Goal: Transaction & Acquisition: Purchase product/service

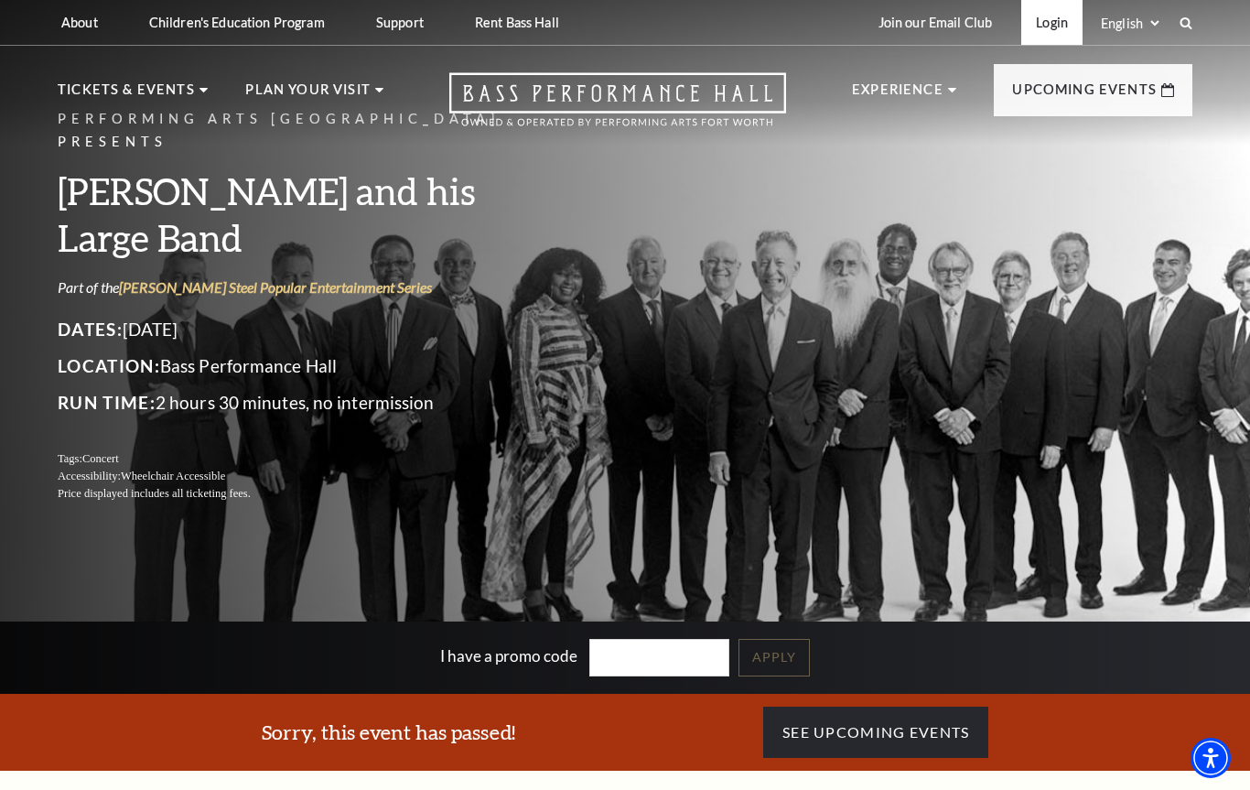
click at [1055, 36] on link "Login" at bounding box center [1052, 22] width 61 height 45
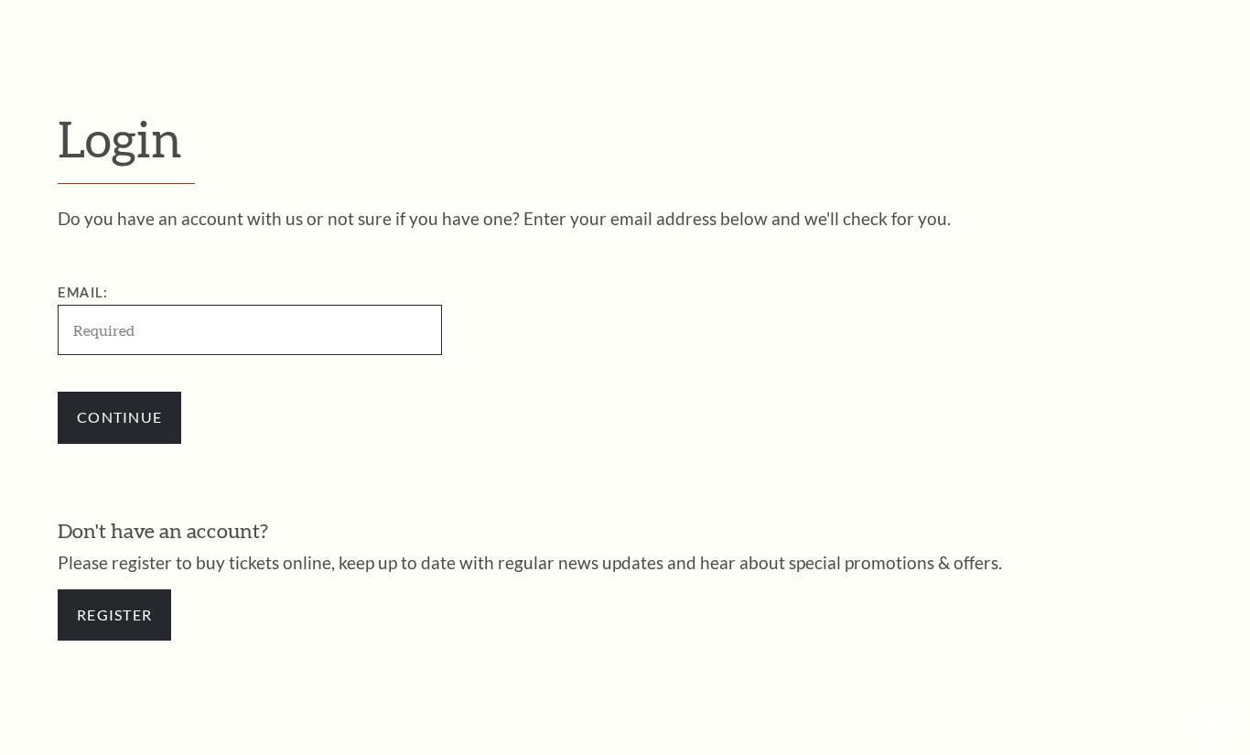
scroll to position [513, 0]
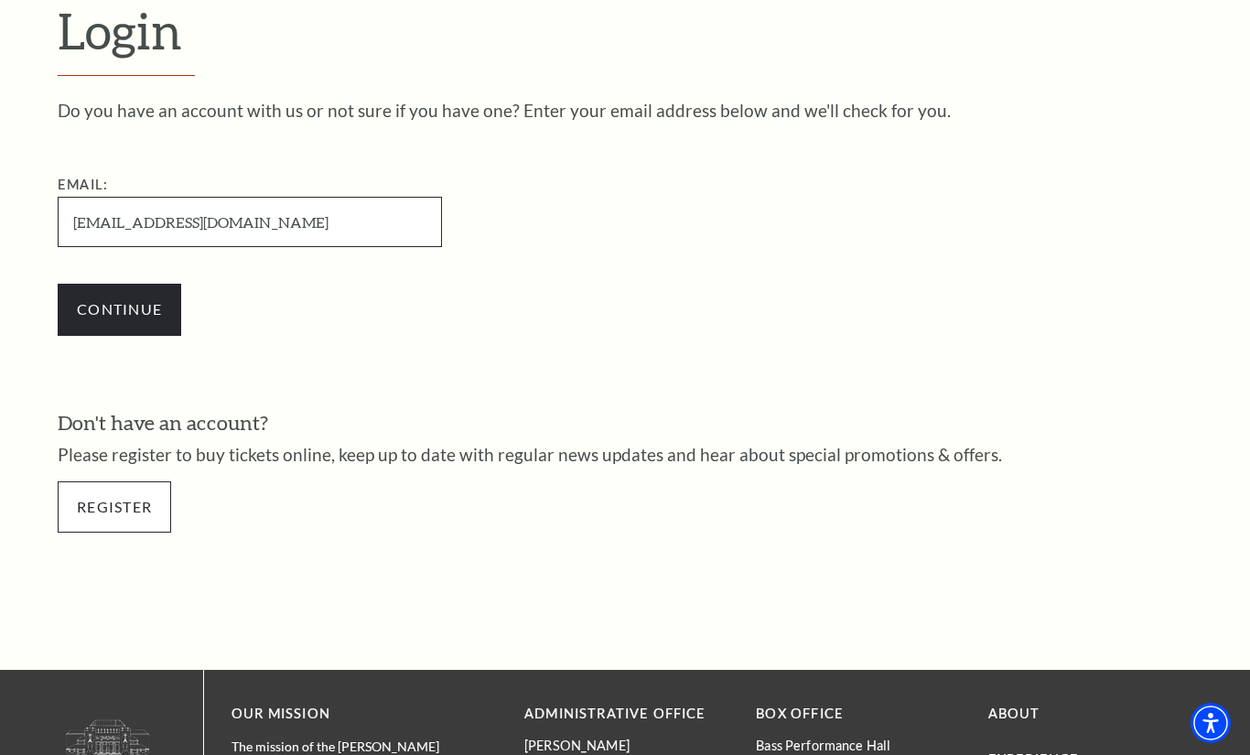
type input "bradpittman@charter.net"
click at [153, 512] on link "Register" at bounding box center [115, 507] width 114 height 51
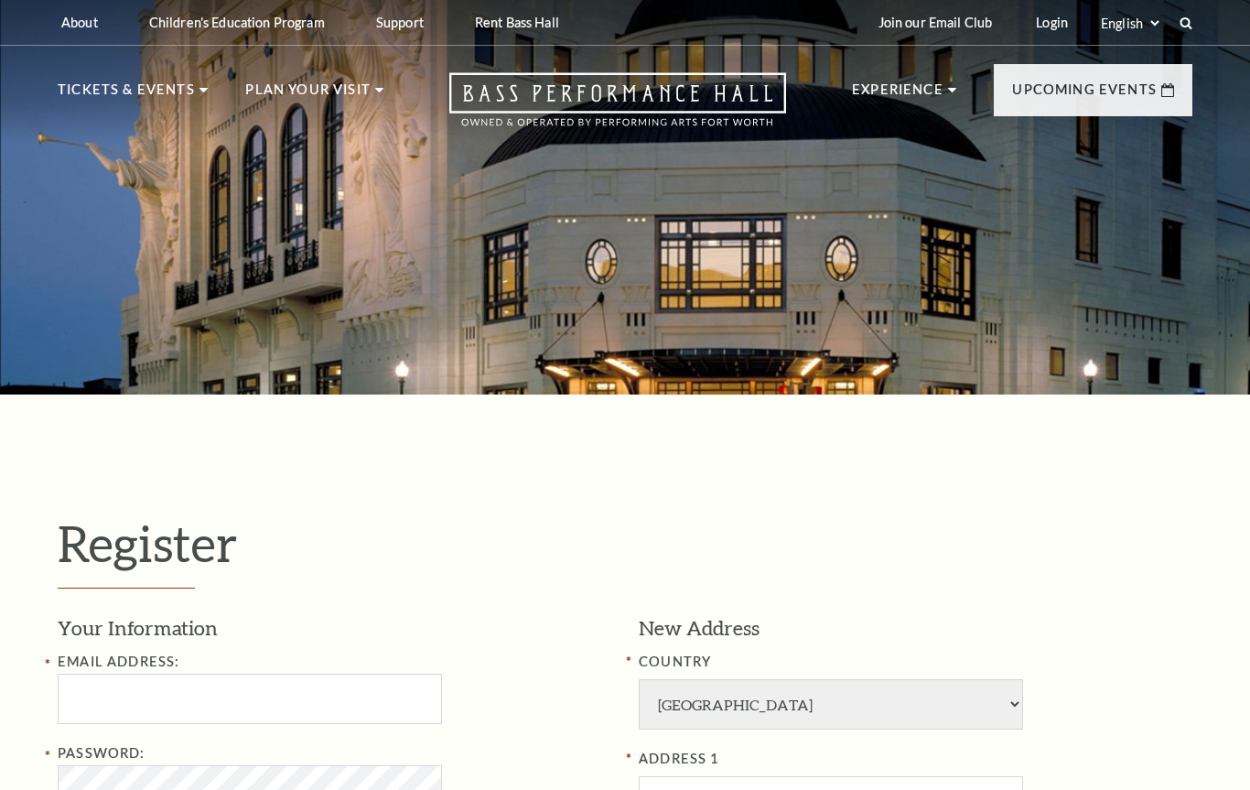
select select "1"
select select "TX"
click at [308, 705] on input "Email Address:" at bounding box center [250, 699] width 384 height 50
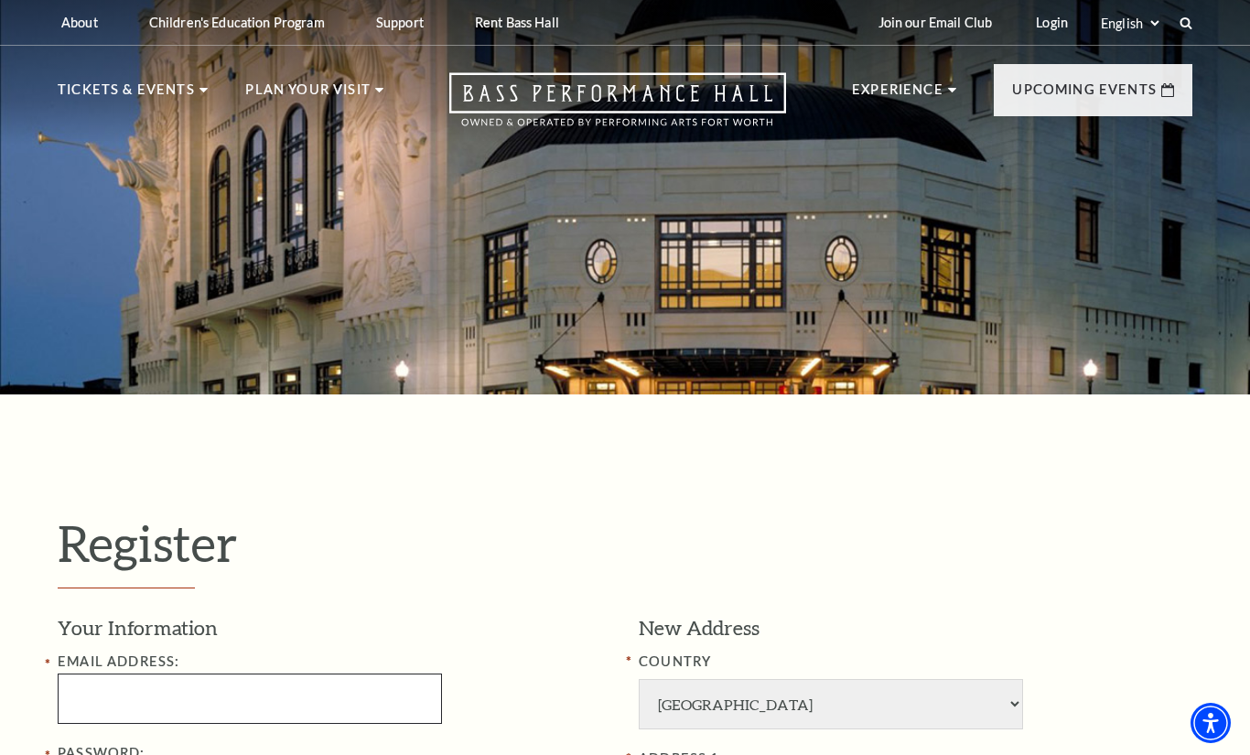
type input "B"
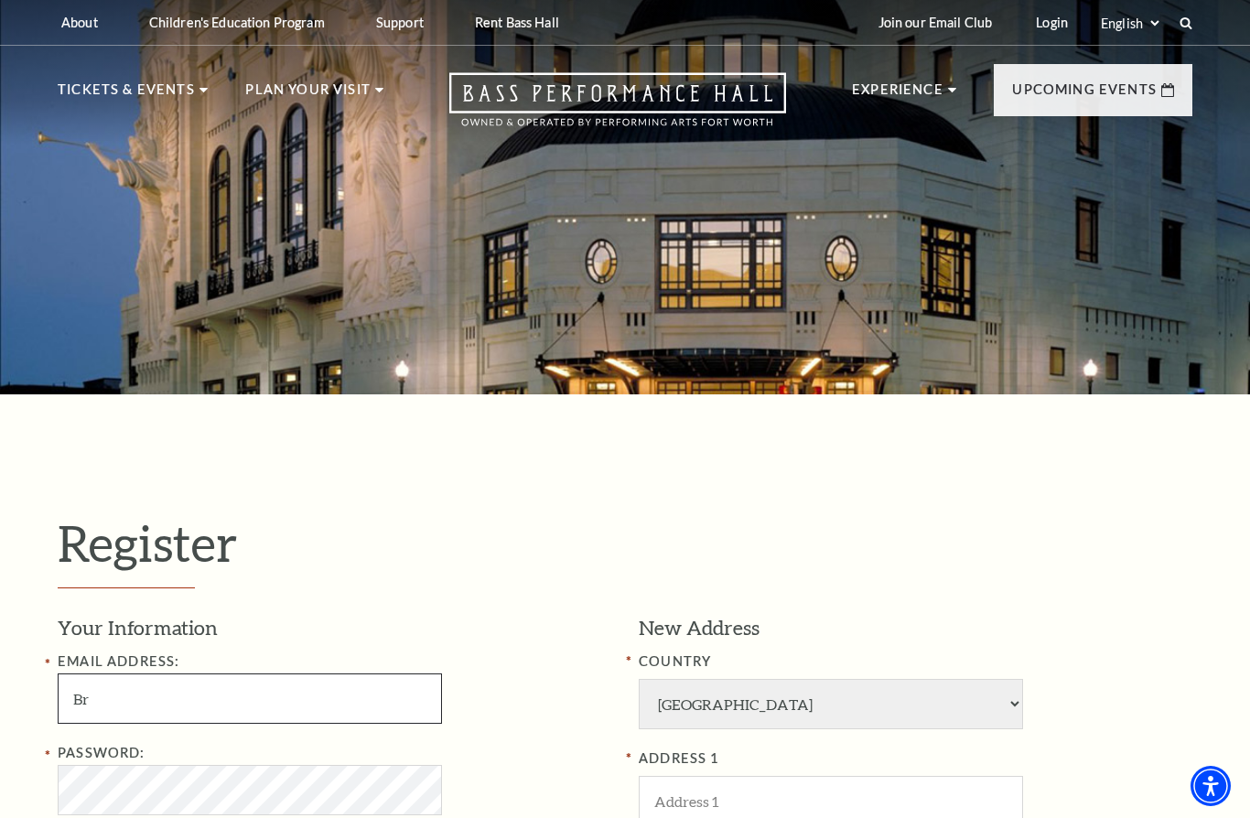
type input "B"
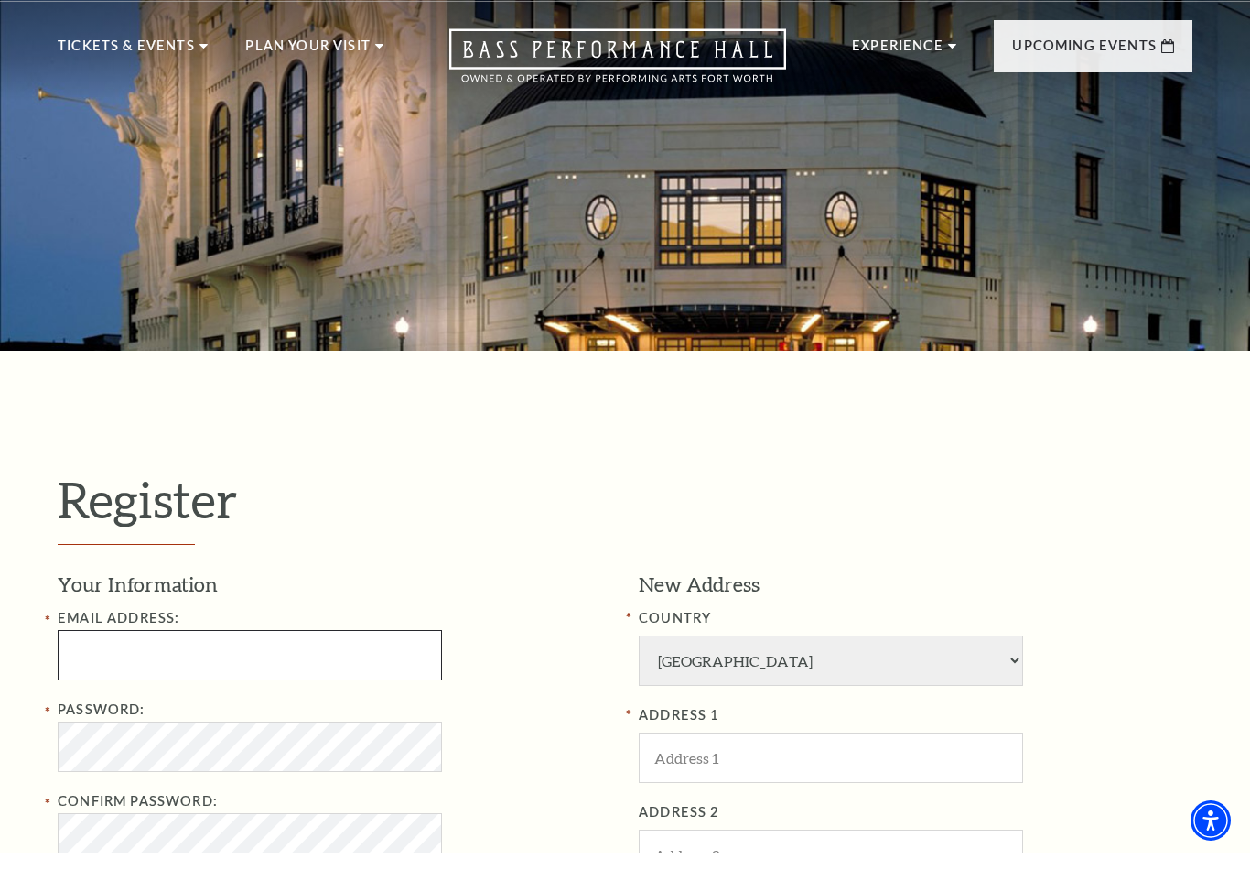
scroll to position [44, 0]
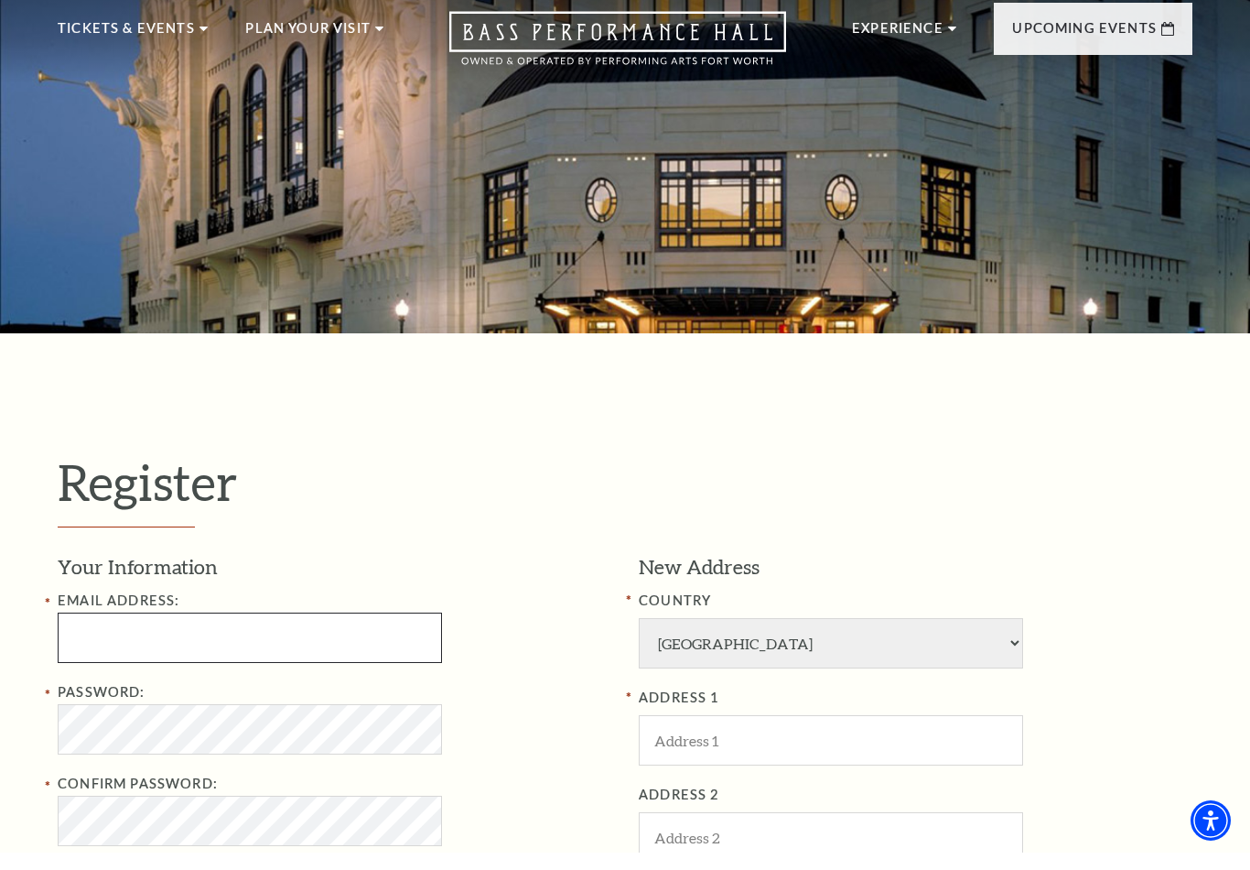
click at [144, 641] on input "Email Address:" at bounding box center [250, 655] width 384 height 50
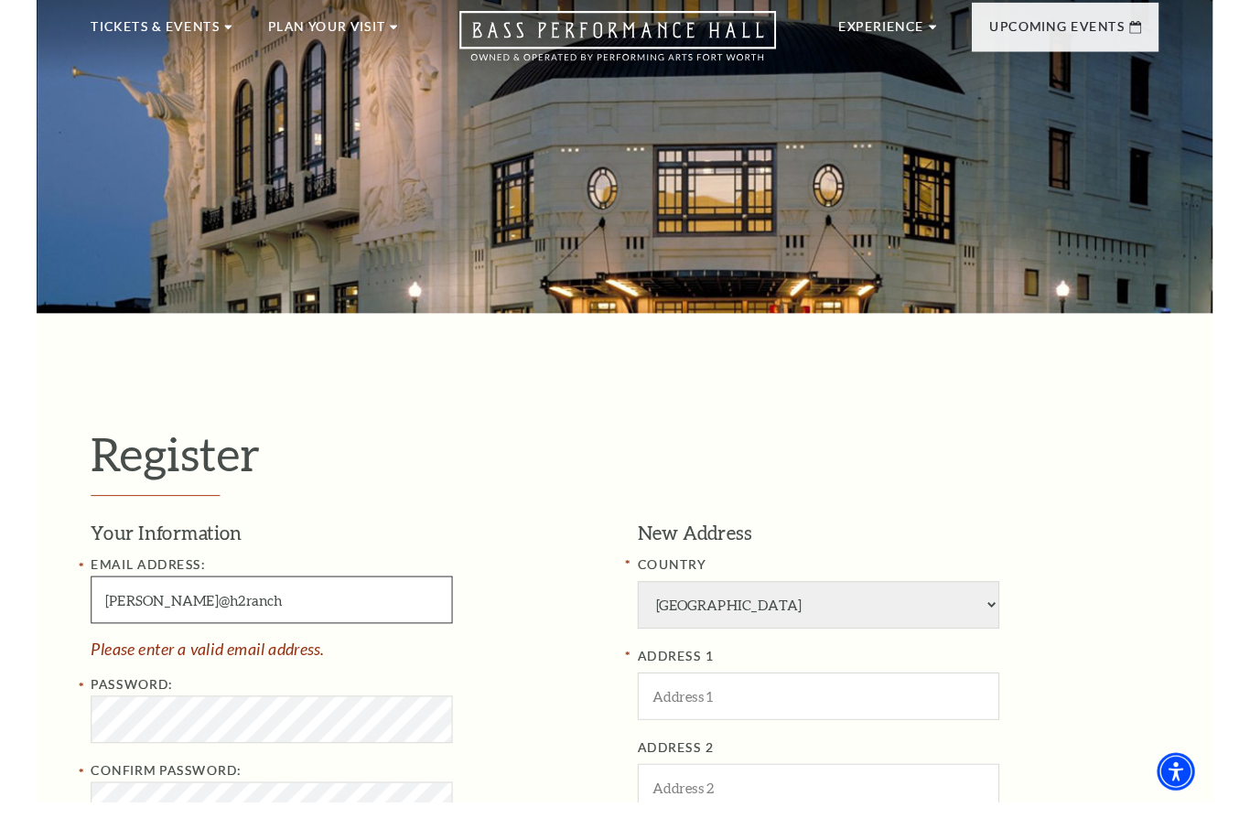
scroll to position [113, 0]
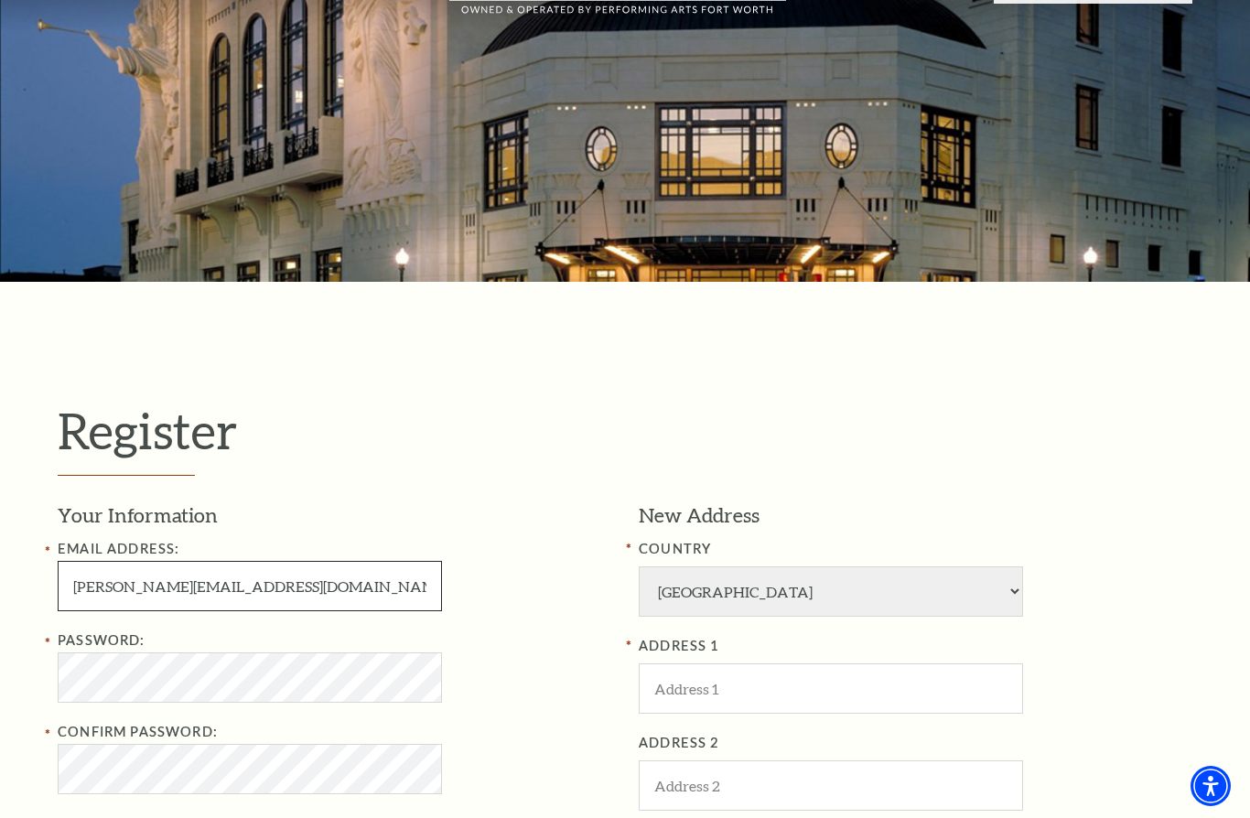
type input "Brad@h2ranch.com"
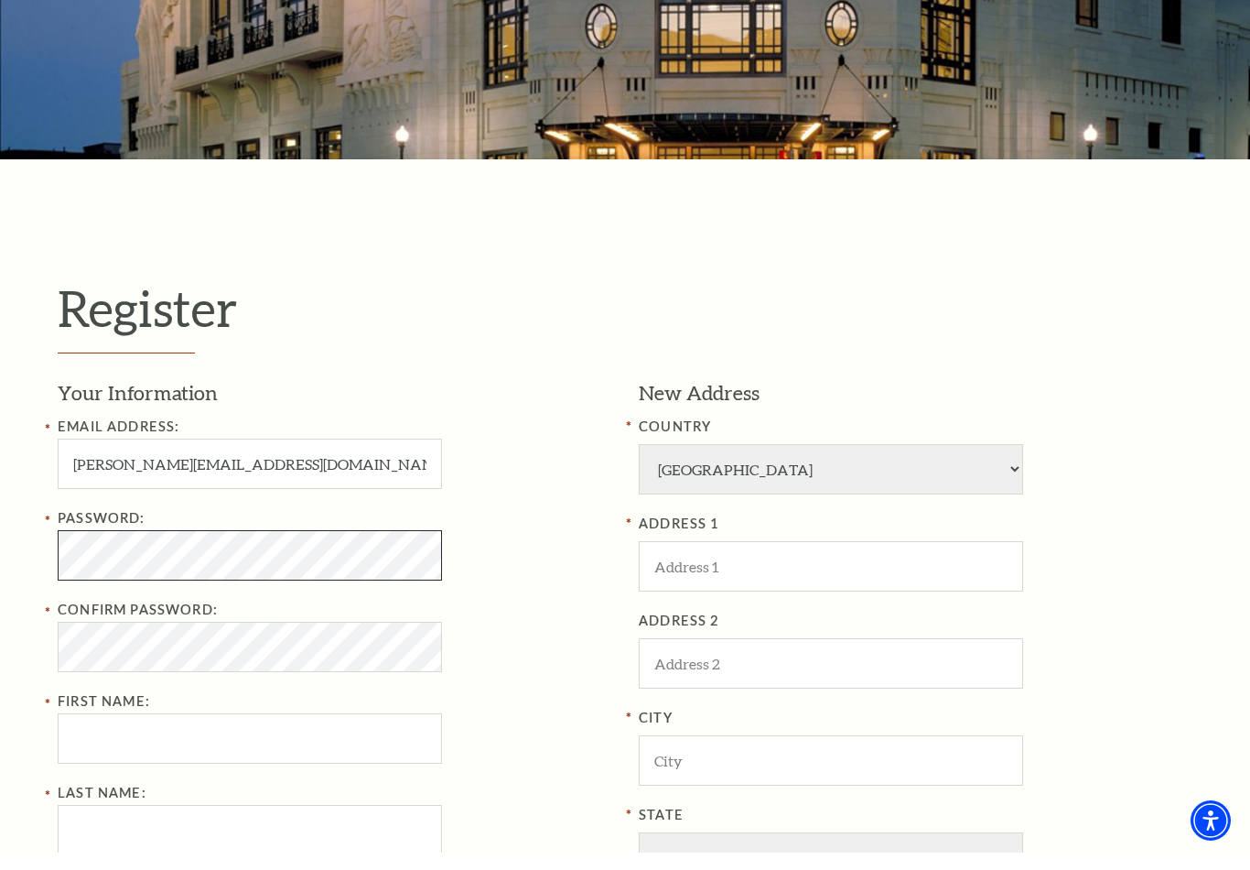
scroll to position [233, 0]
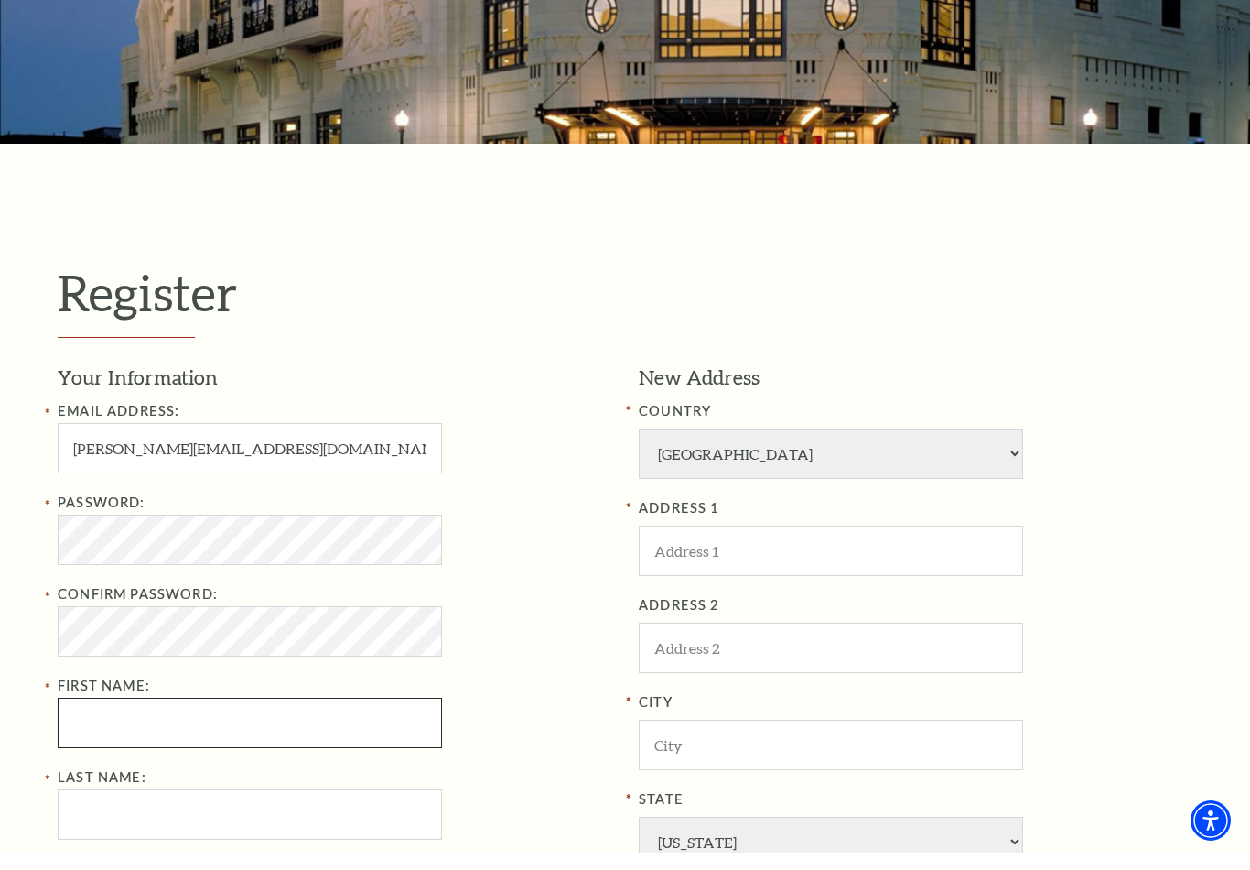
click at [331, 739] on input "First Name:" at bounding box center [250, 740] width 384 height 50
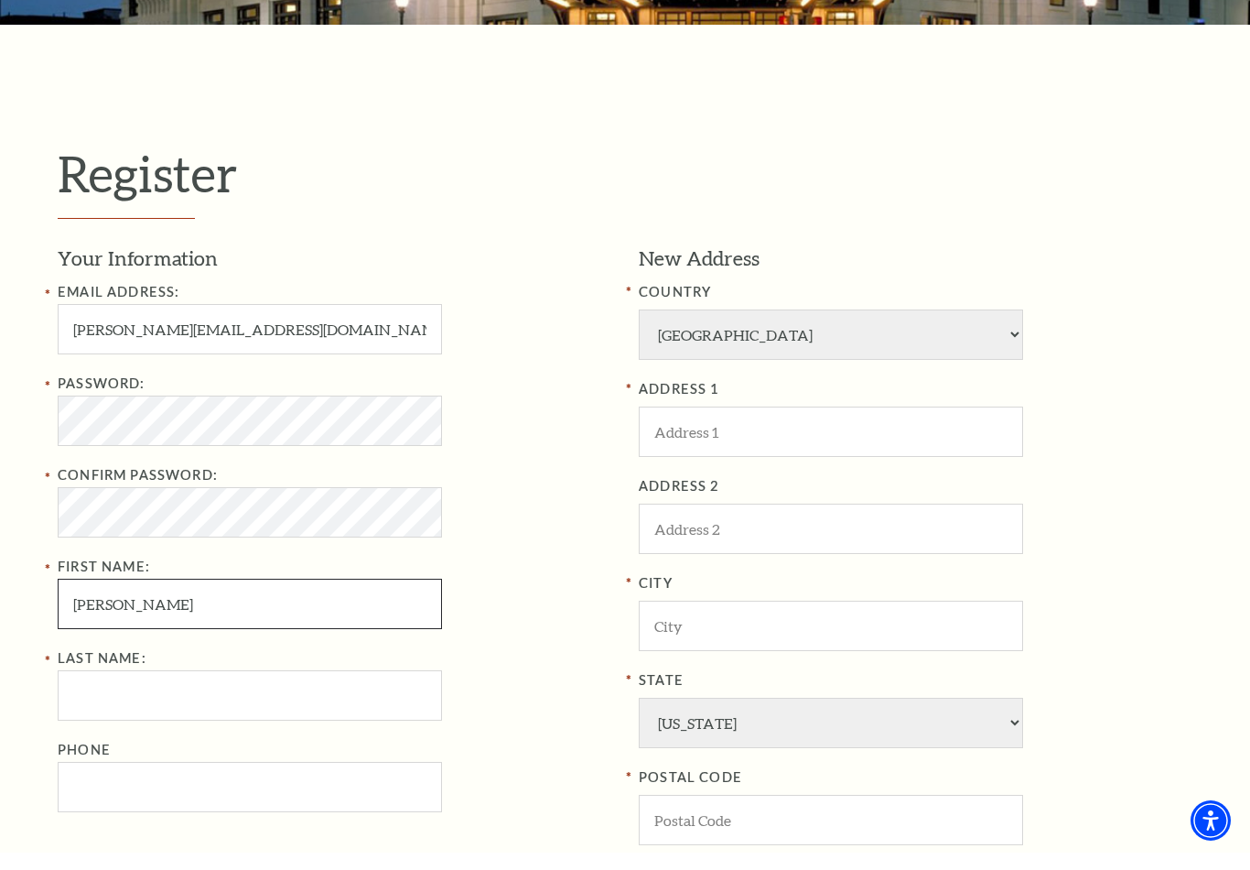
scroll to position [362, 0]
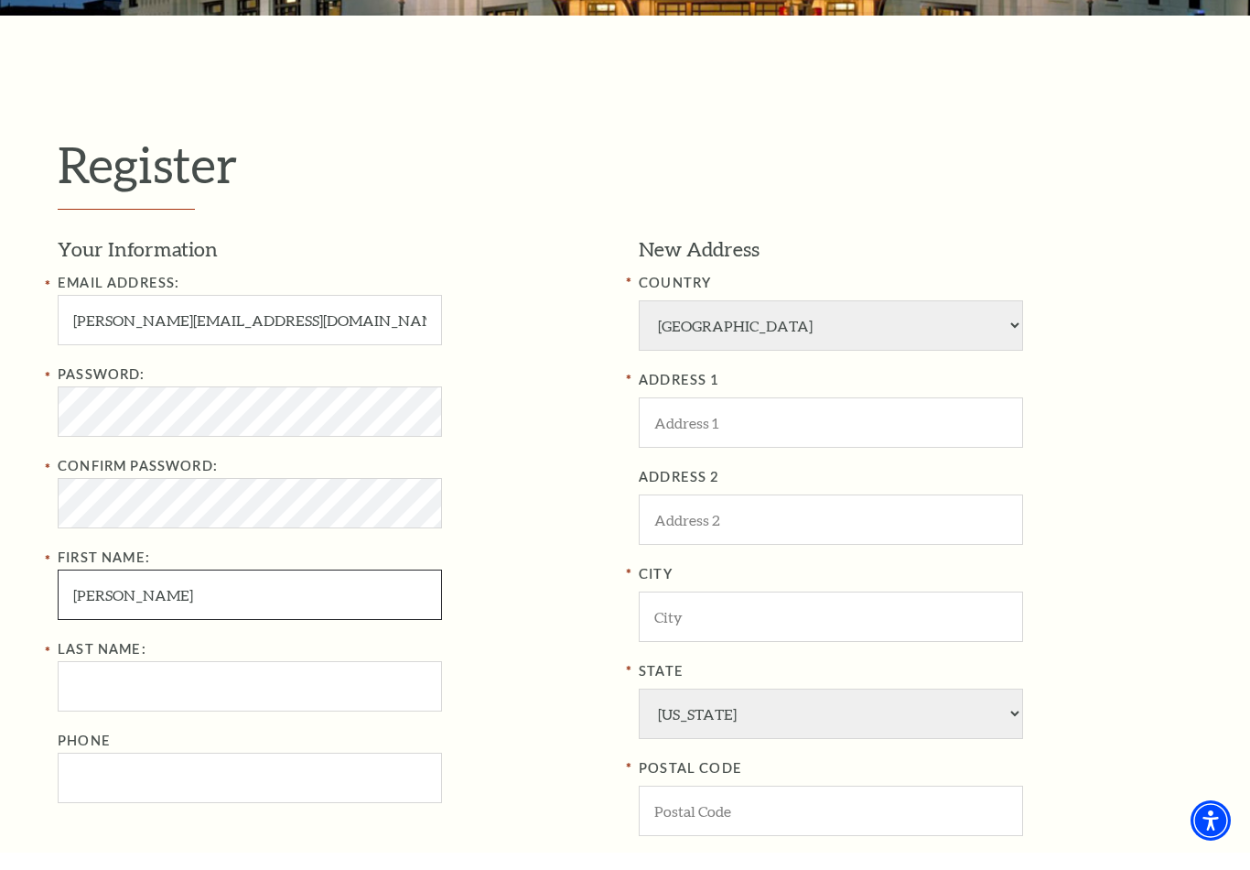
type input "Brad"
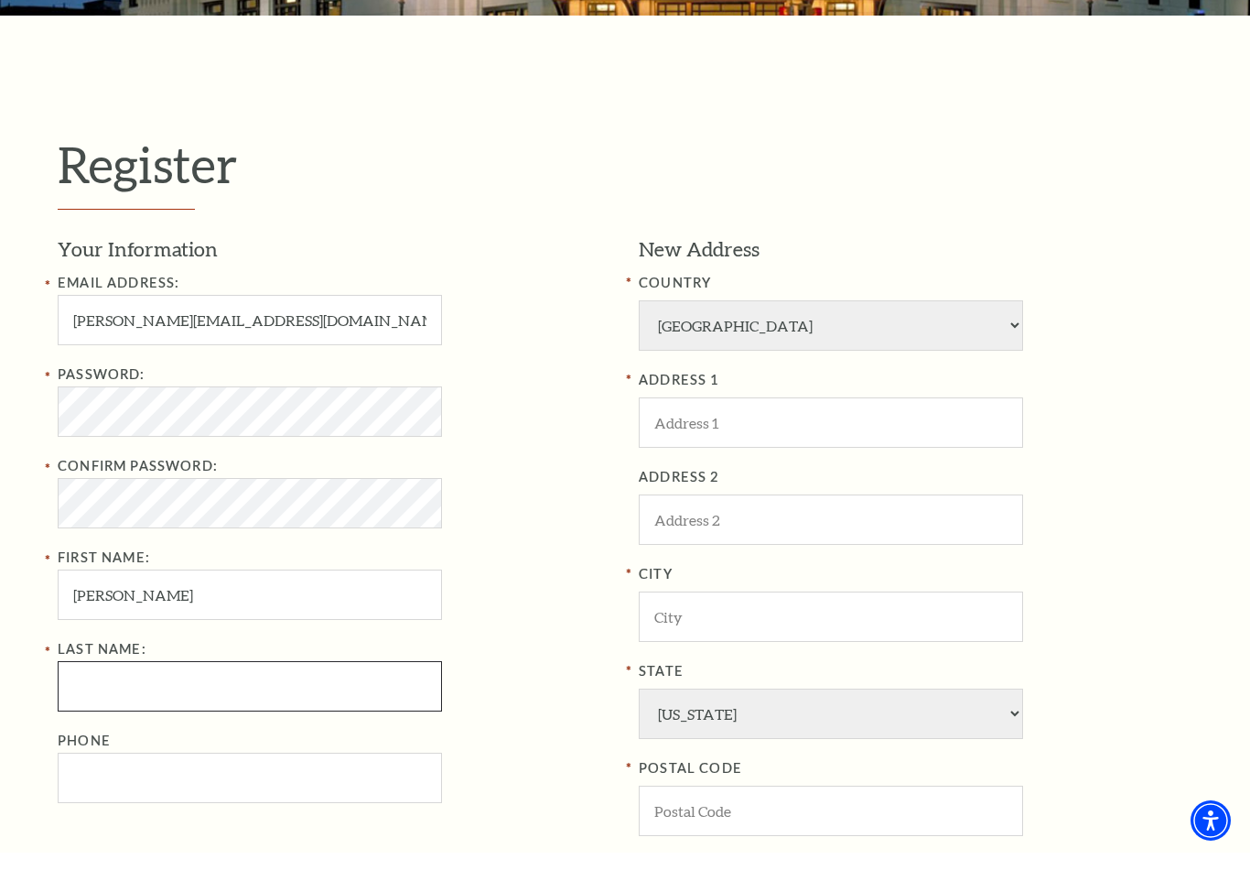
click at [356, 684] on input "Last Name:" at bounding box center [250, 703] width 384 height 50
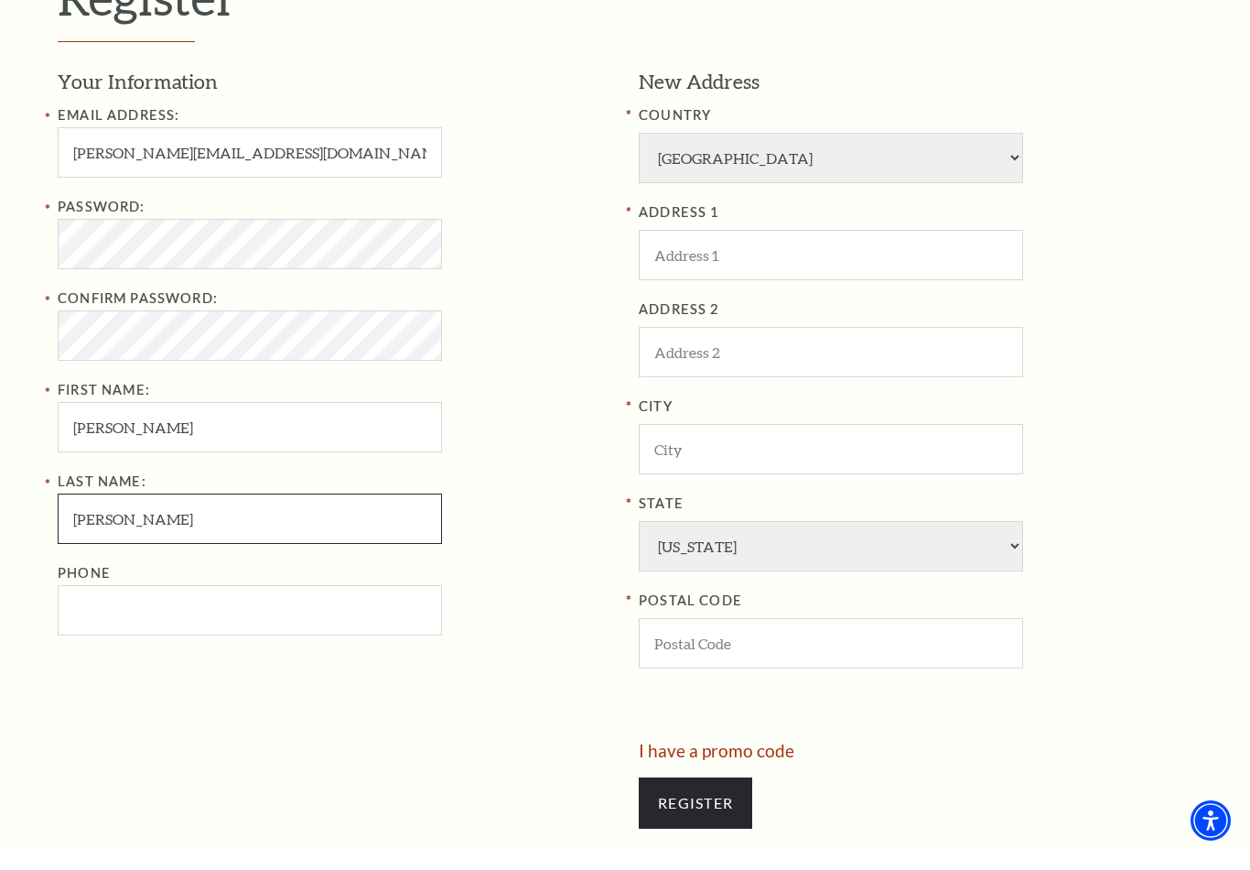
scroll to position [534, 0]
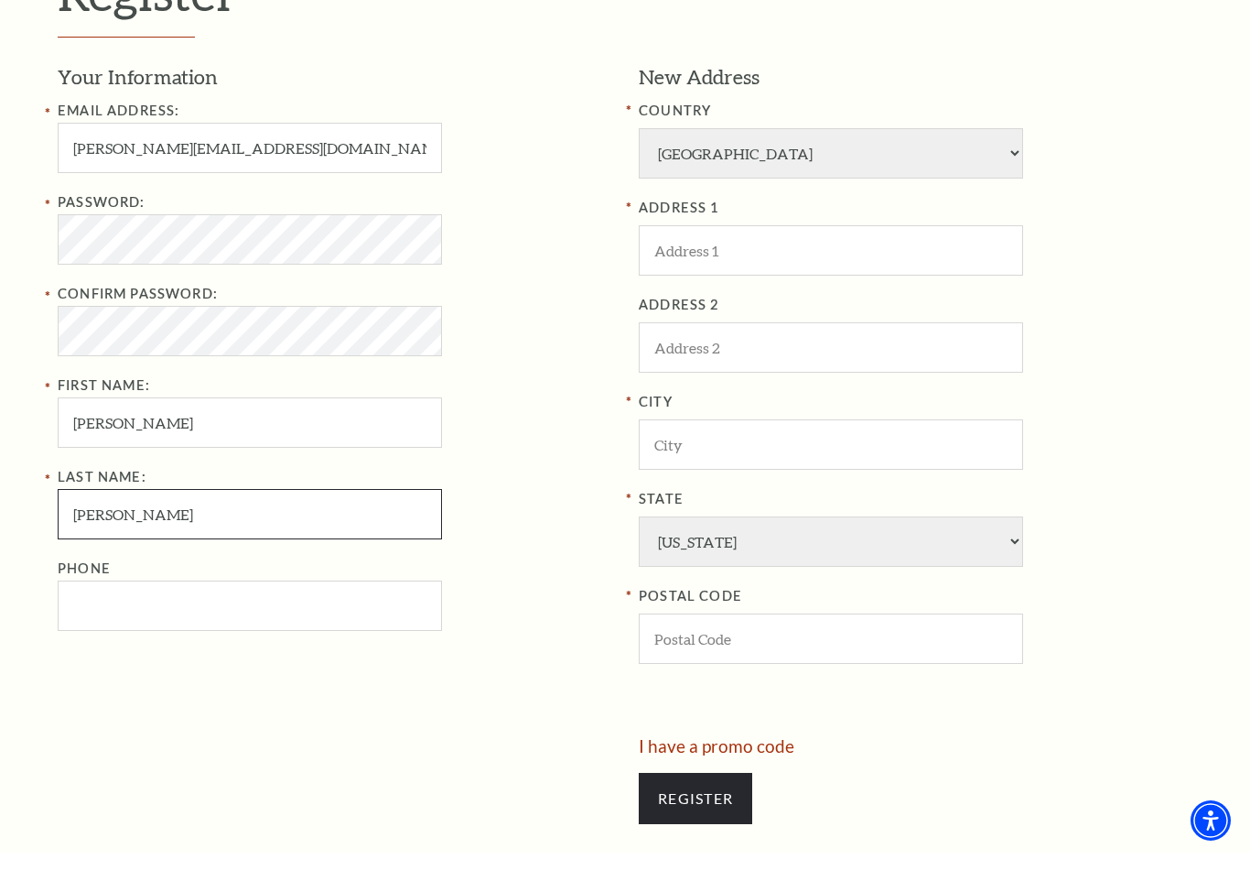
type input "Pittman"
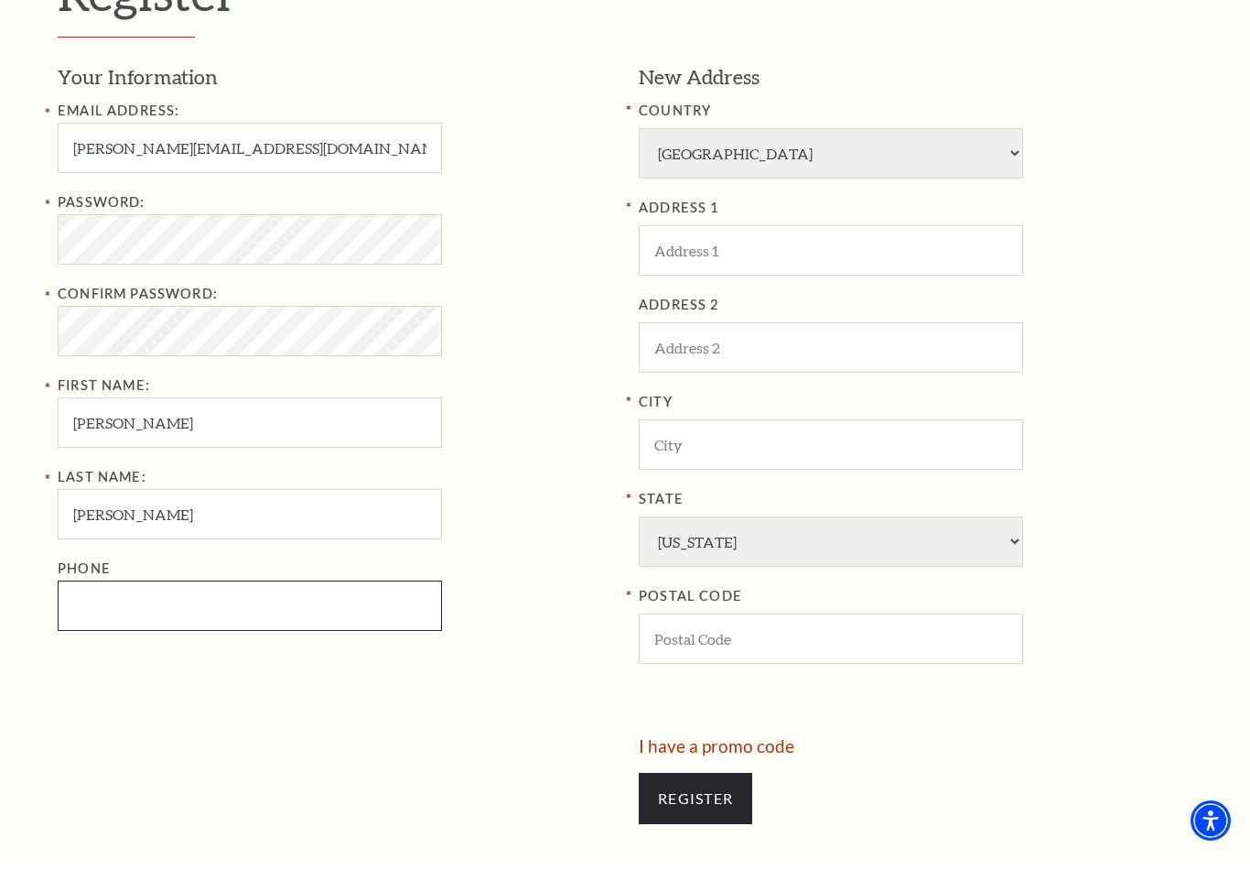
click at [283, 603] on input "Phone" at bounding box center [250, 623] width 384 height 50
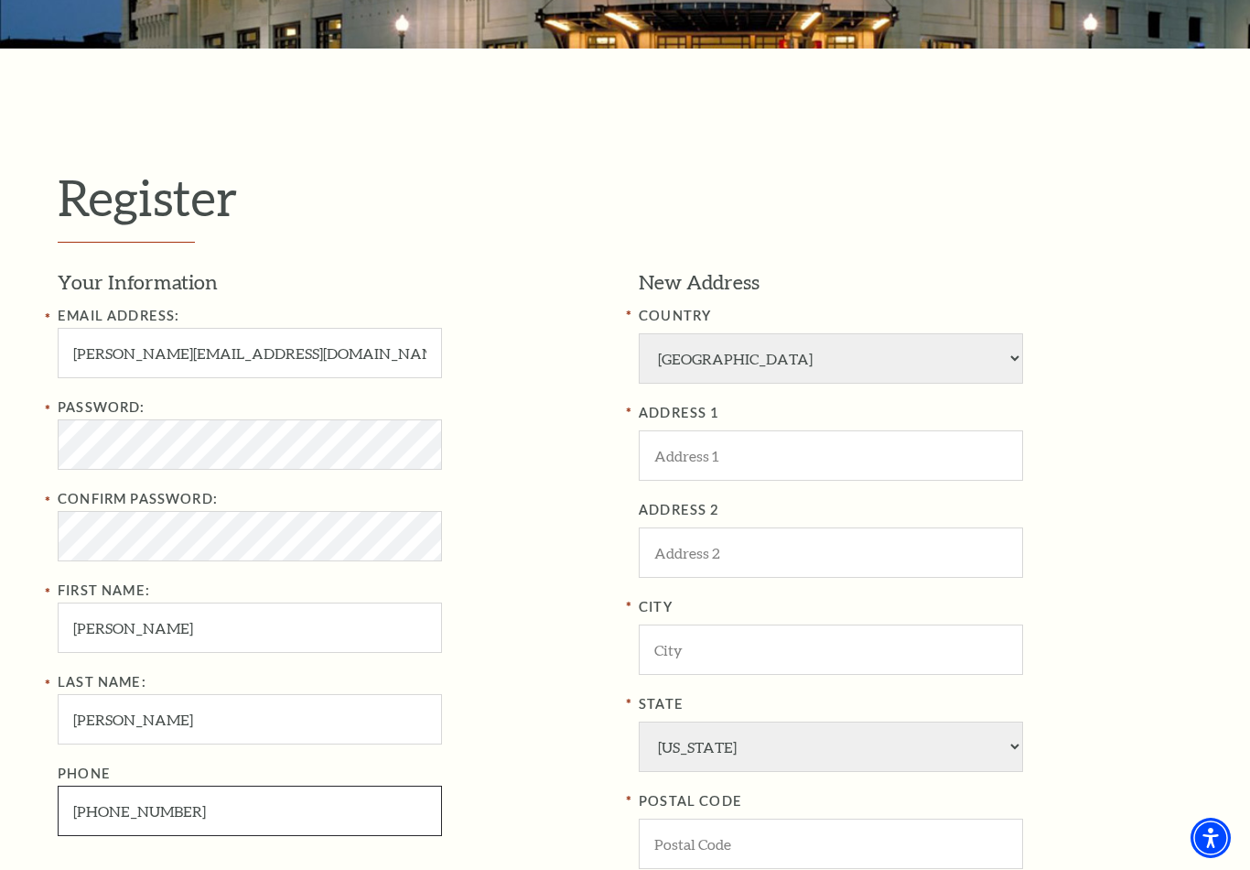
scroll to position [343, 0]
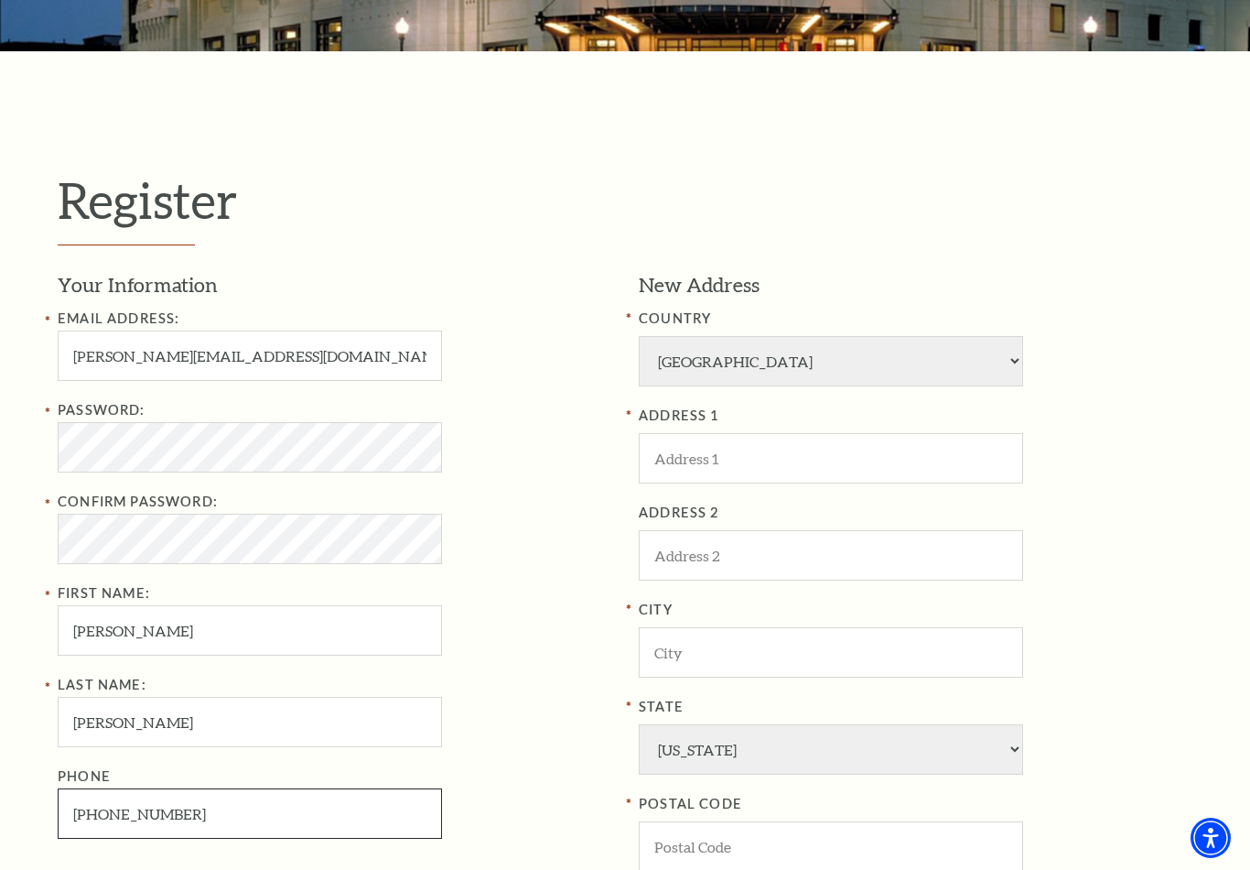
type input "817-996-1779"
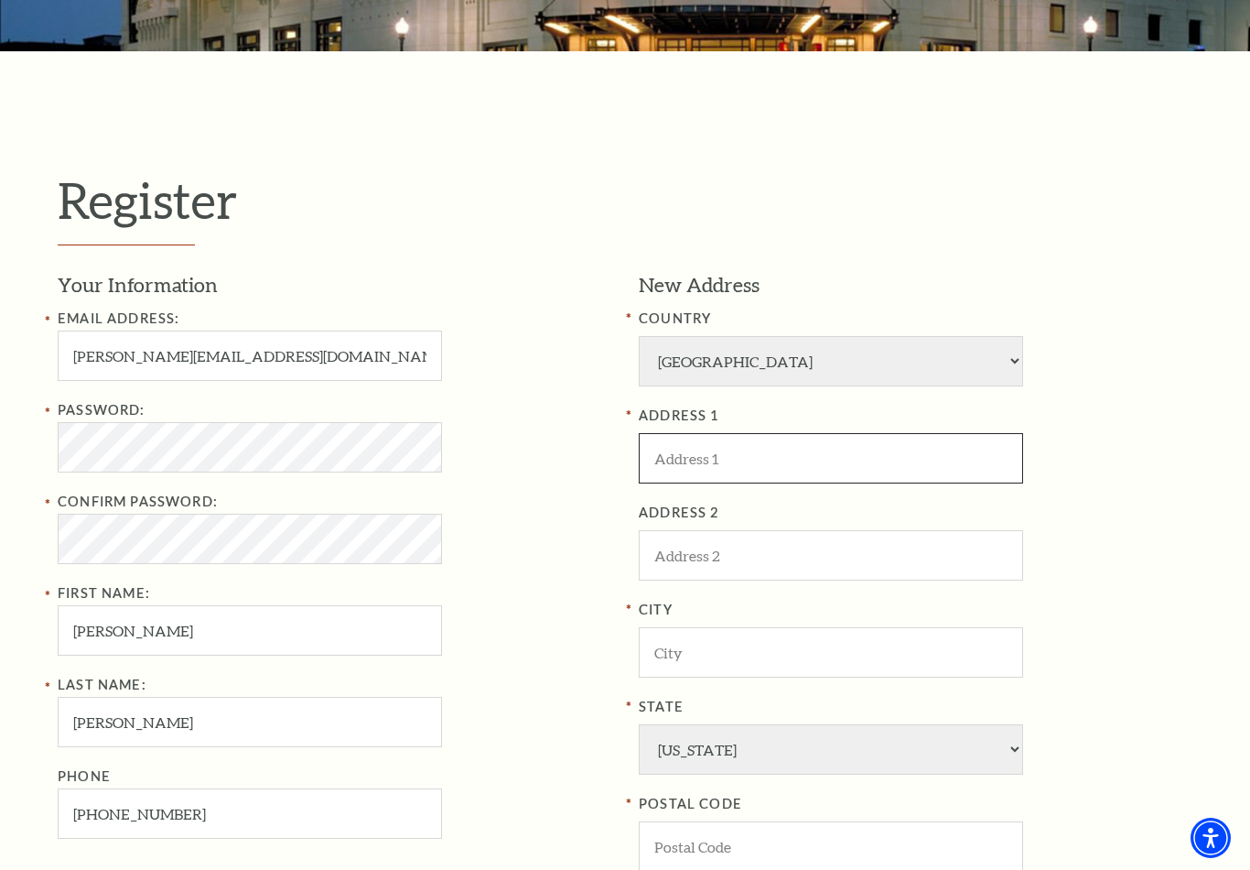
click at [791, 447] on input "ADDRESS 1" at bounding box center [831, 458] width 384 height 50
type input "3704 Hulen Park Drive"
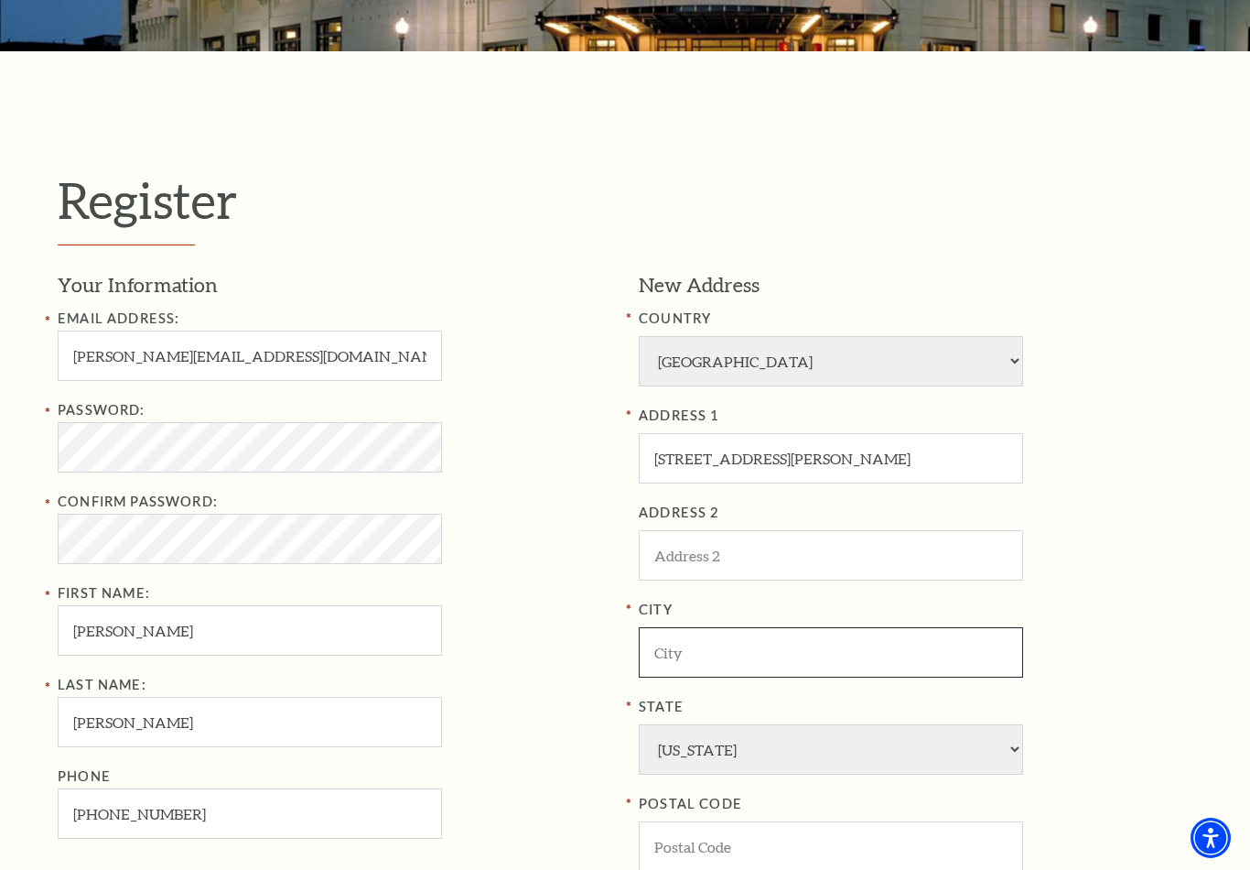
click at [742, 639] on input "City" at bounding box center [831, 652] width 384 height 50
type input "Ft Worth"
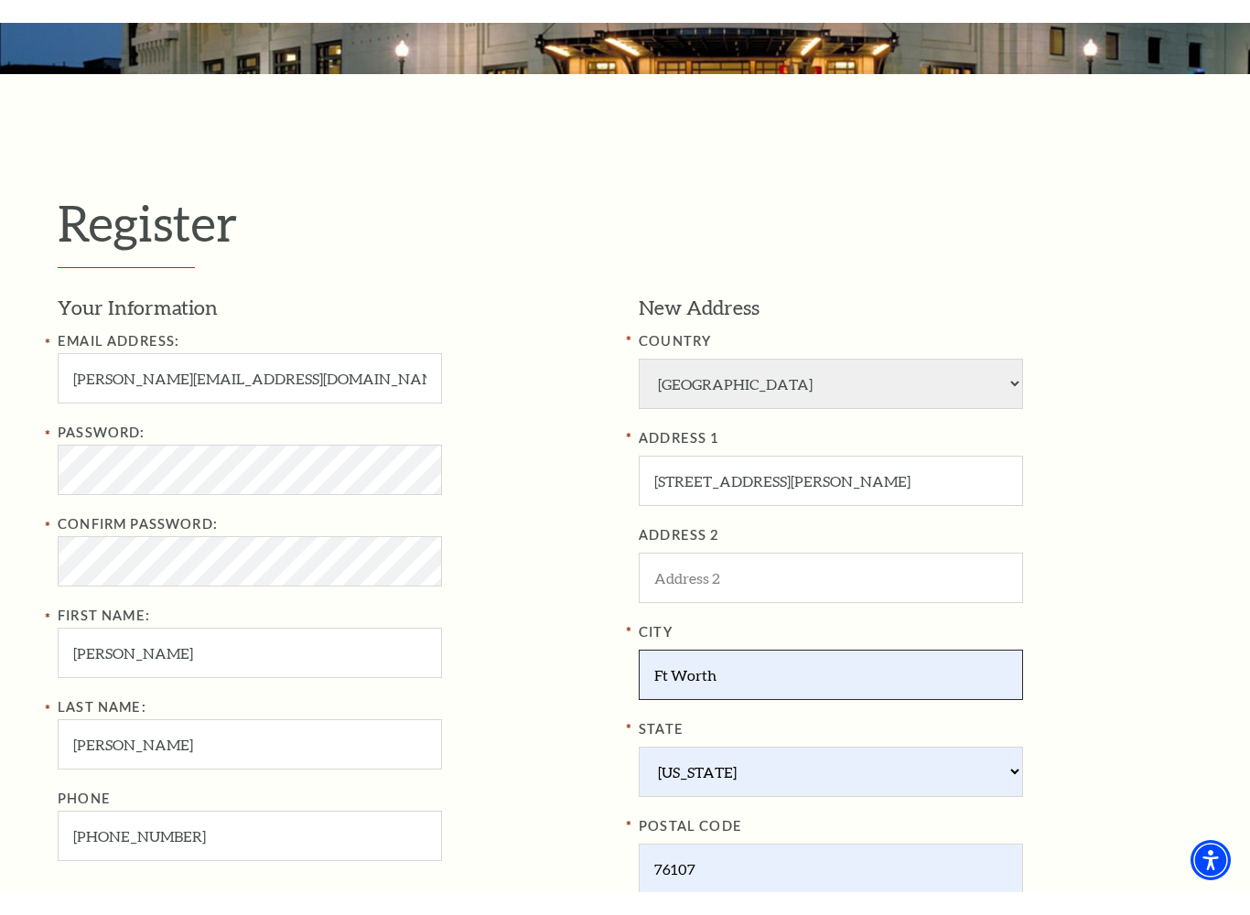
scroll to position [344, 0]
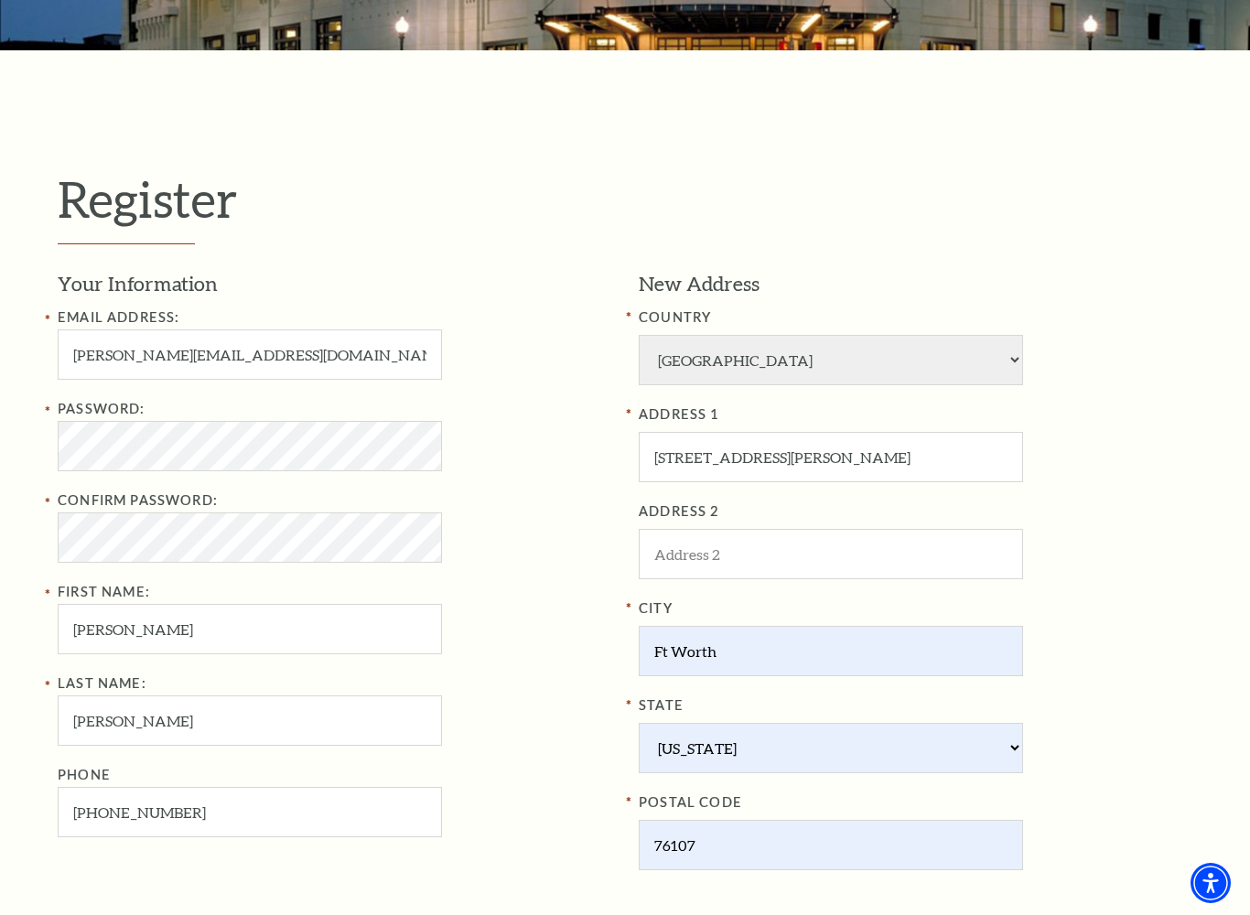
click at [846, 789] on div "New Address COUNTRY Afghanistan Albania Algeria Andorra Angola Antigua and Barb…" at bounding box center [909, 607] width 568 height 674
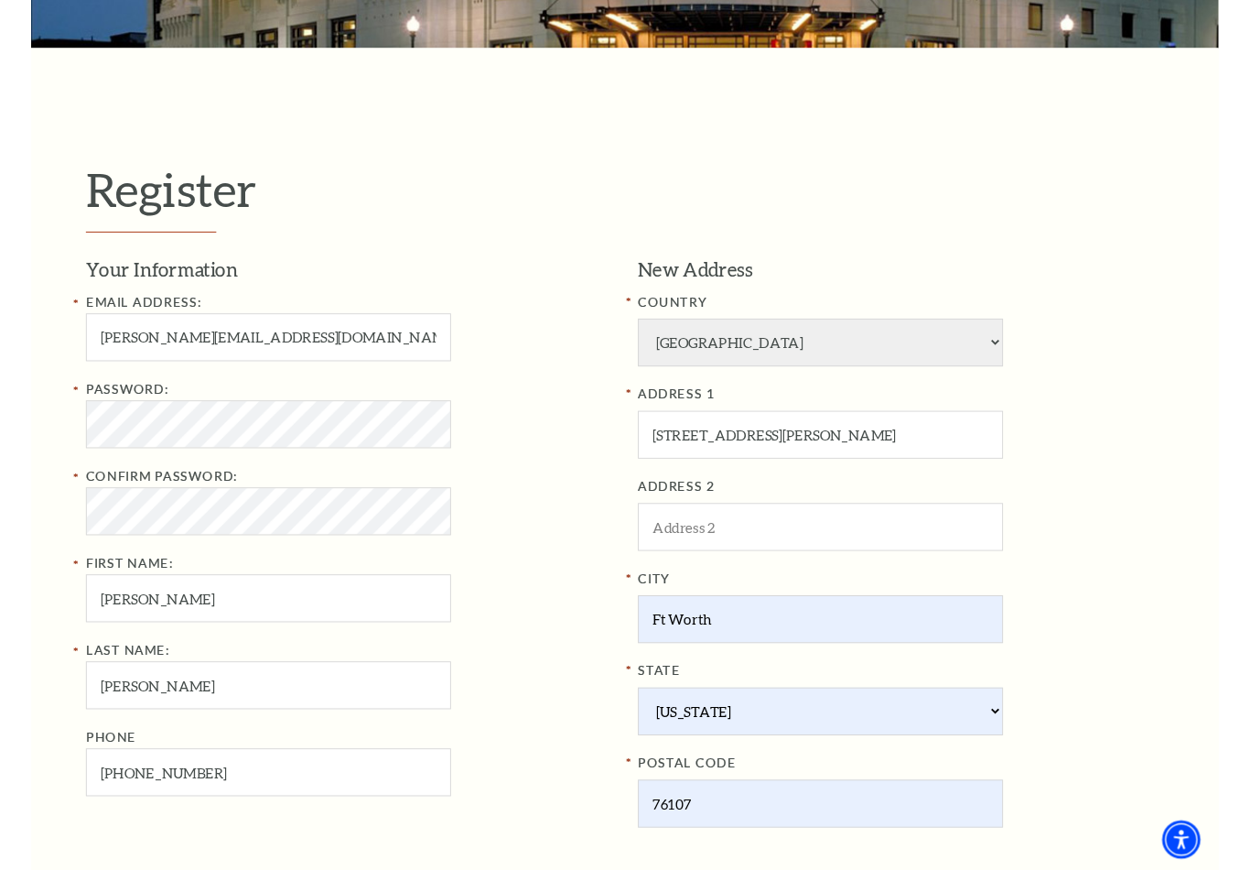
scroll to position [343, 0]
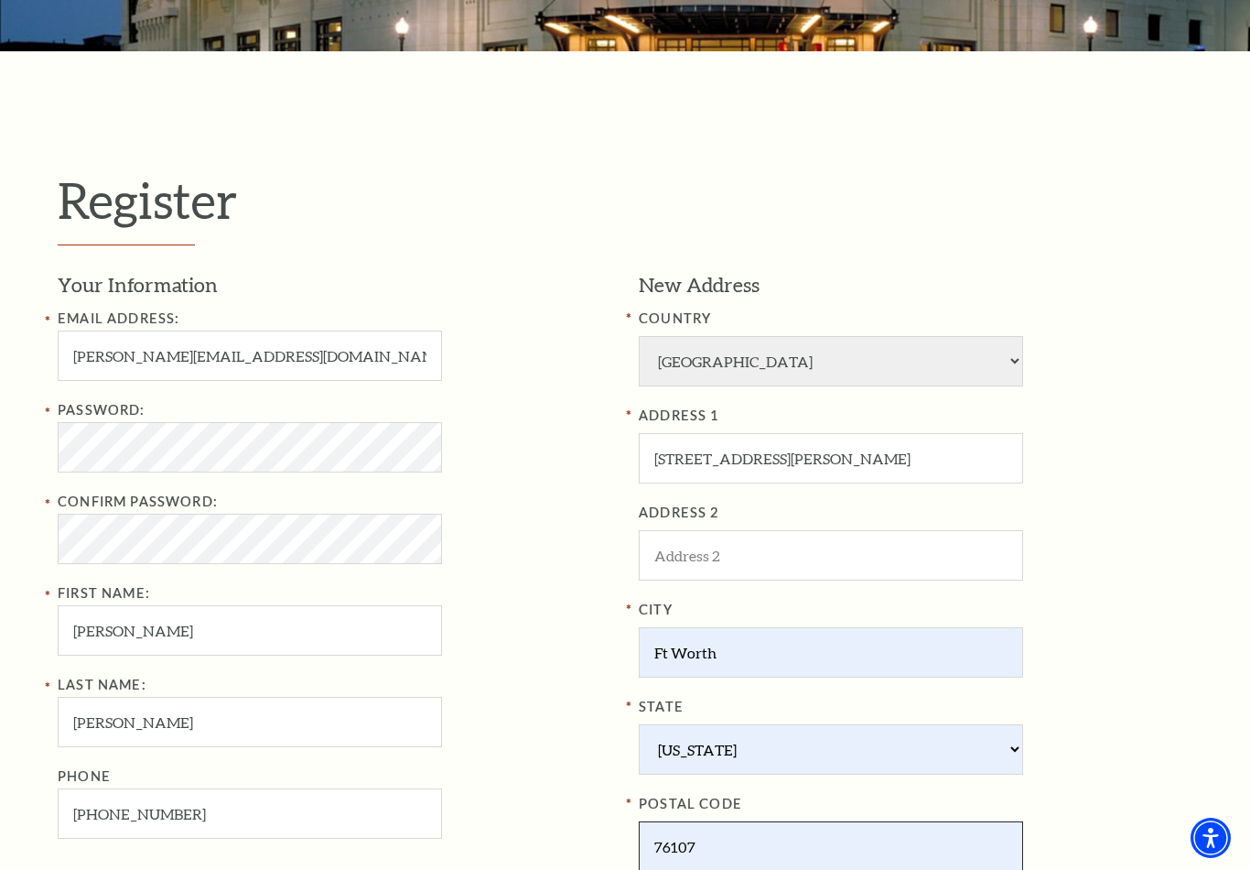
click at [771, 789] on input "76107" at bounding box center [831, 846] width 384 height 50
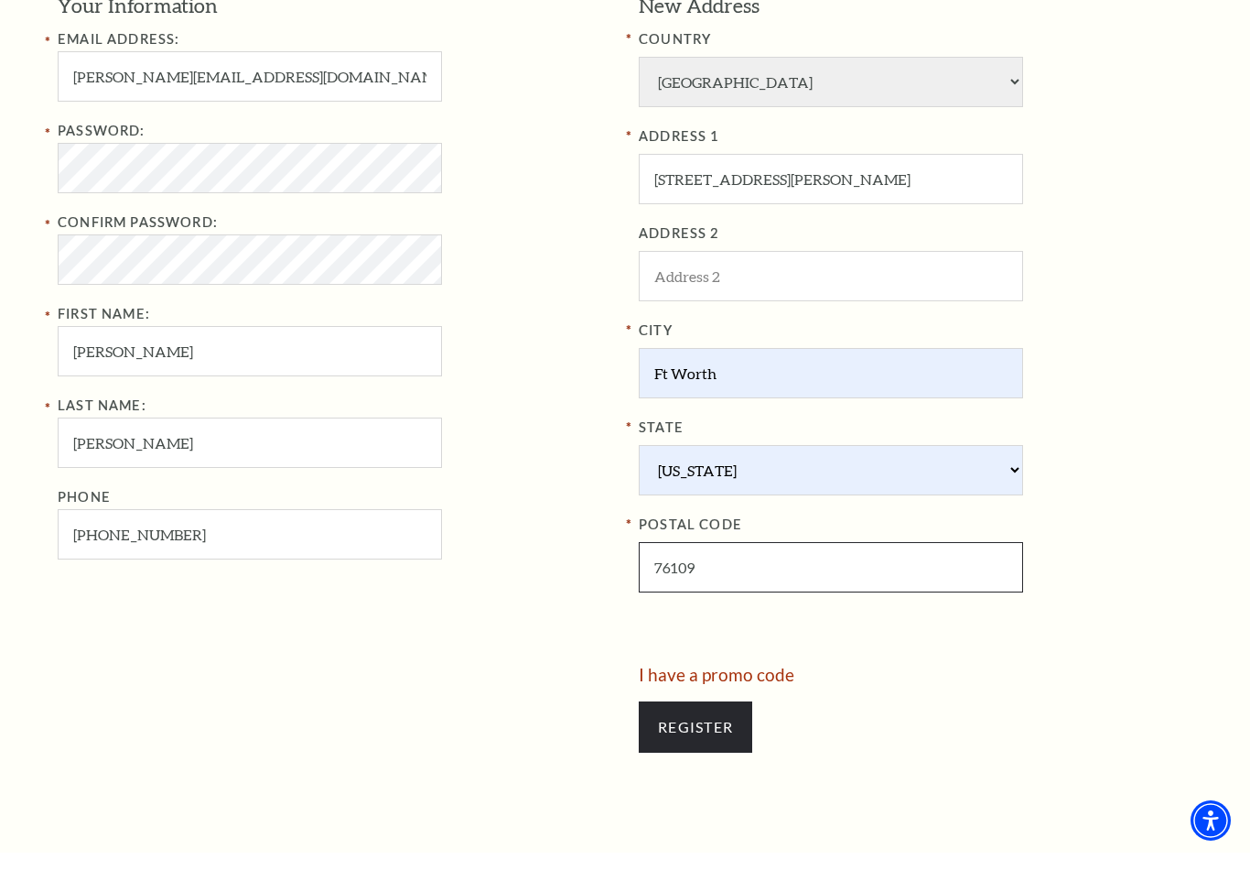
scroll to position [611, 0]
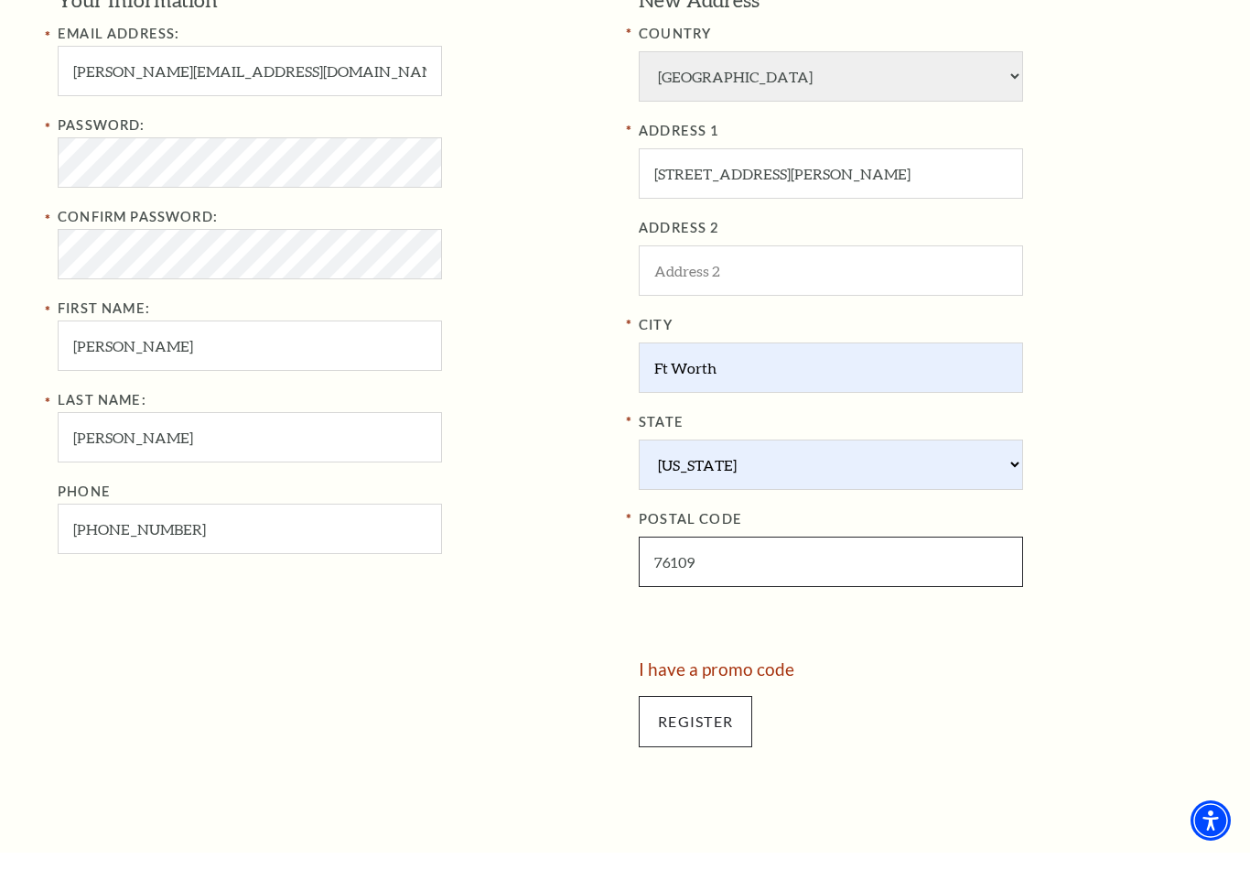
type input "76109"
click at [715, 713] on input "Register" at bounding box center [696, 738] width 114 height 51
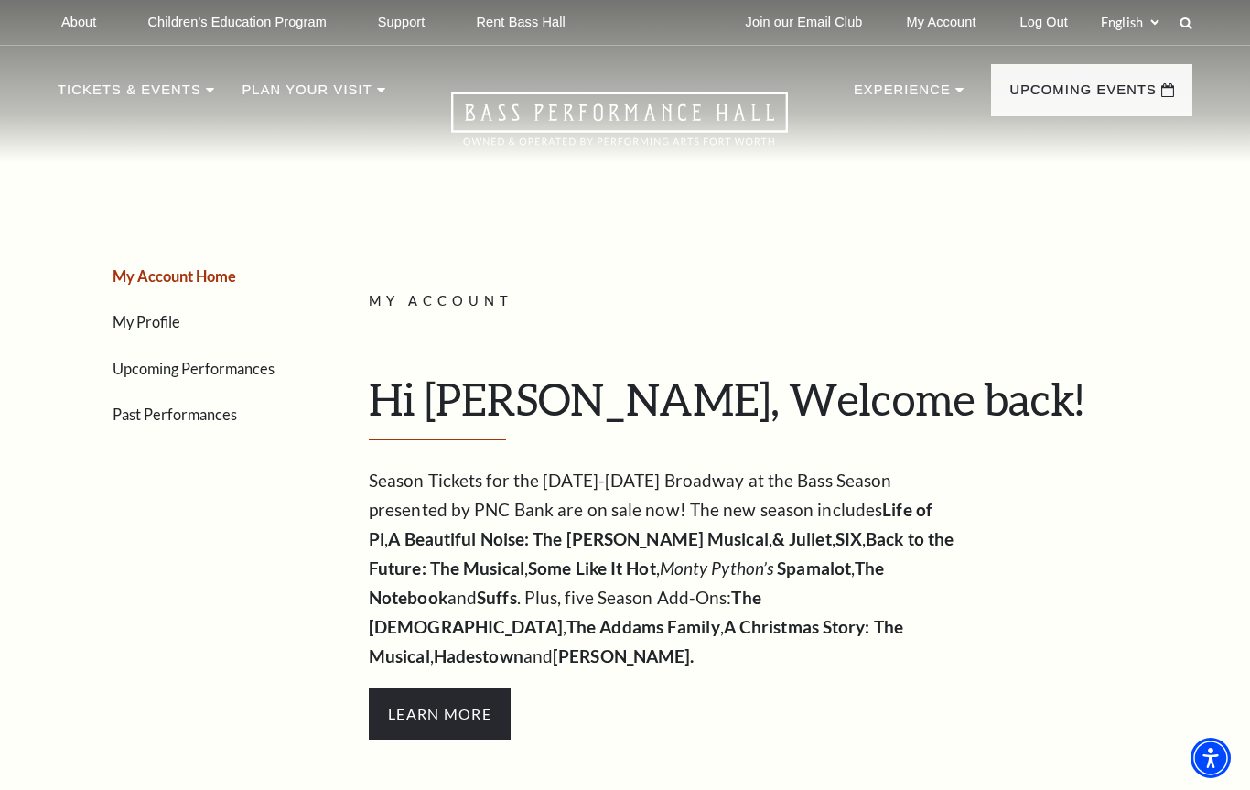
click at [151, 323] on link "My Profile" at bounding box center [147, 321] width 68 height 17
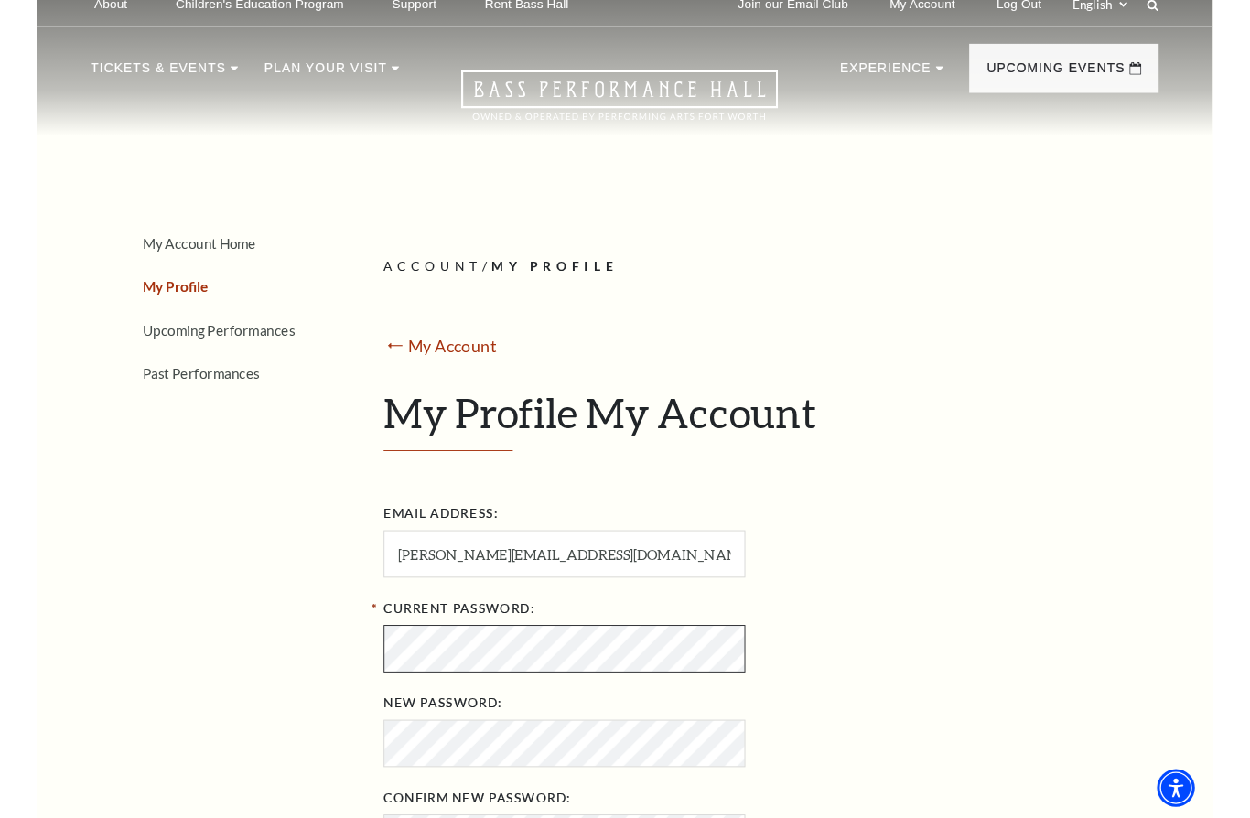
scroll to position [2, 0]
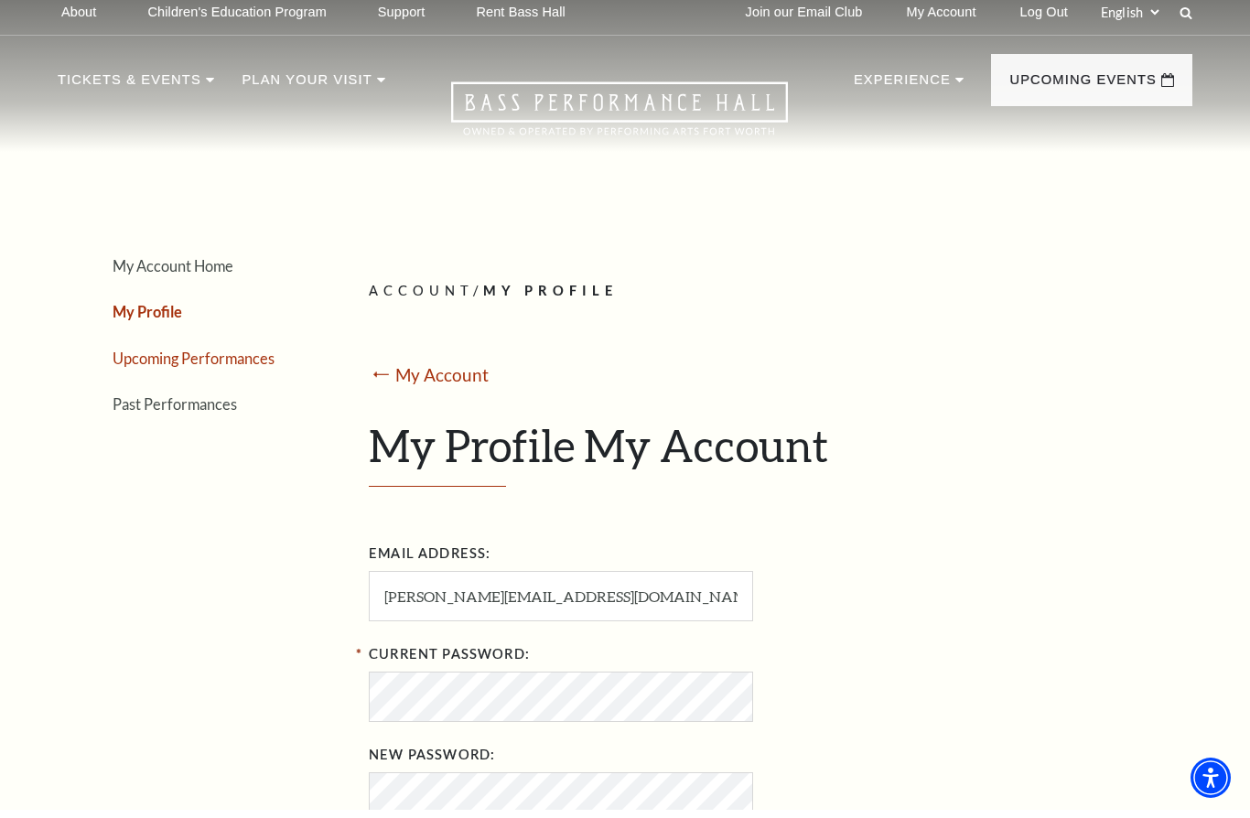
click at [225, 363] on link "Upcoming Performances" at bounding box center [194, 366] width 162 height 17
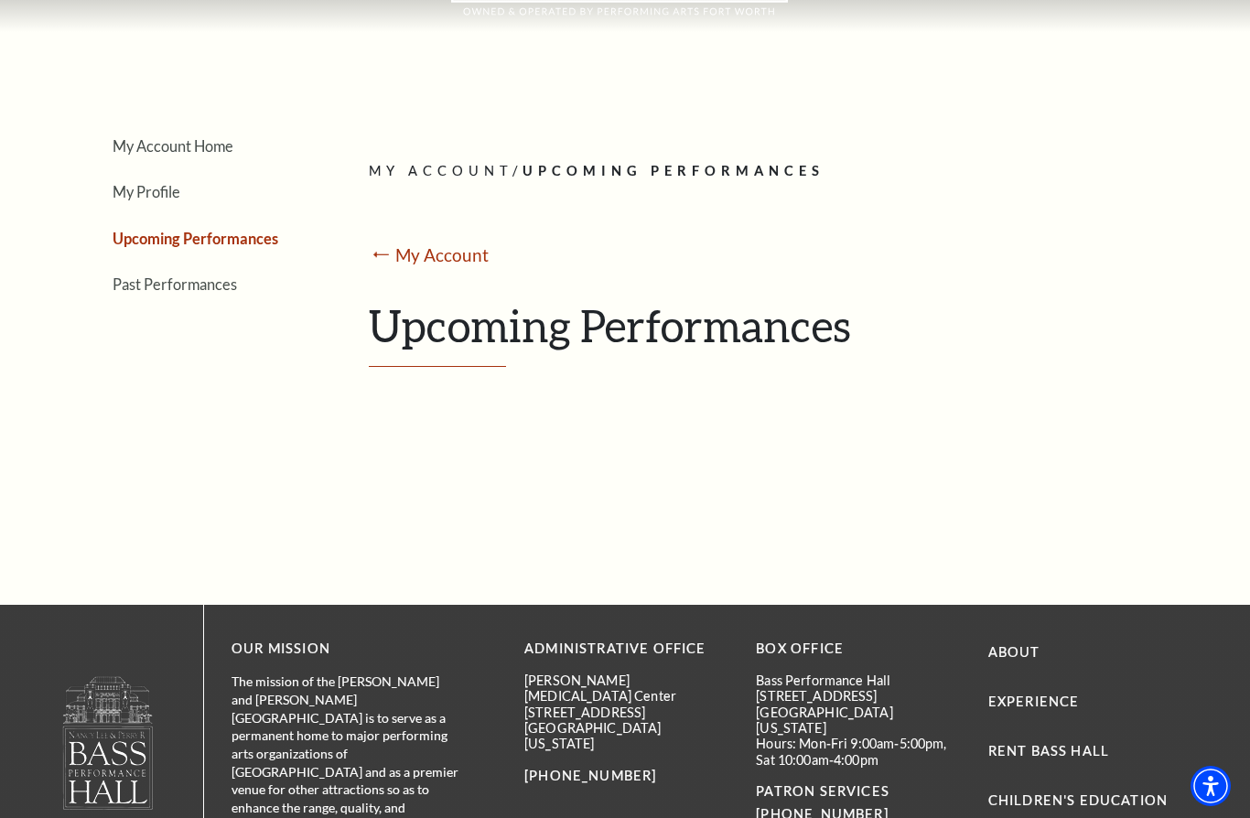
scroll to position [0, 0]
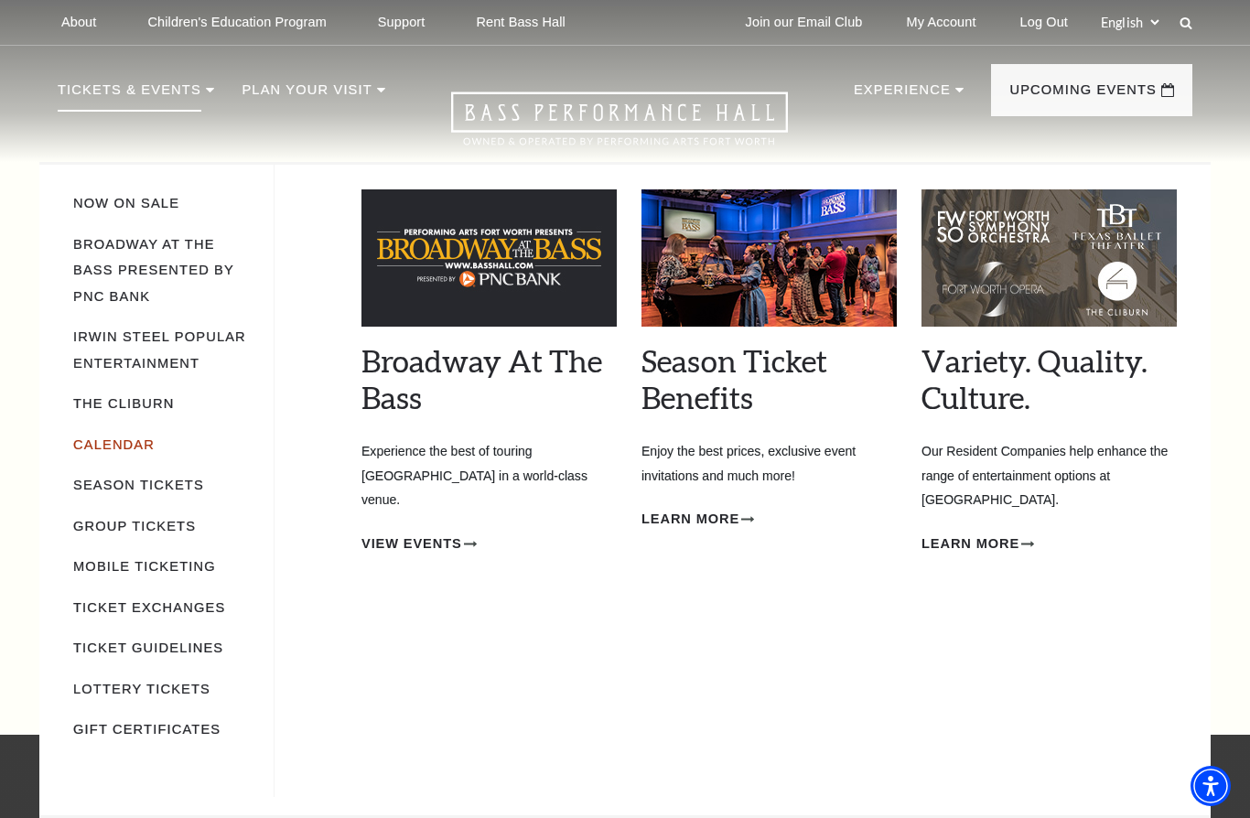
click at [123, 446] on link "Calendar" at bounding box center [113, 445] width 81 height 15
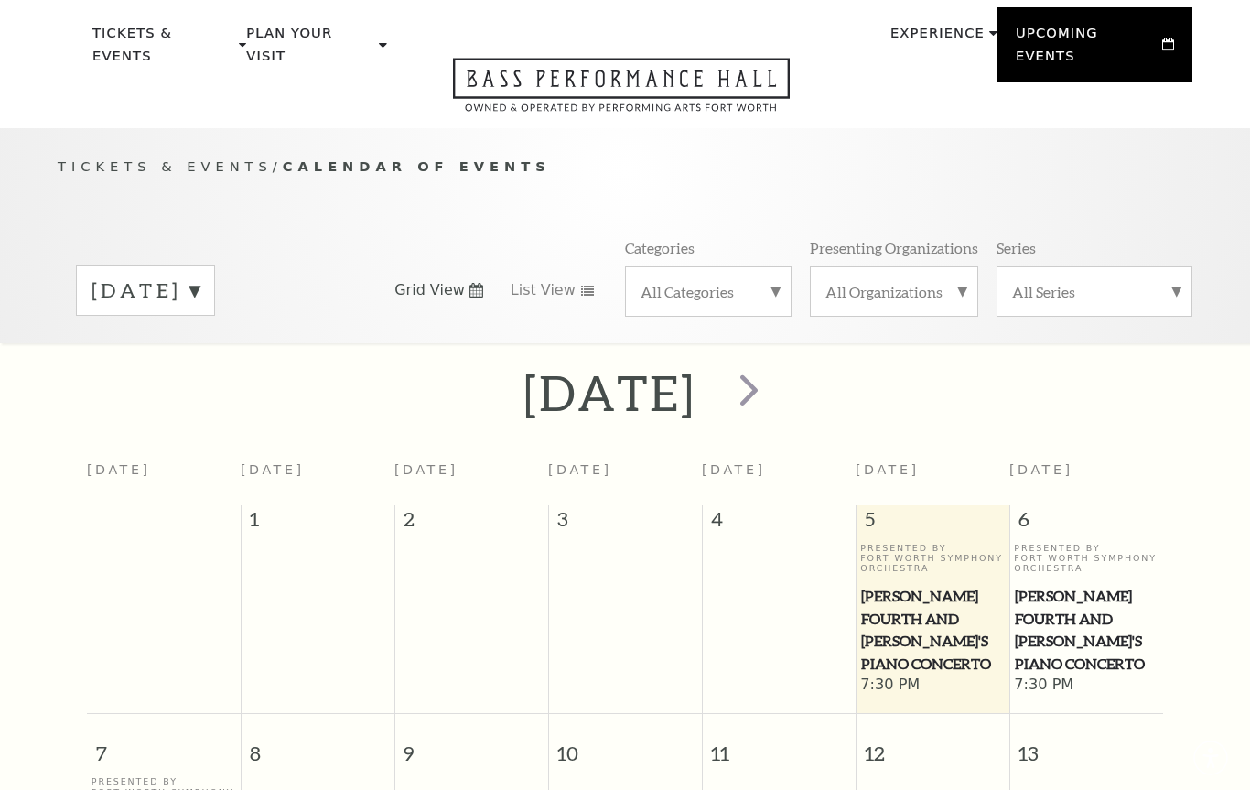
scroll to position [161, 0]
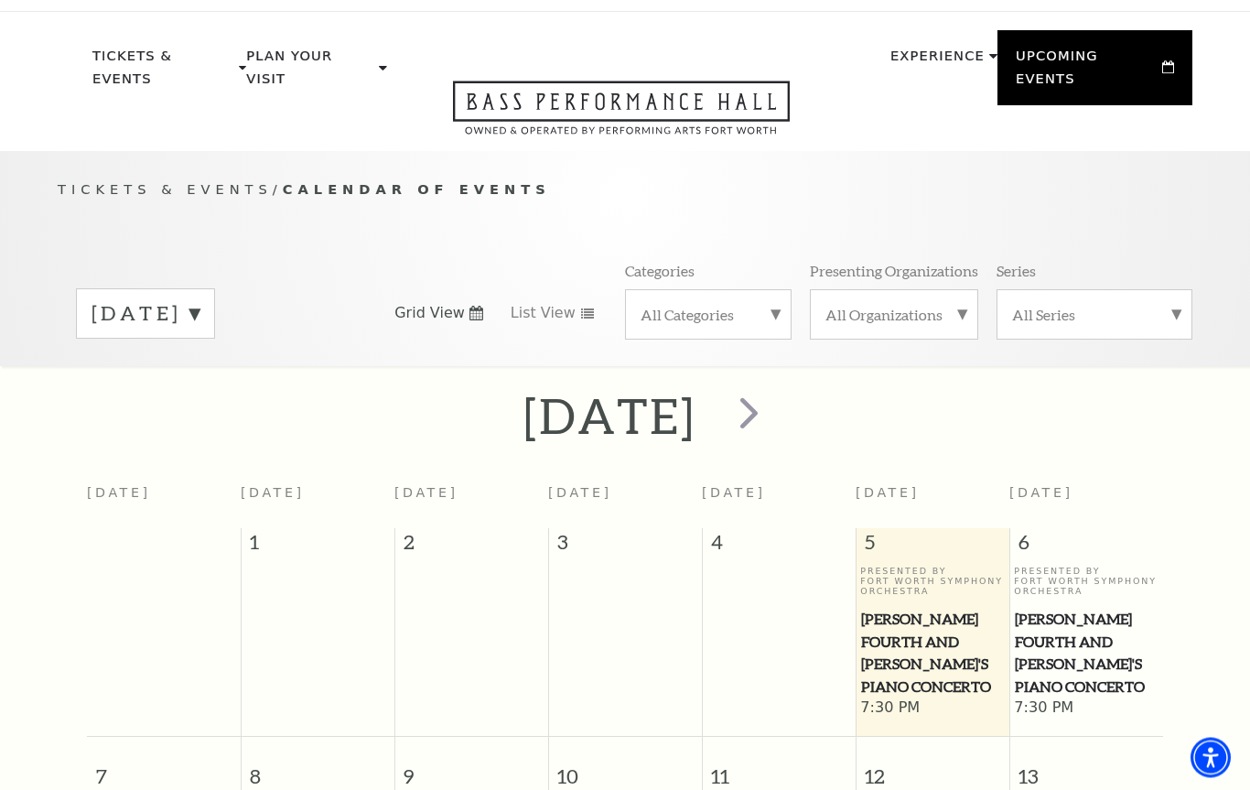
click at [200, 301] on label "September 2025" at bounding box center [146, 314] width 108 height 28
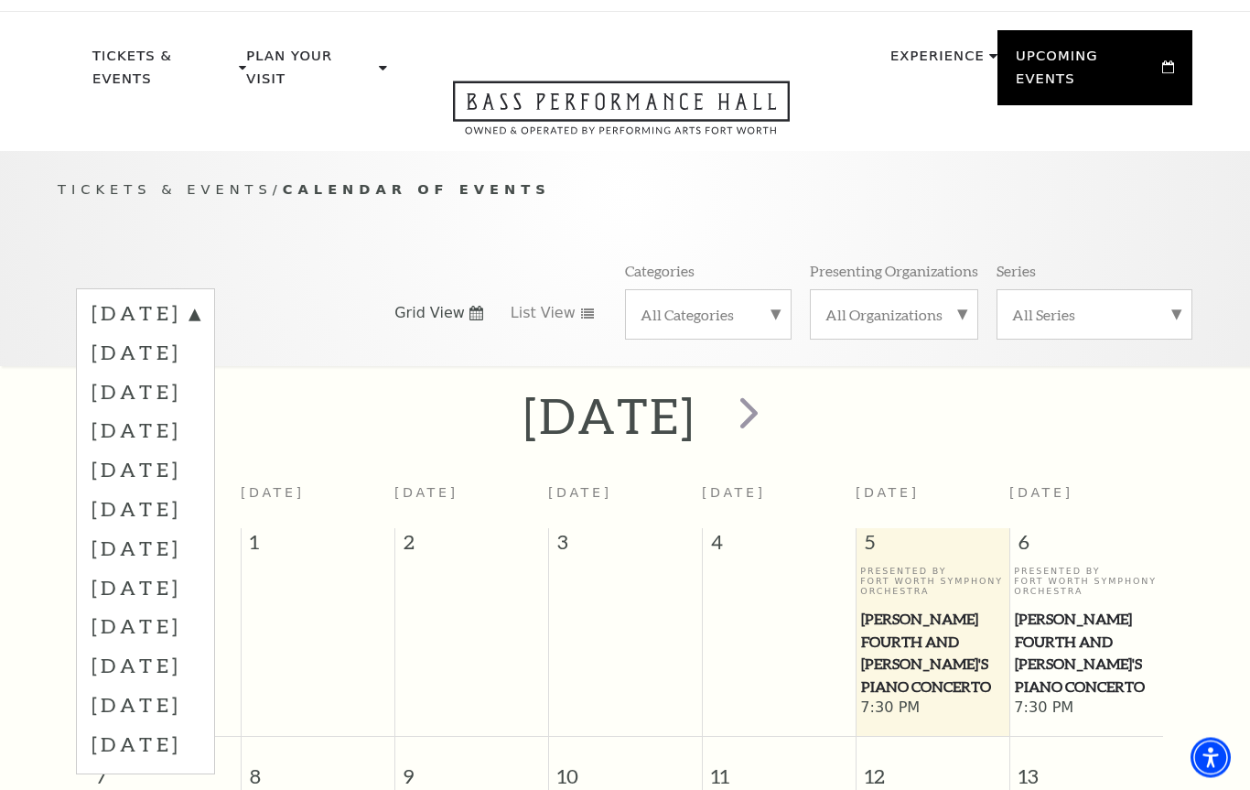
scroll to position [34, 0]
click at [200, 336] on label "October 2025" at bounding box center [146, 351] width 108 height 39
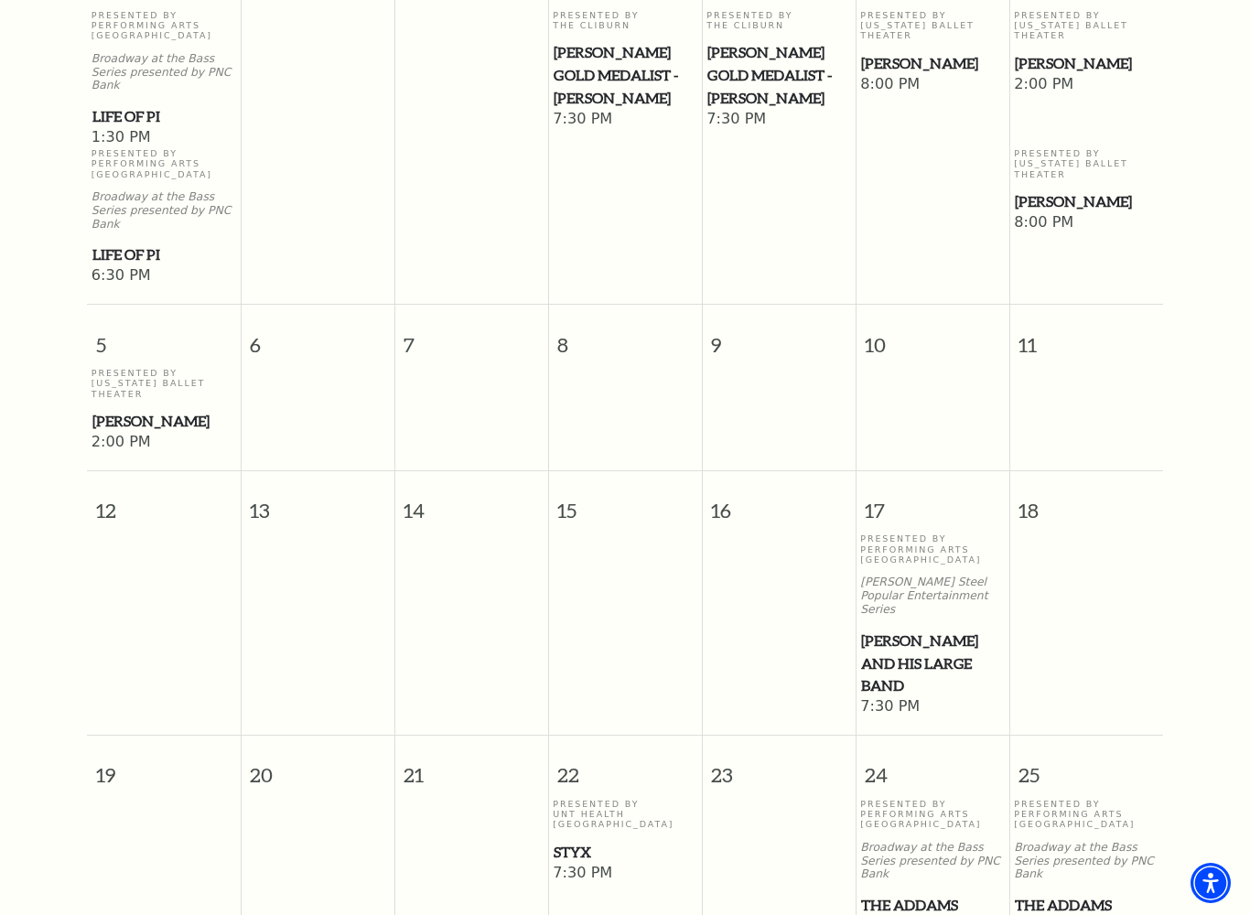
scroll to position [606, 0]
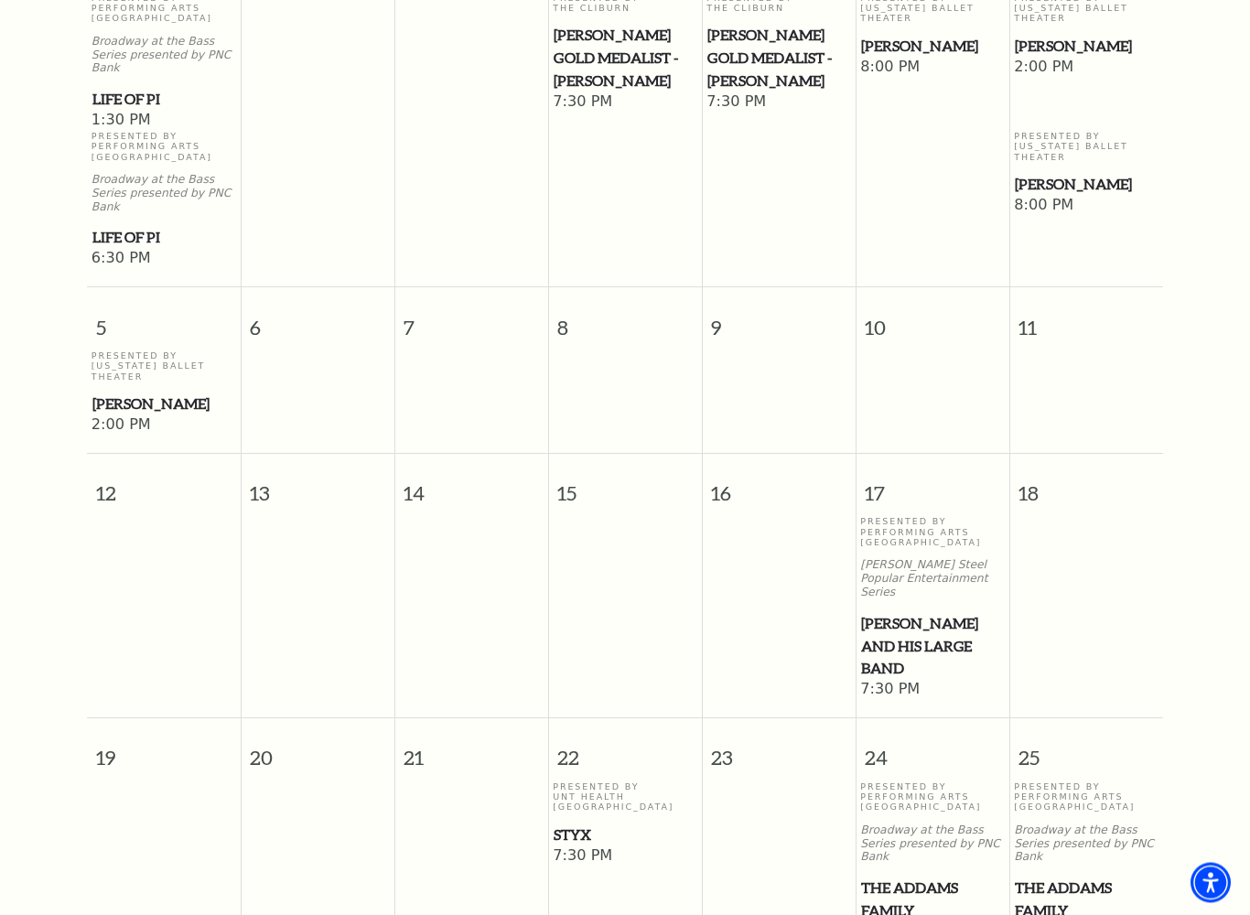
click at [920, 613] on span "[PERSON_NAME] and his Large Band" at bounding box center [932, 647] width 143 height 68
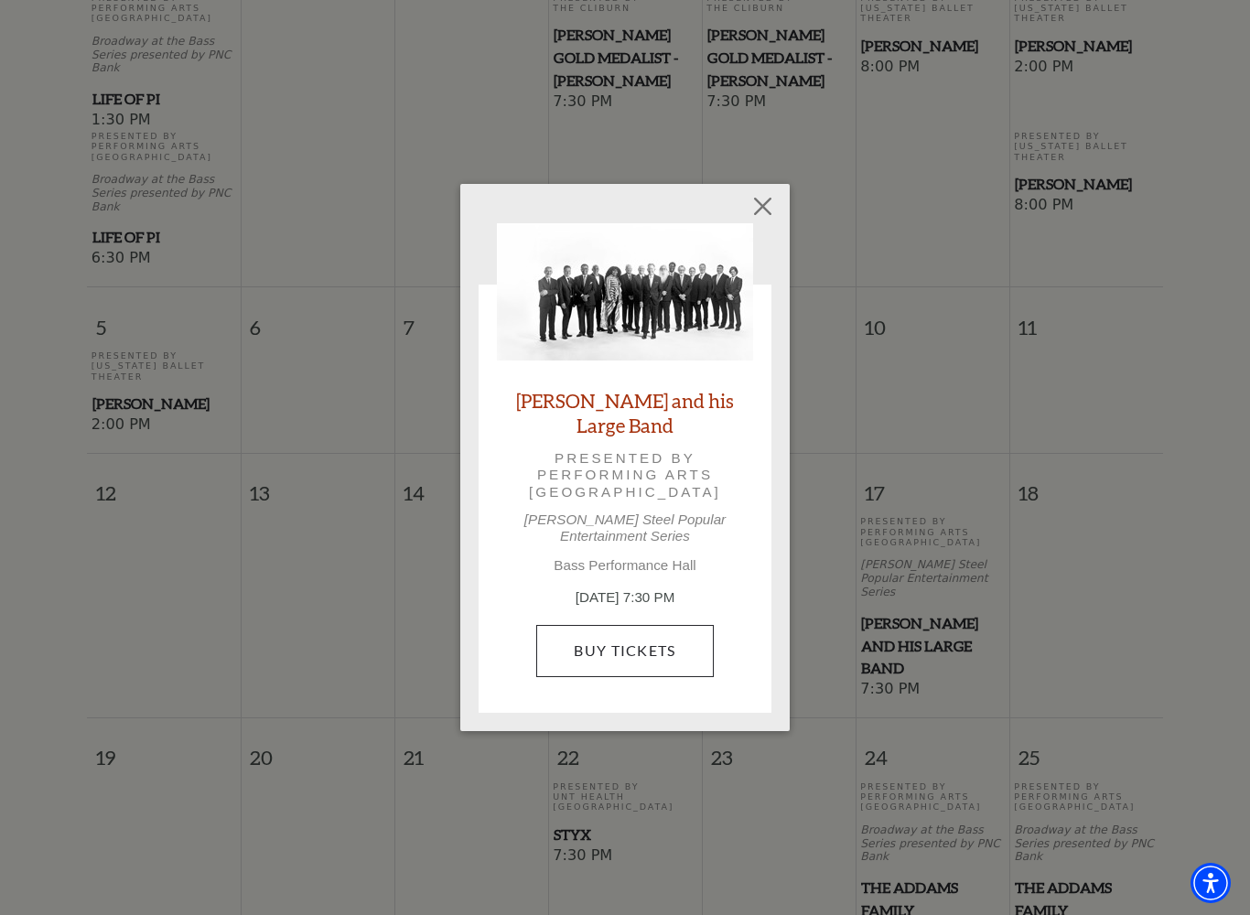
click at [668, 640] on link "Buy Tickets" at bounding box center [624, 650] width 177 height 51
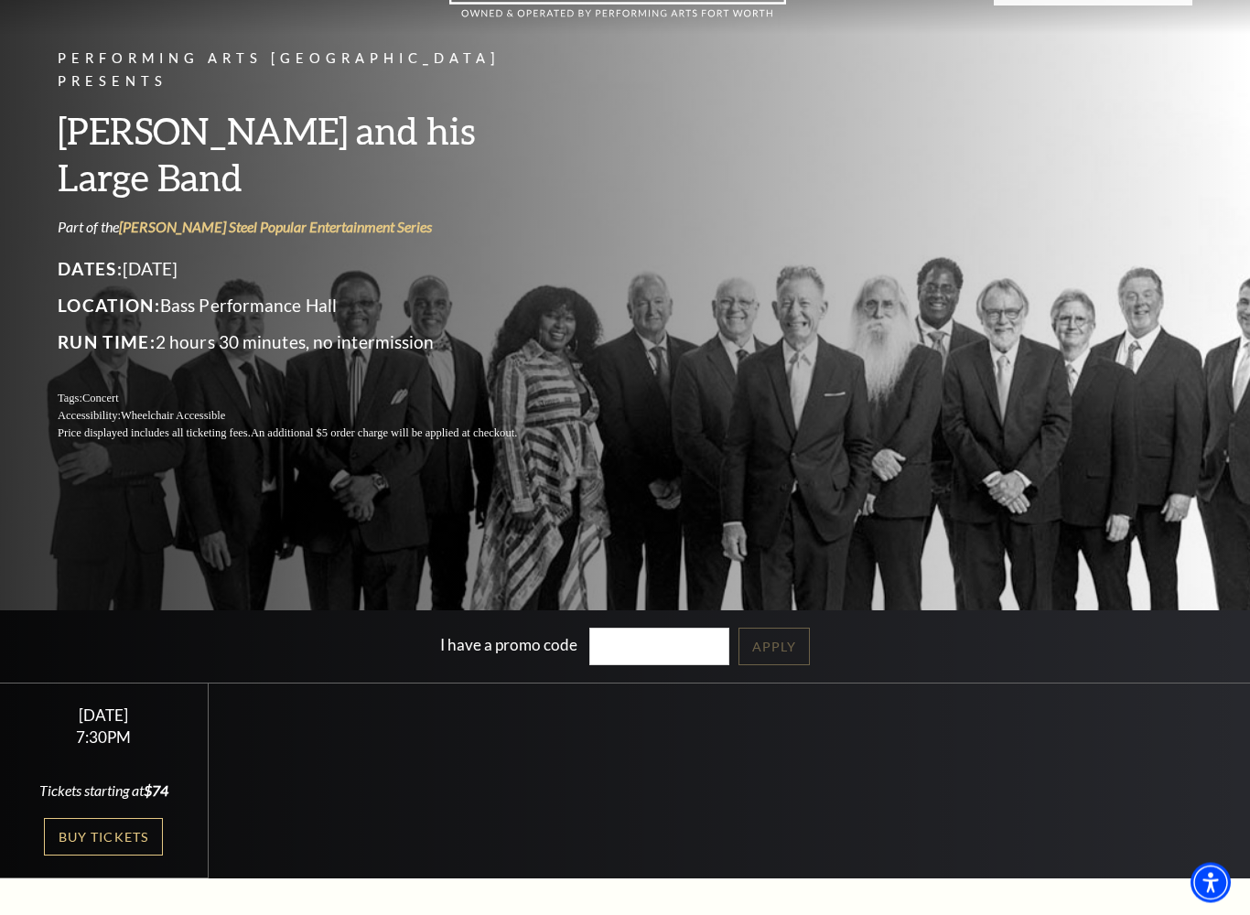
scroll to position [111, 0]
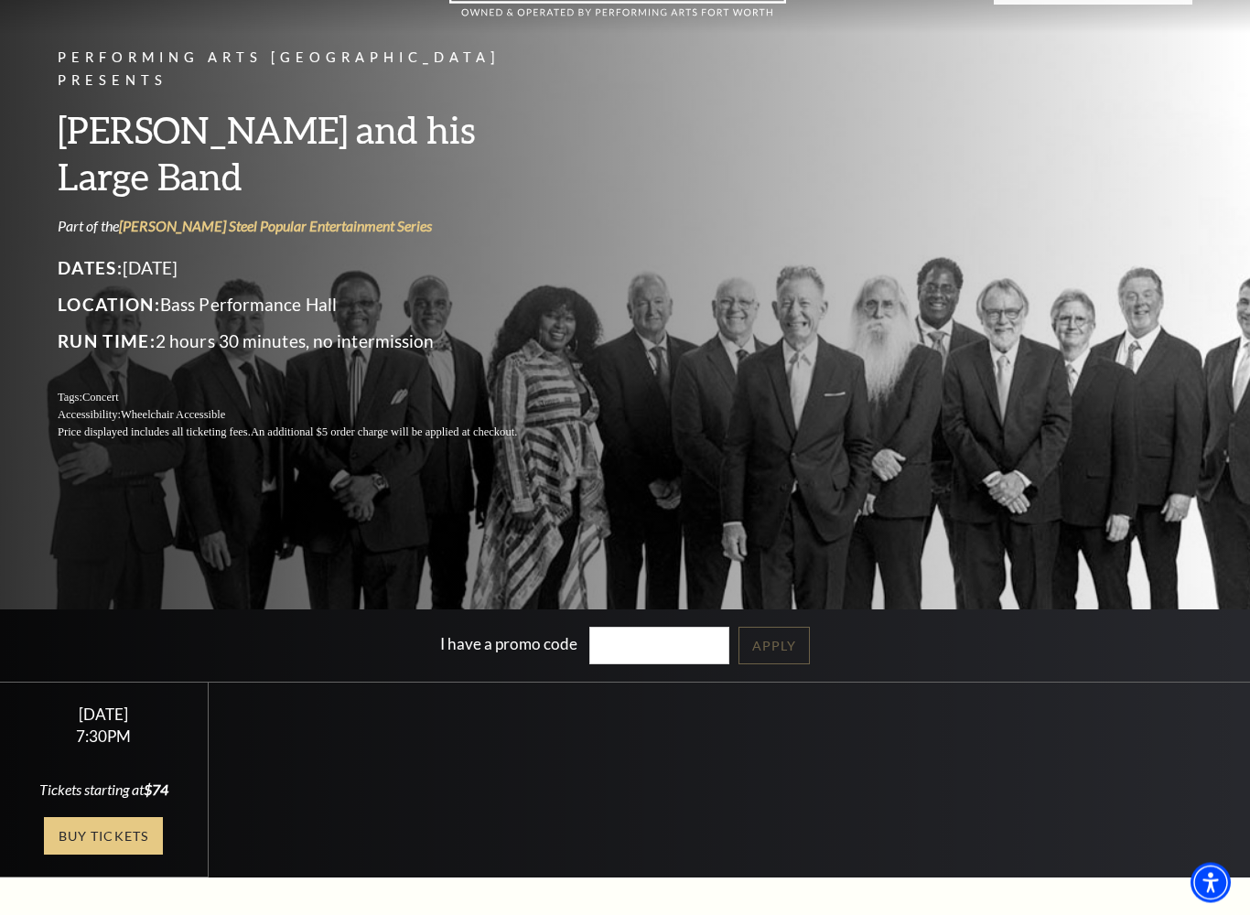
click at [133, 789] on link "Buy Tickets" at bounding box center [103, 837] width 119 height 38
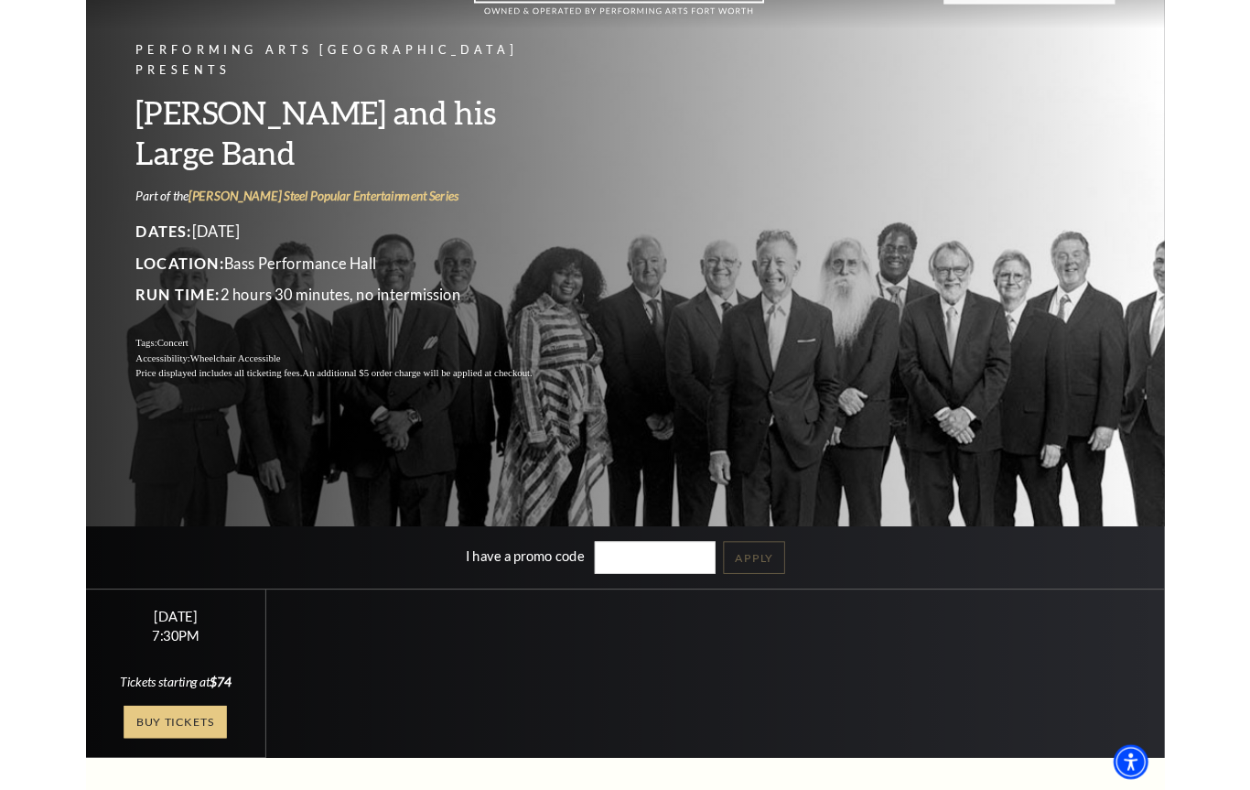
scroll to position [163, 0]
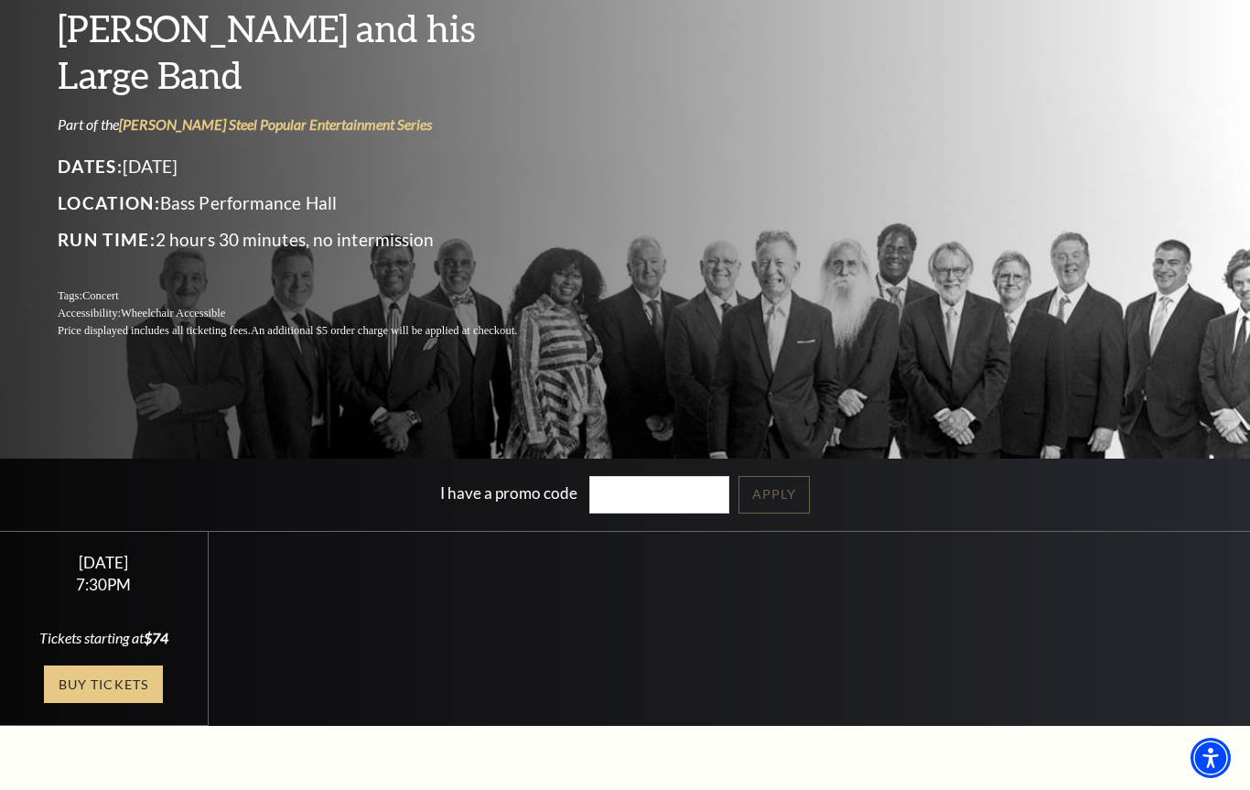
click at [123, 678] on link "Buy Tickets" at bounding box center [103, 685] width 119 height 38
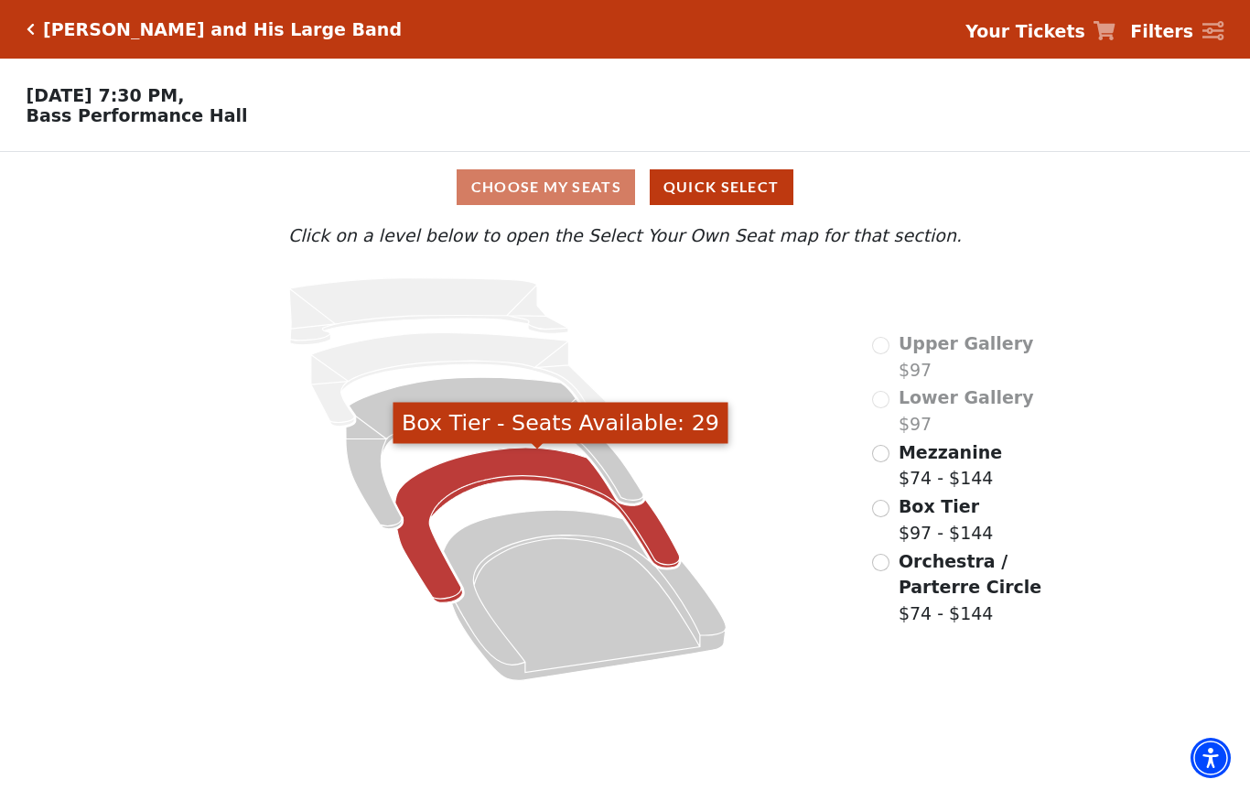
click at [504, 477] on icon "Box Tier - Seats Available: 29" at bounding box center [537, 525] width 285 height 155
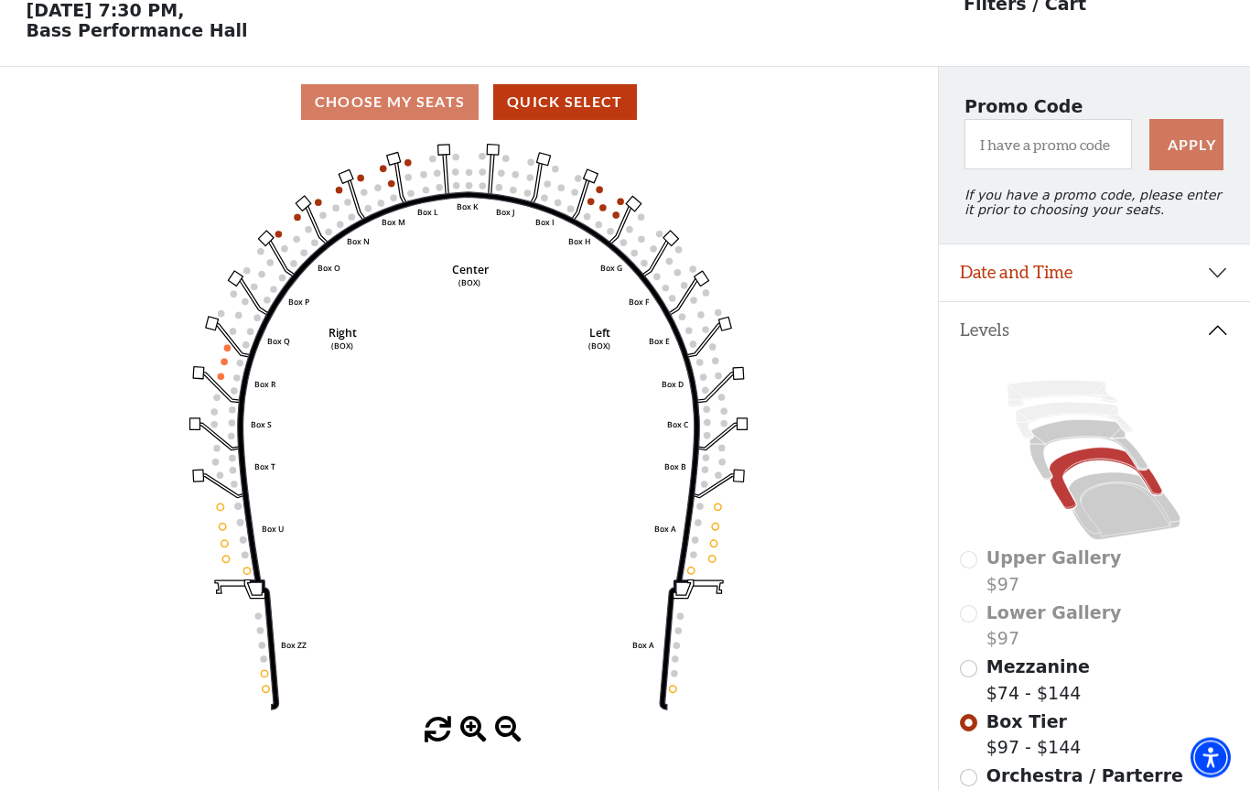
scroll to position [85, 0]
click at [591, 204] on circle at bounding box center [591, 201] width 6 height 6
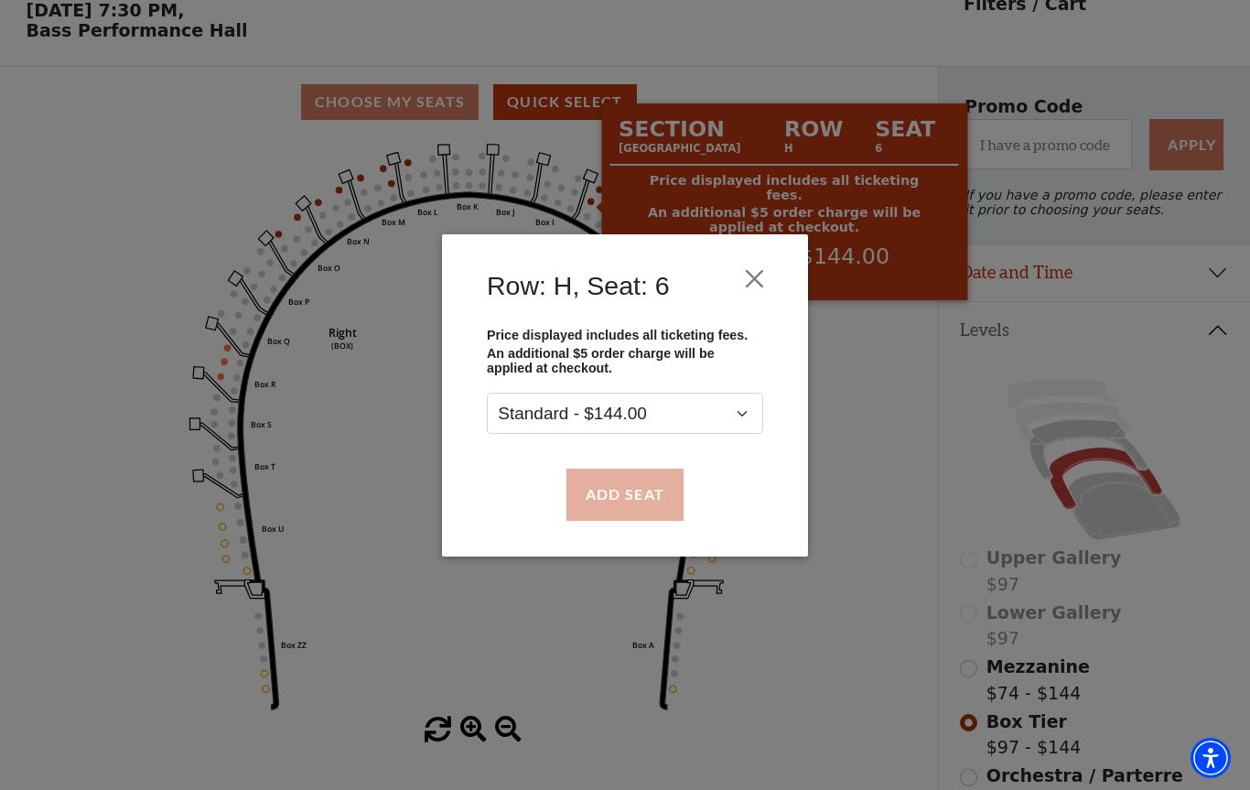
click at [656, 503] on button "Add Seat" at bounding box center [625, 494] width 117 height 51
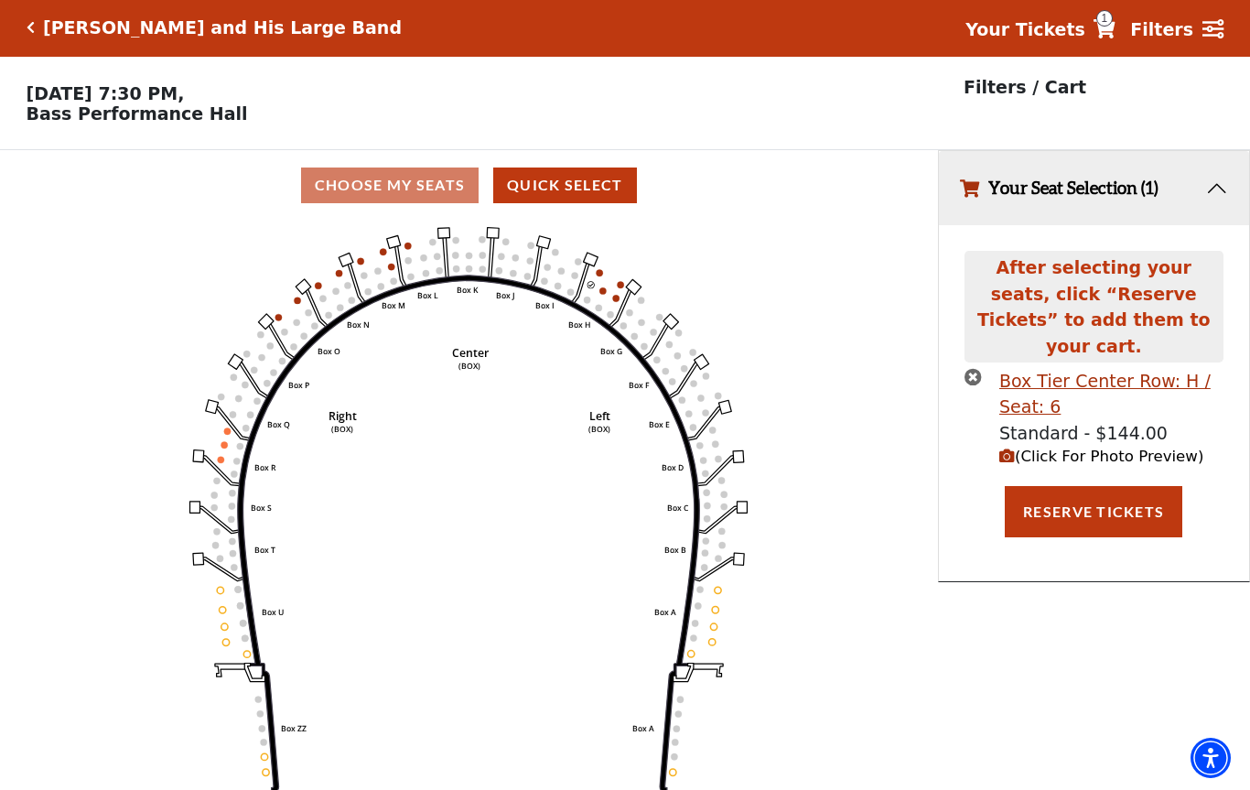
scroll to position [0, 0]
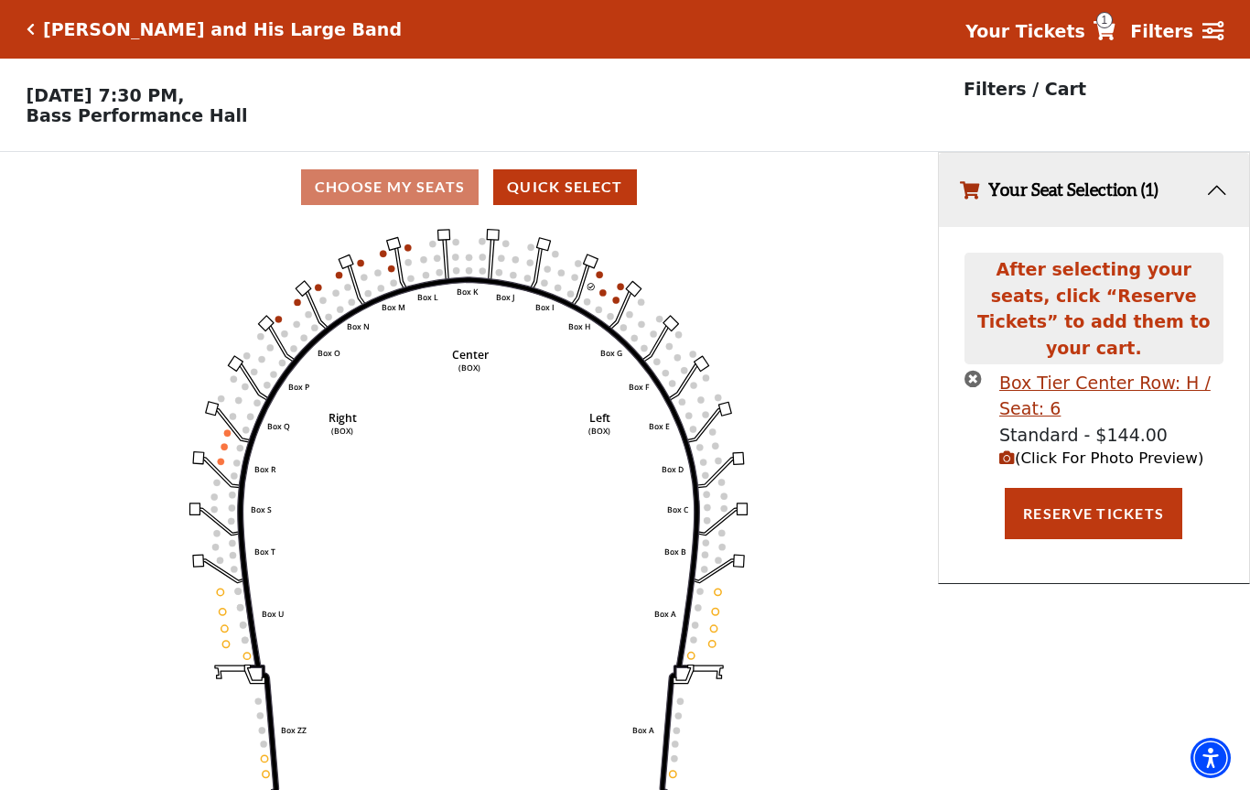
click at [603, 296] on circle at bounding box center [603, 292] width 6 height 6
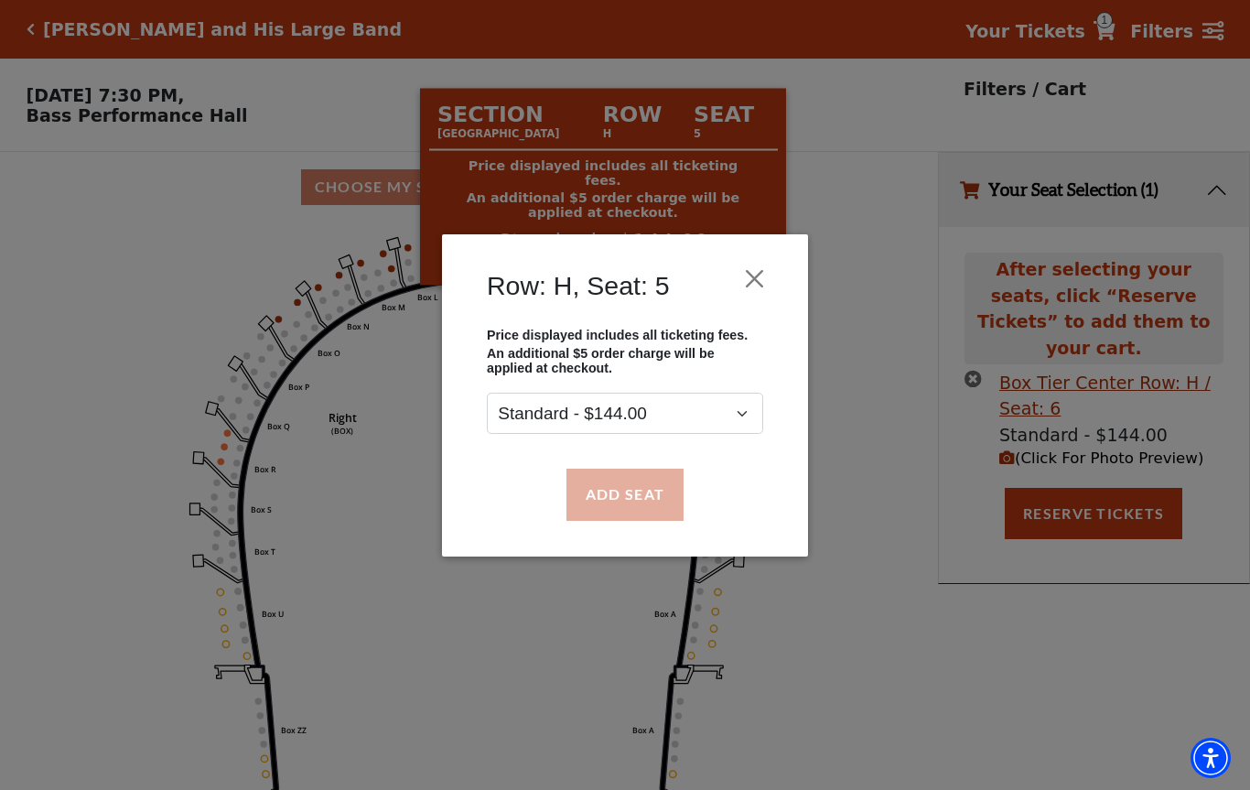
click at [677, 501] on button "Add Seat" at bounding box center [625, 494] width 117 height 51
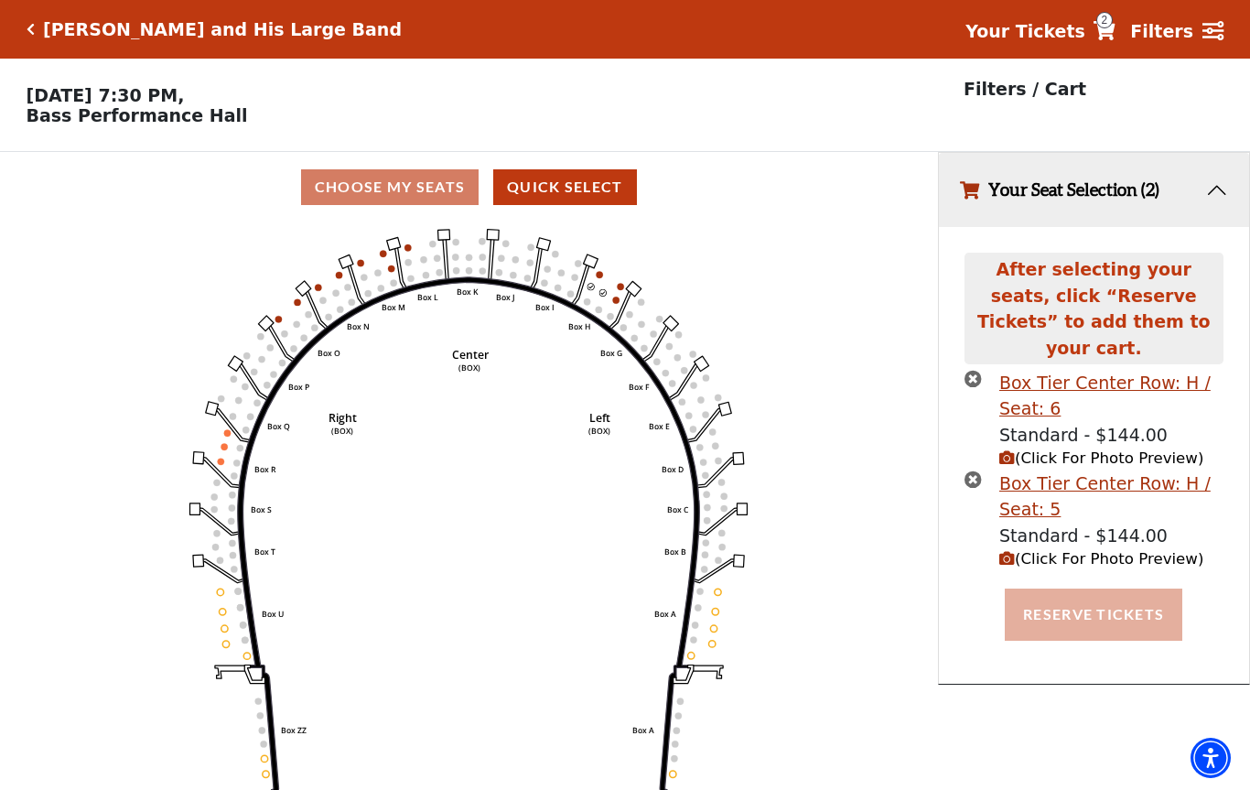
click at [1122, 589] on button "Reserve Tickets" at bounding box center [1094, 614] width 178 height 51
click at [253, 22] on h5 "[PERSON_NAME] and His Large Band" at bounding box center [222, 29] width 359 height 21
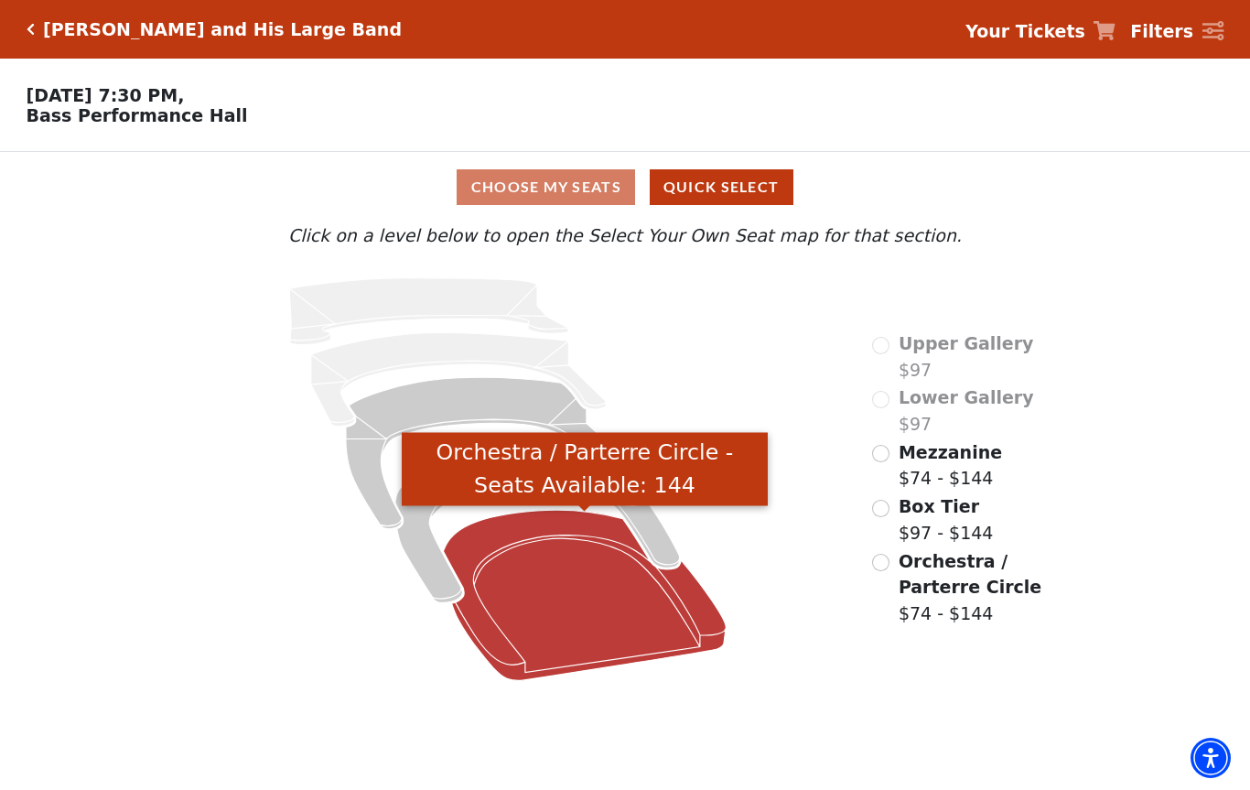
click at [581, 600] on icon "Orchestra / Parterre Circle - Seats Available: 144" at bounding box center [585, 595] width 283 height 170
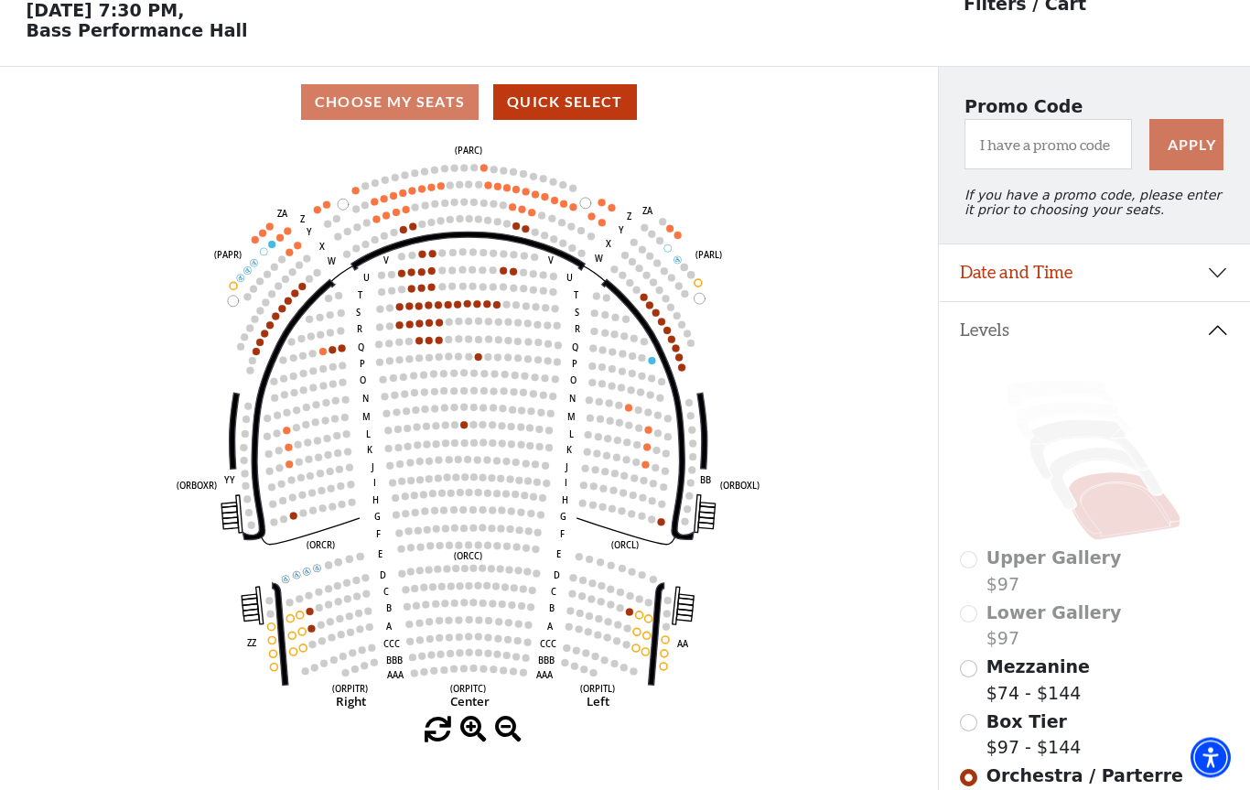
scroll to position [85, 0]
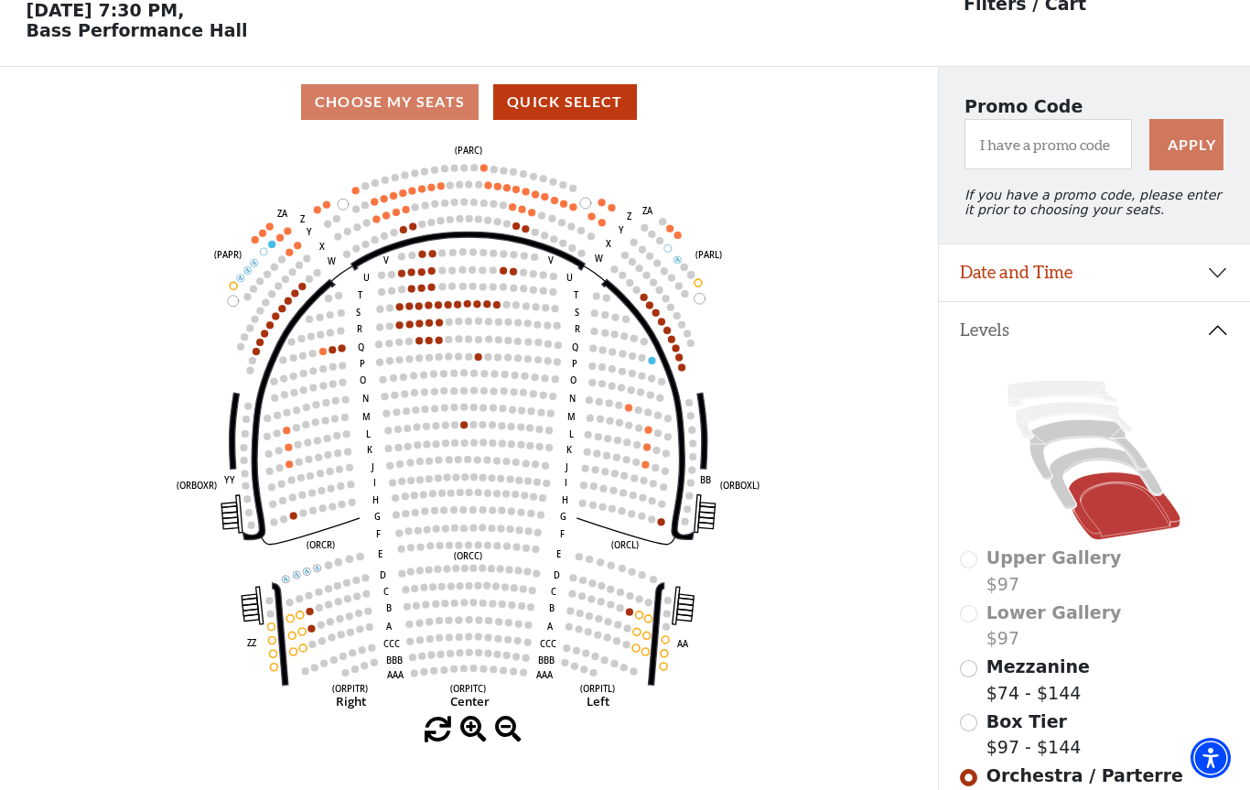
click at [349, 352] on icon "Left (ORPITL) Right (ORPITR) Center (ORPITC) ZZ AA YY BB ZA ZA (ORCL) (ORCR) (O…" at bounding box center [469, 426] width 844 height 579
click at [352, 352] on icon "Left (ORPITL) Right (ORPITR) Center (ORPITC) ZZ AA YY BB ZA ZA (ORCL) (ORCR) (O…" at bounding box center [469, 426] width 844 height 579
click at [345, 350] on circle at bounding box center [342, 347] width 7 height 7
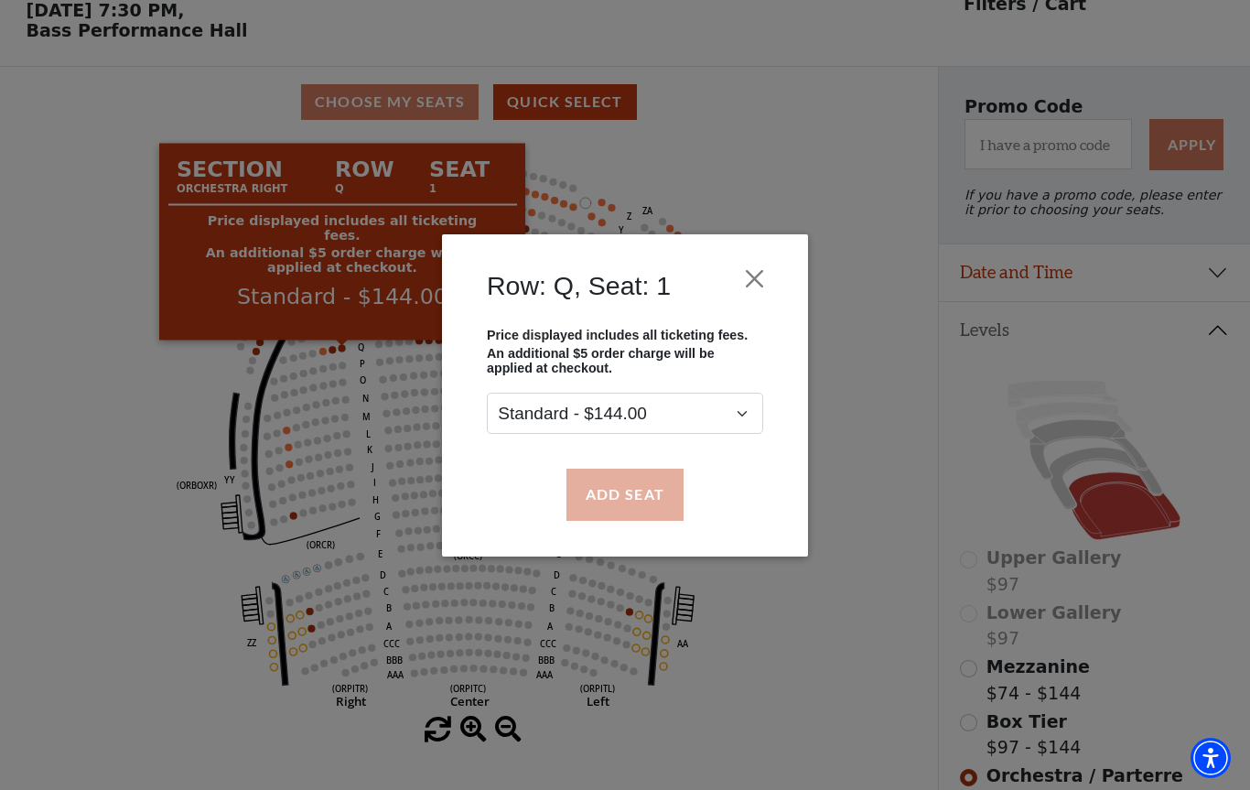
click at [639, 511] on button "Add Seat" at bounding box center [625, 494] width 117 height 51
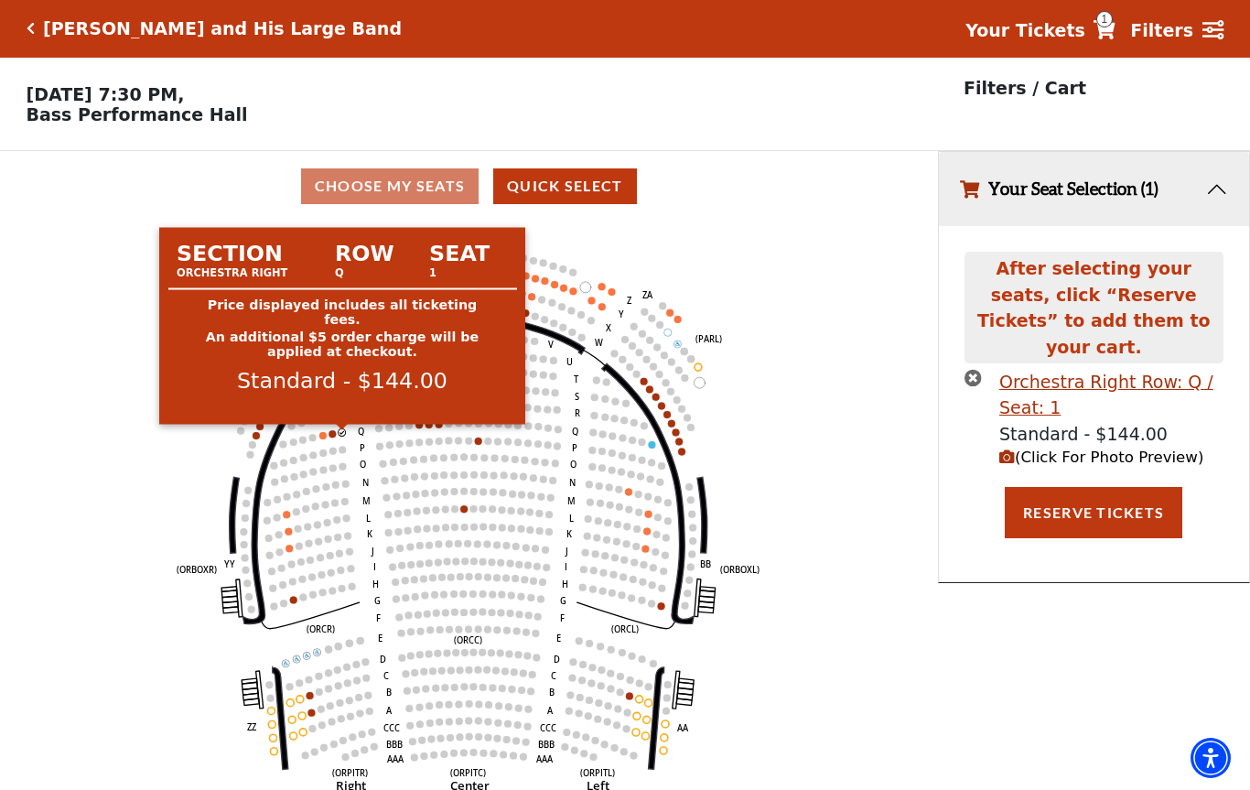
scroll to position [0, 0]
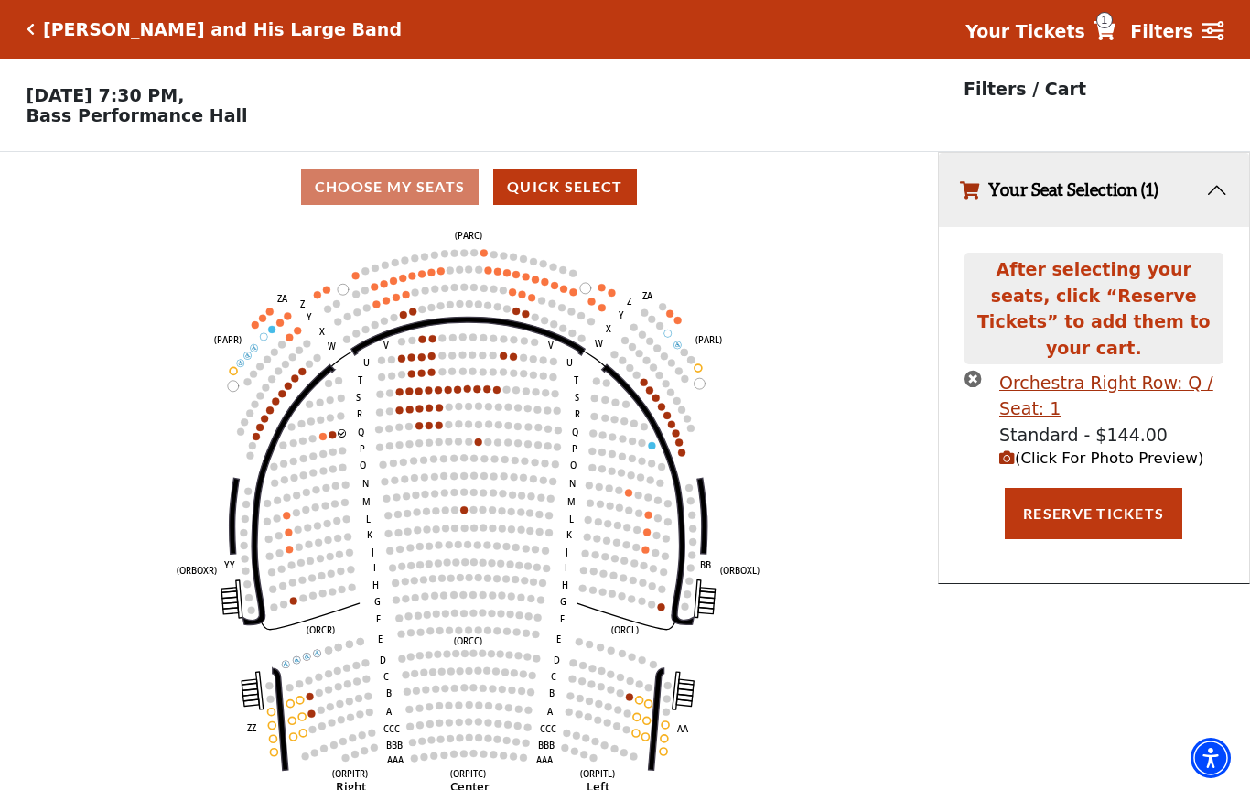
click at [331, 438] on circle at bounding box center [333, 434] width 7 height 7
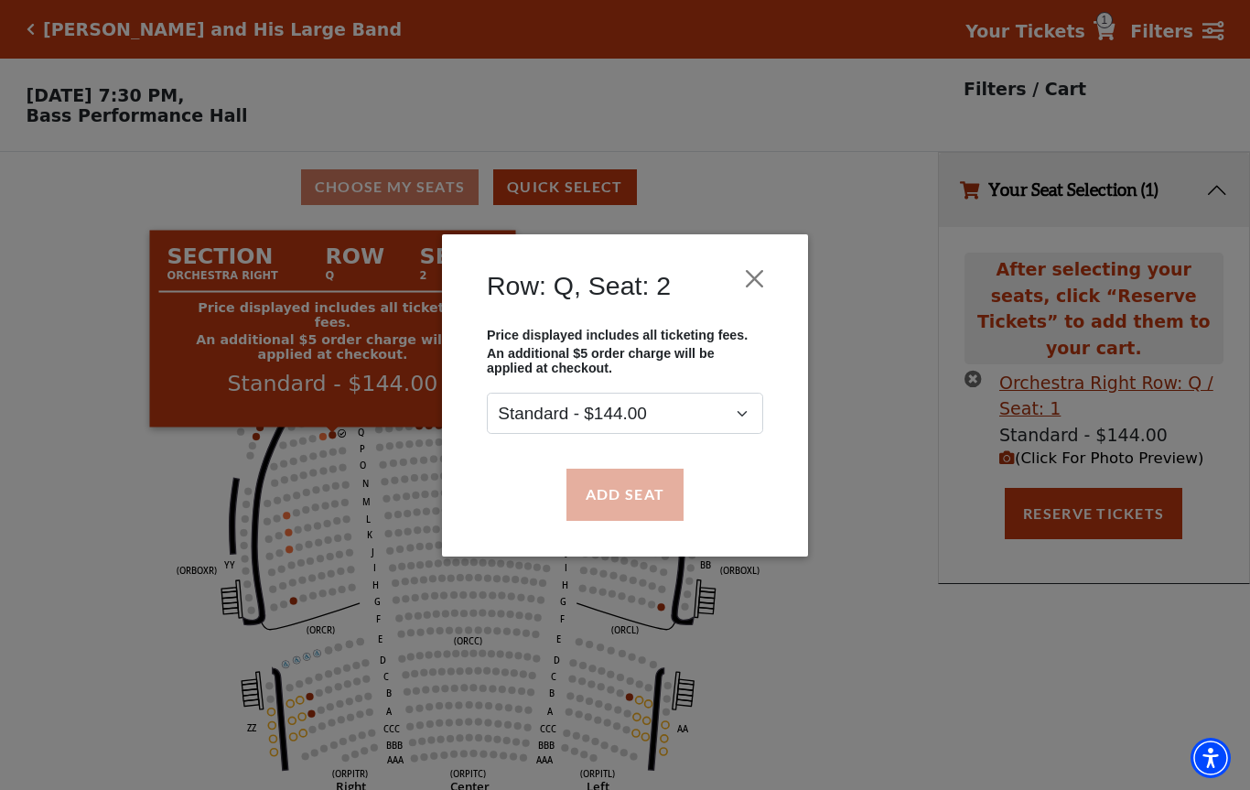
click at [658, 509] on button "Add Seat" at bounding box center [625, 494] width 117 height 51
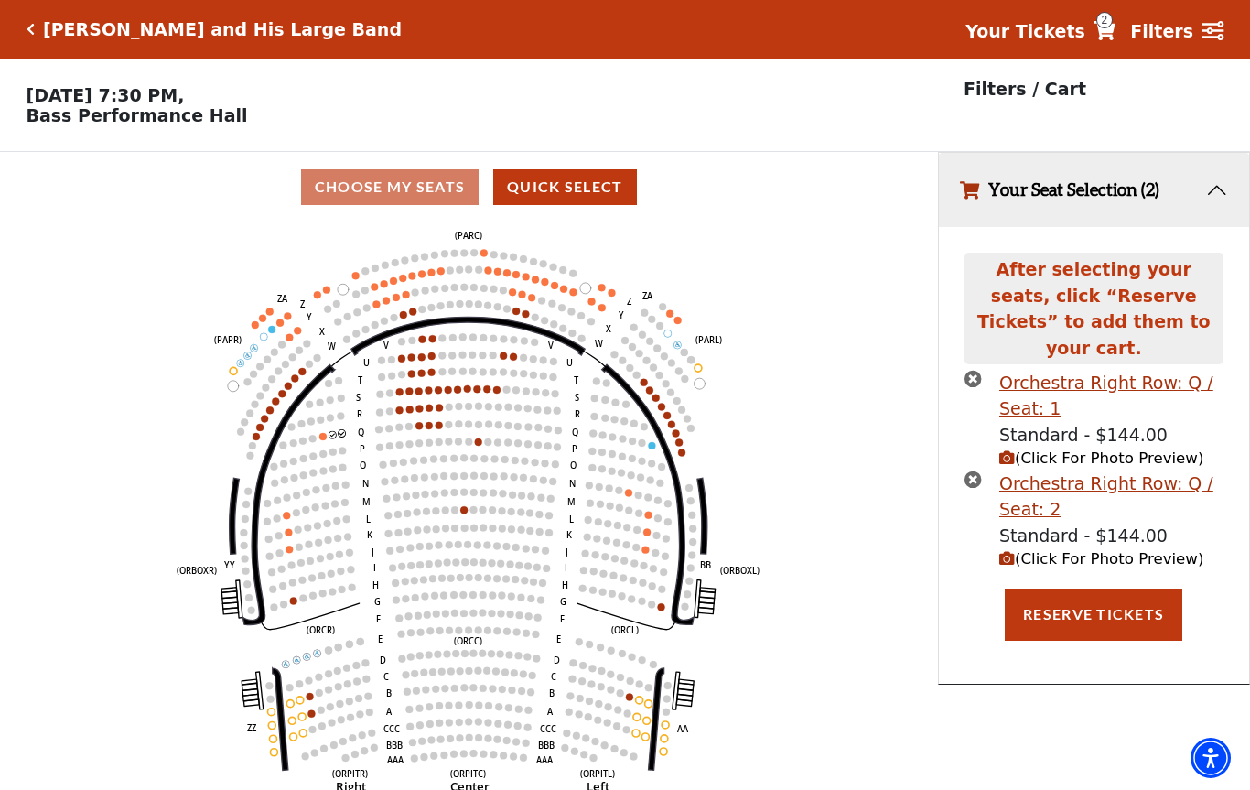
click at [322, 440] on circle at bounding box center [322, 436] width 7 height 7
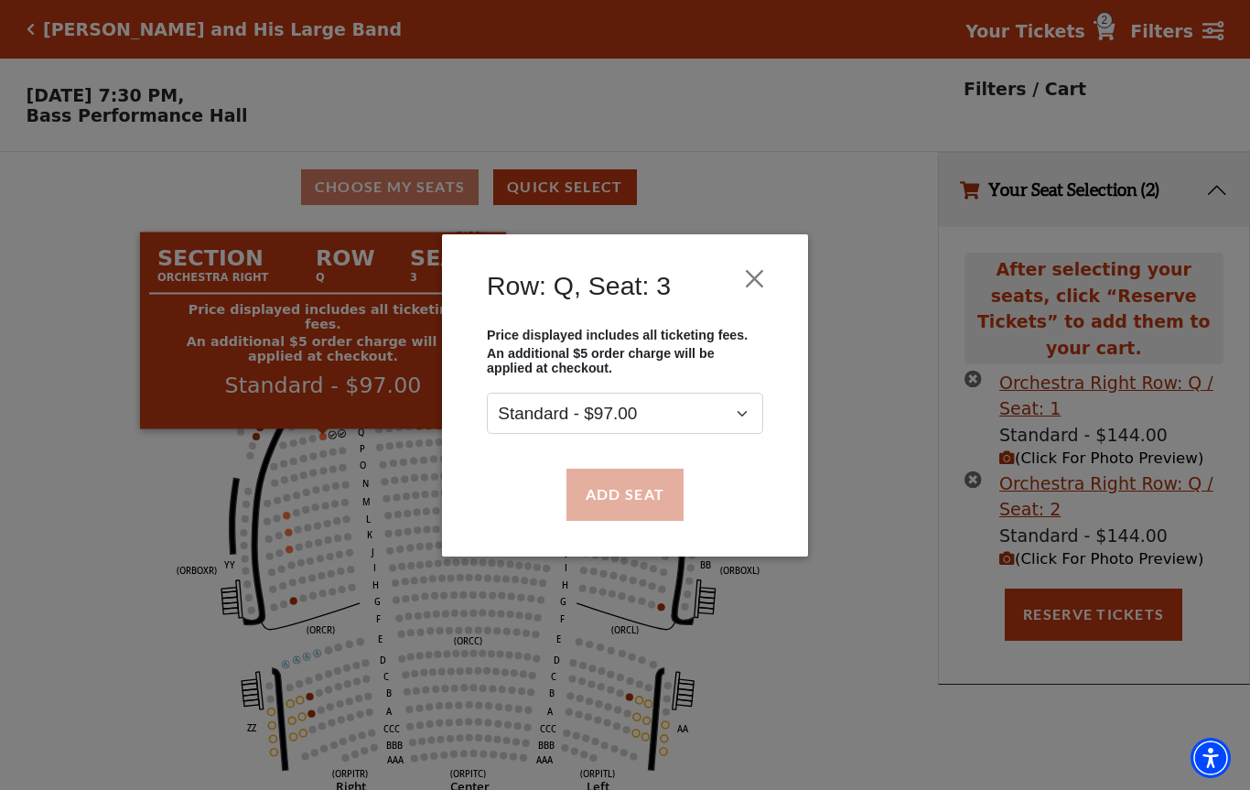
click at [641, 502] on button "Add Seat" at bounding box center [625, 494] width 117 height 51
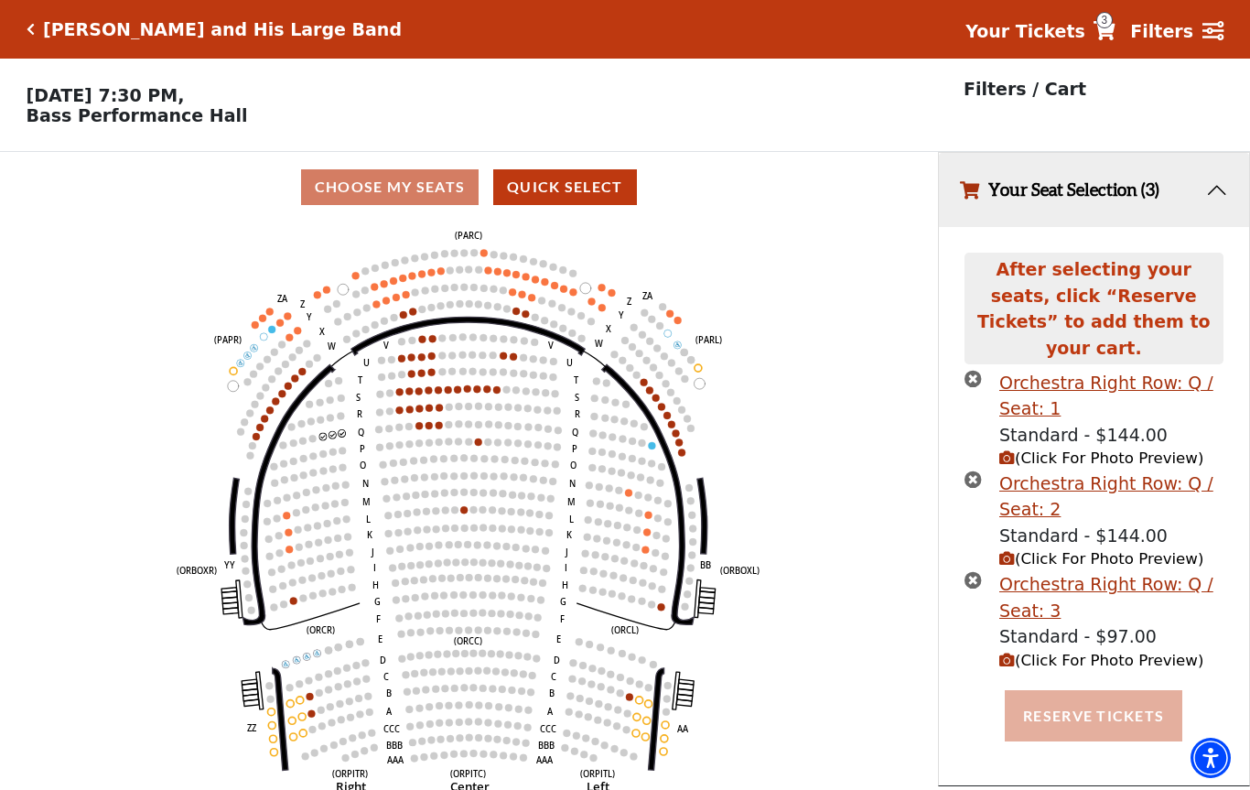
click at [1120, 702] on button "Reserve Tickets" at bounding box center [1094, 715] width 178 height 51
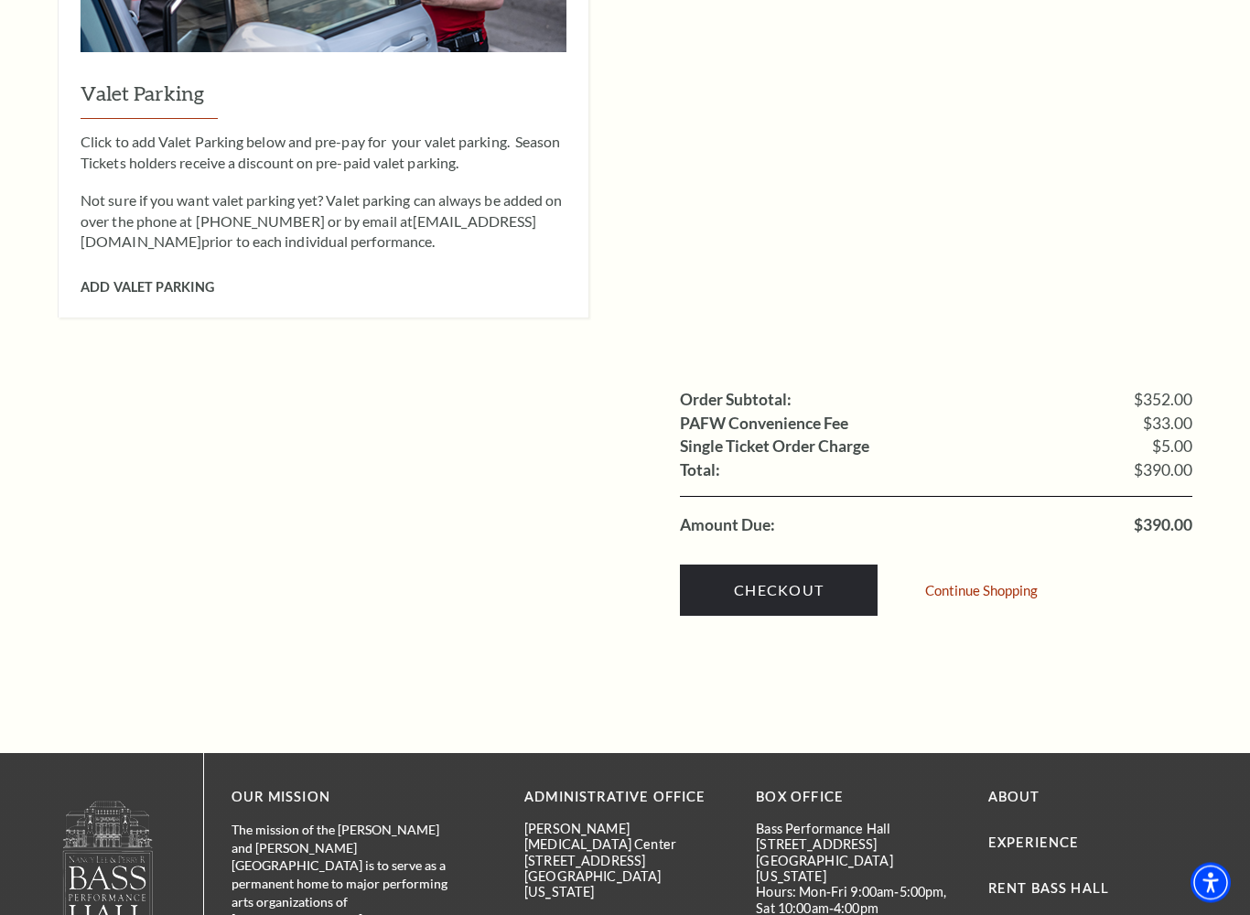
scroll to position [1644, 0]
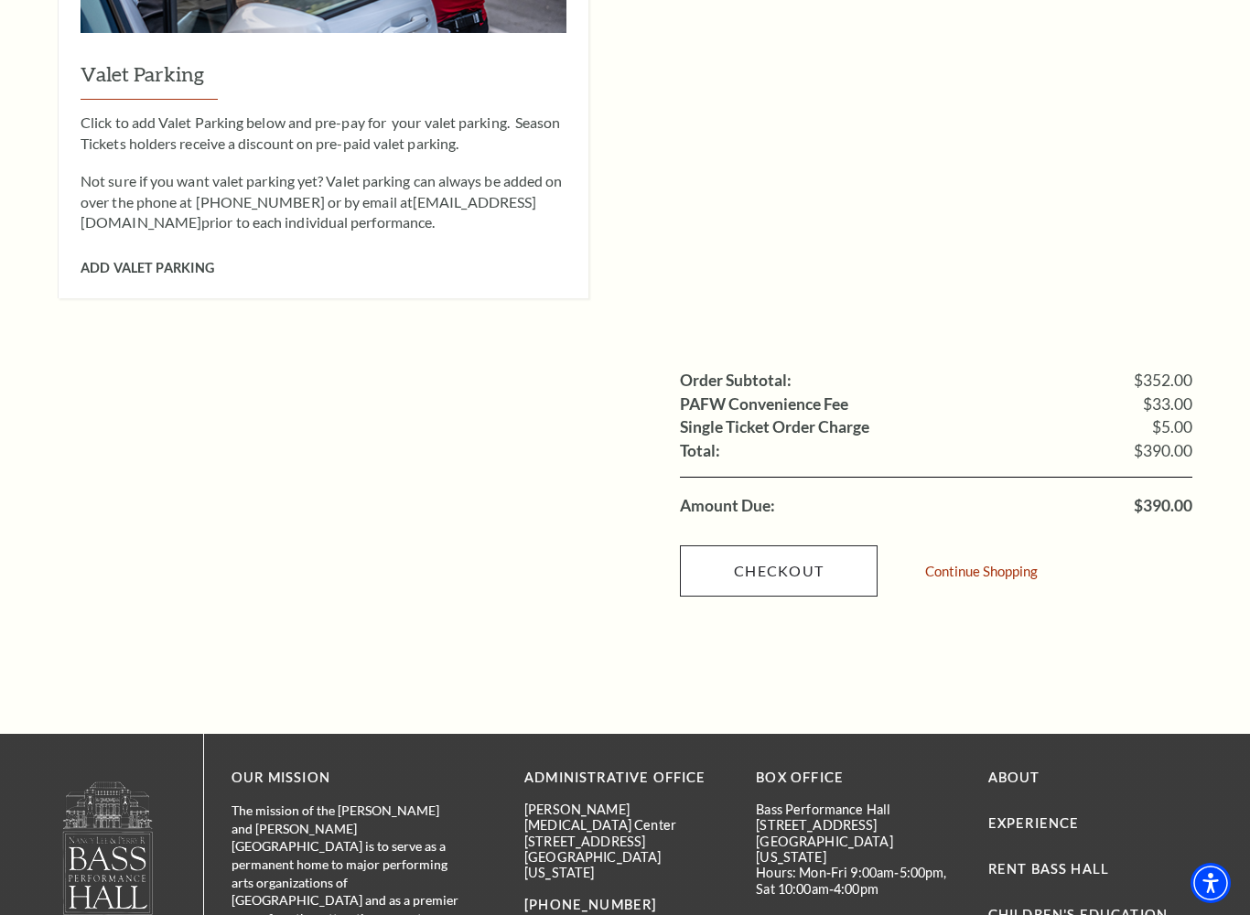
click at [821, 546] on link "Checkout" at bounding box center [779, 571] width 198 height 51
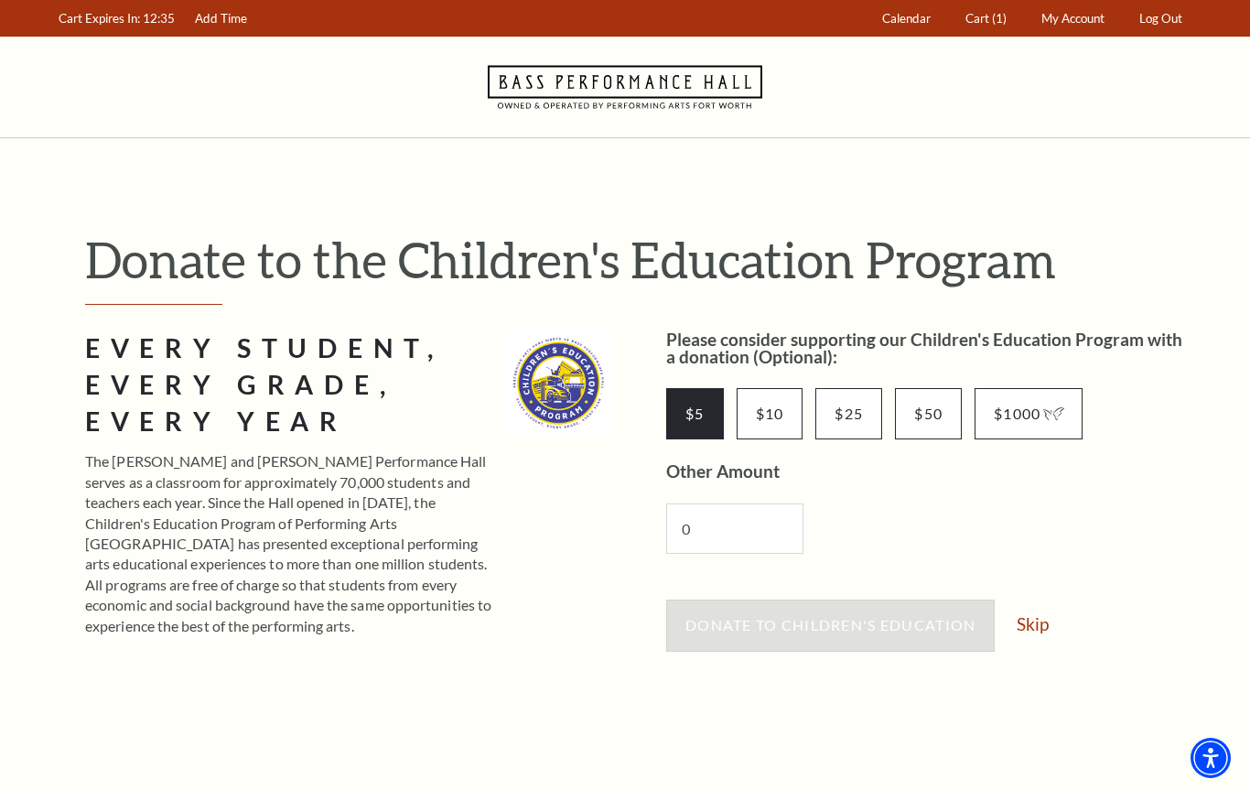
click at [700, 428] on input "$5" at bounding box center [695, 413] width 58 height 51
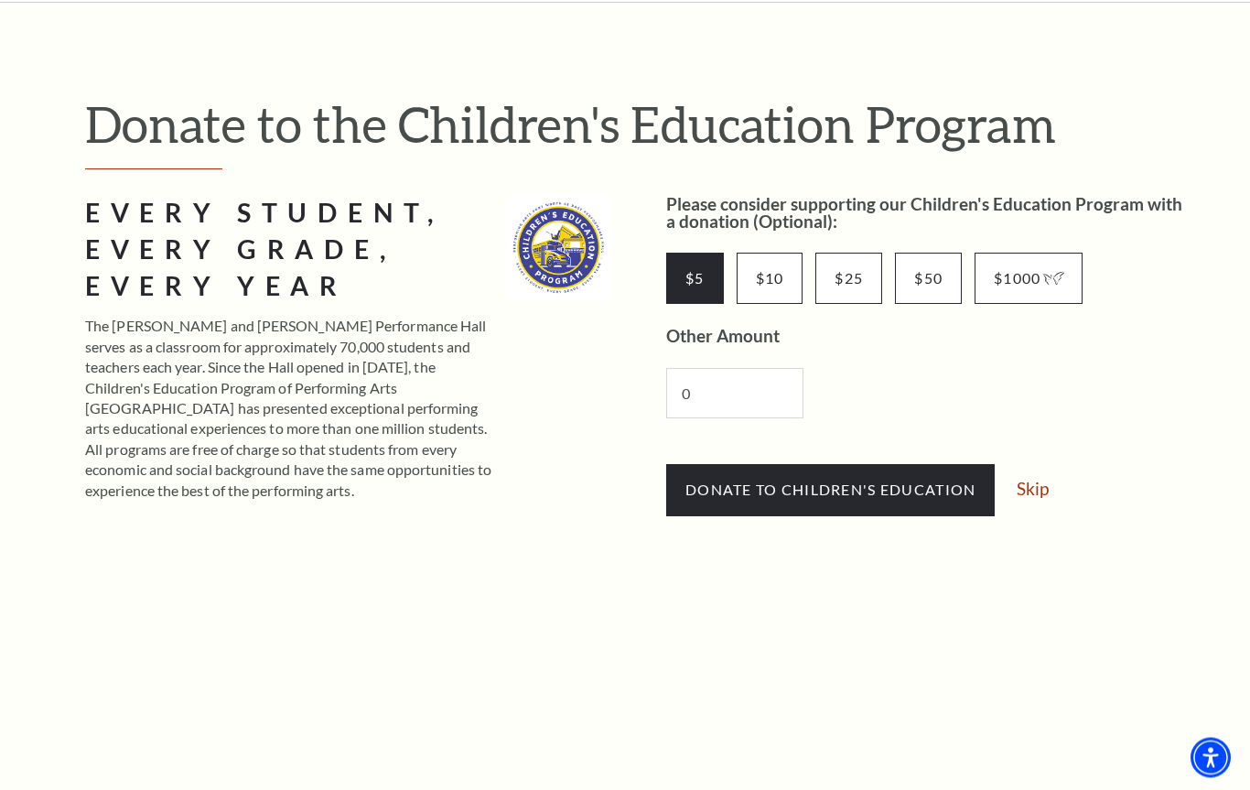
scroll to position [135, 0]
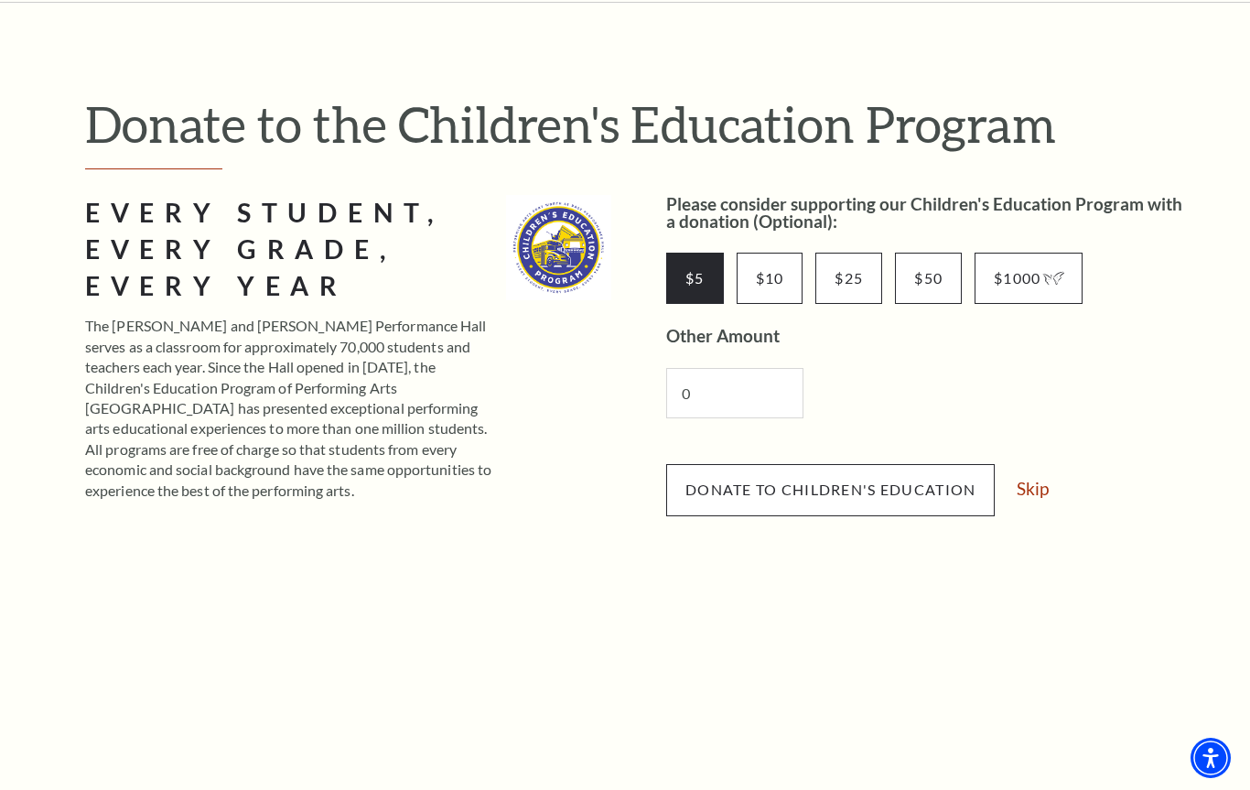
click at [867, 494] on span "Donate to Children's Education" at bounding box center [831, 489] width 290 height 17
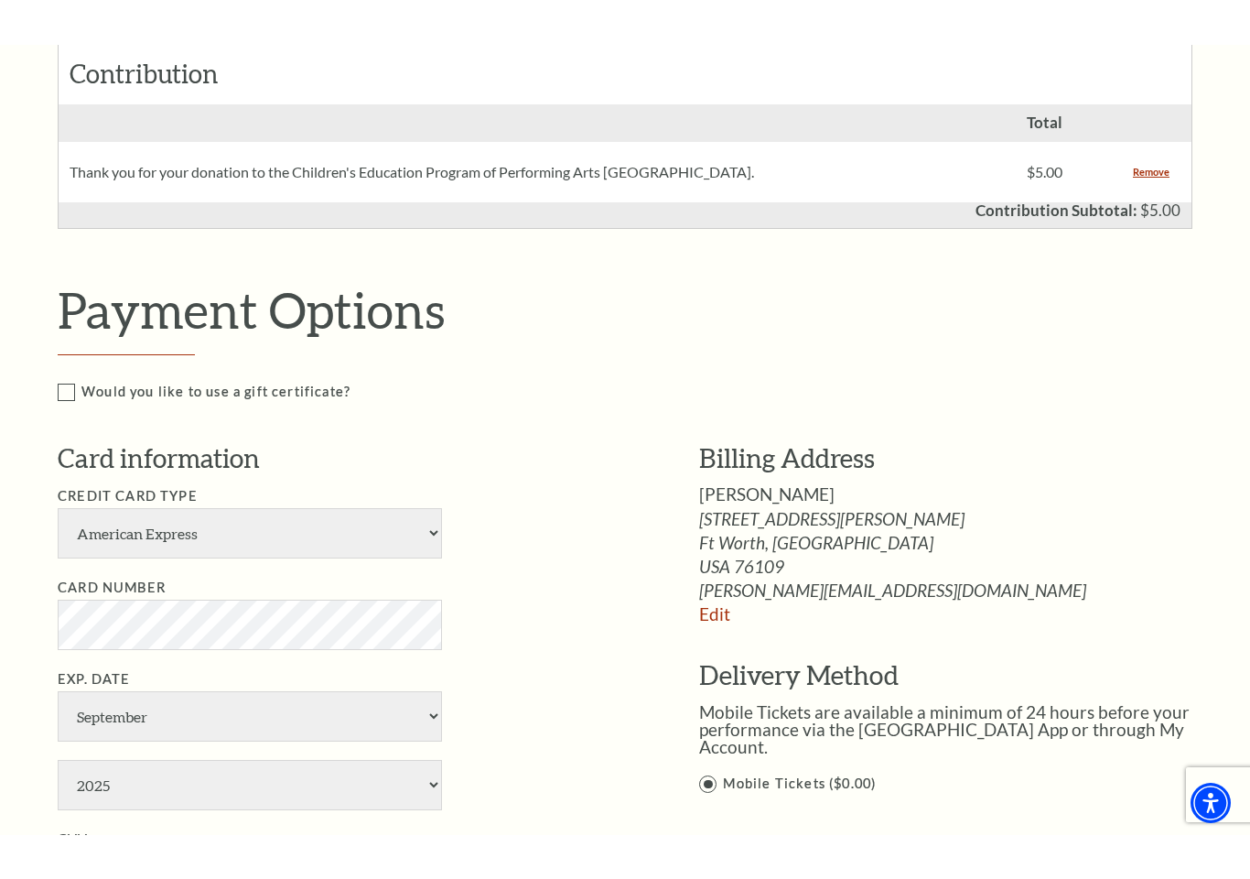
scroll to position [915, 0]
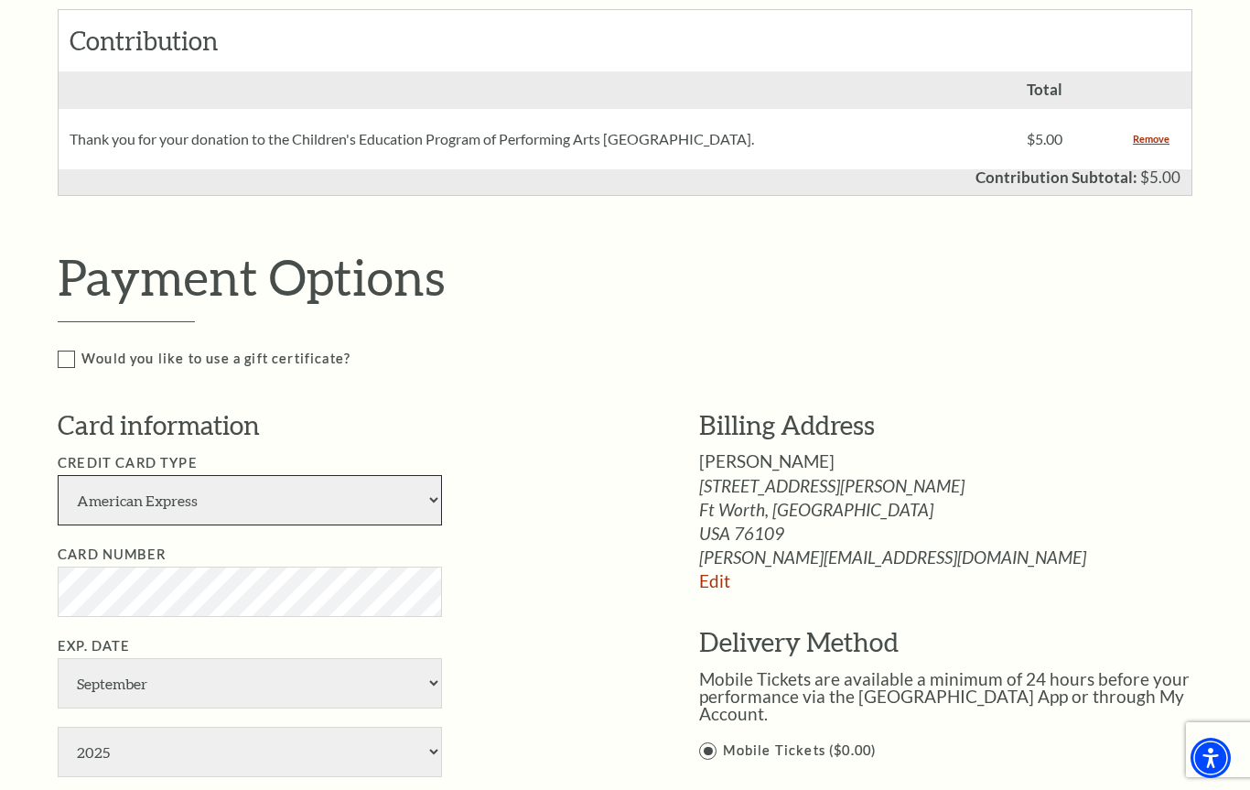
click at [433, 490] on select "American Express Visa Master Card Discover" at bounding box center [250, 500] width 384 height 50
select select "24"
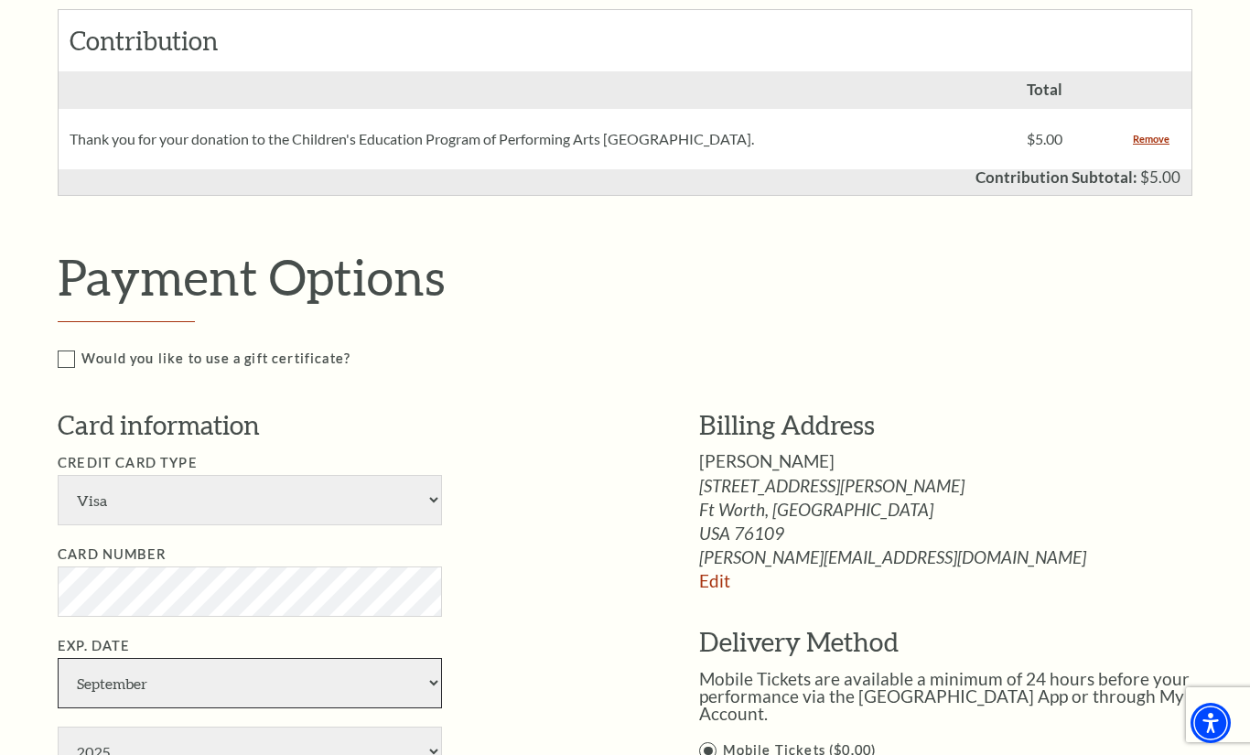
click at [432, 658] on select "January February March April May June July August September October November De…" at bounding box center [250, 683] width 384 height 50
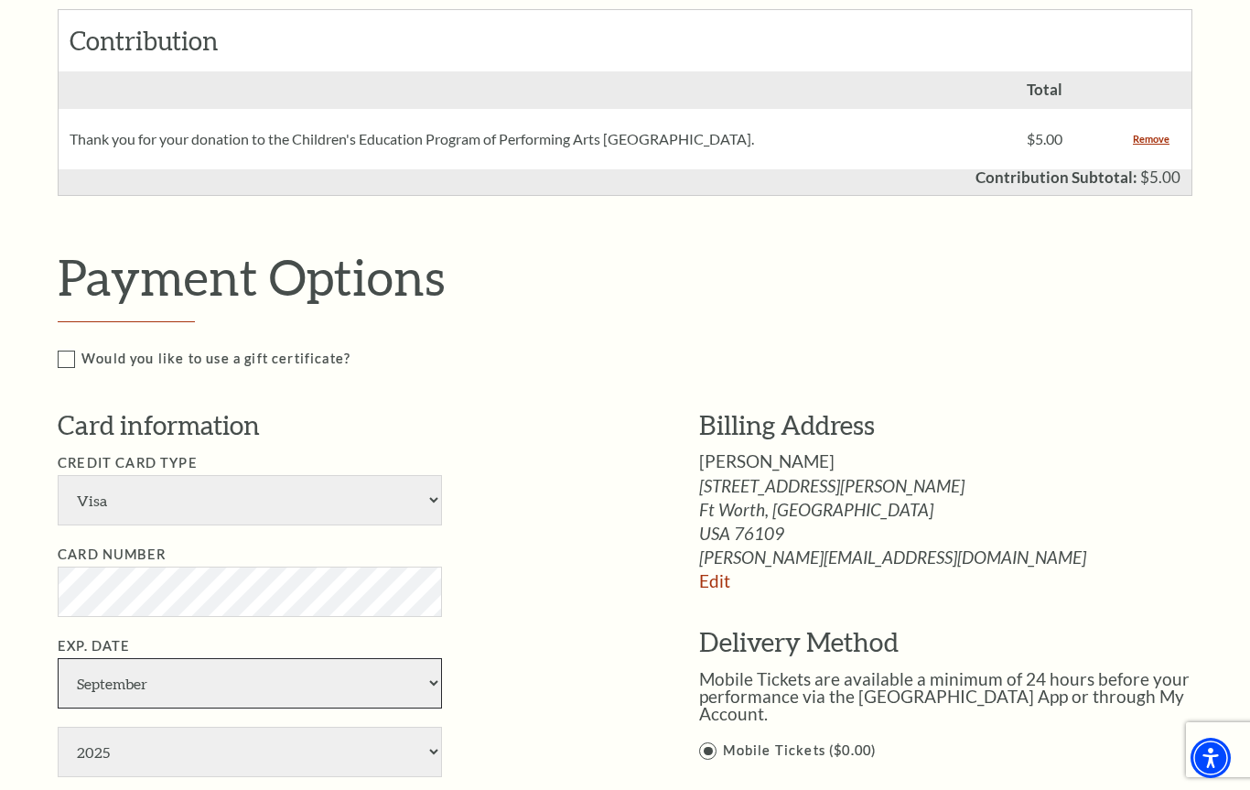
select select "5"
click at [437, 727] on select "2025 2026 2027 2028 2029 2030 2031 2032 2033 2034" at bounding box center [250, 752] width 384 height 50
select select "2026"
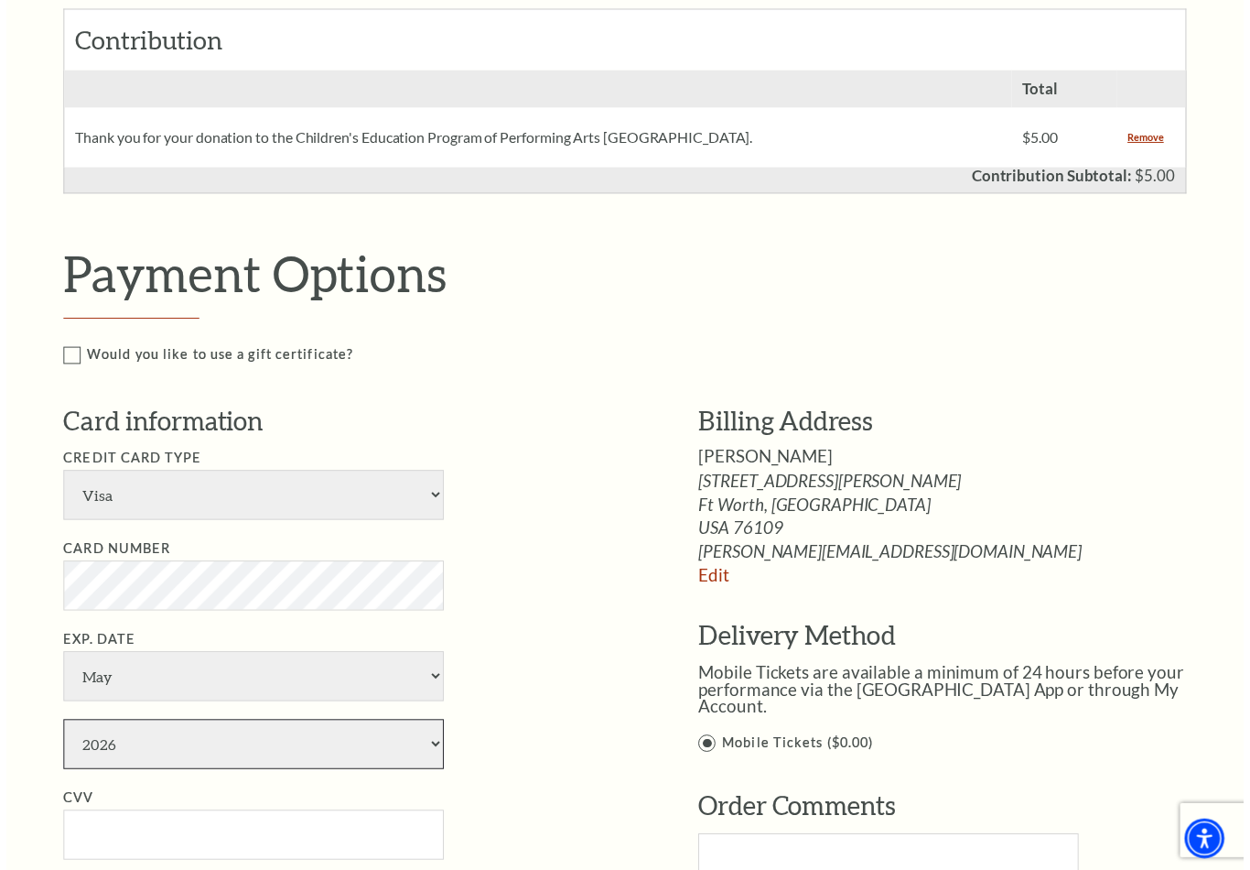
scroll to position [925, 0]
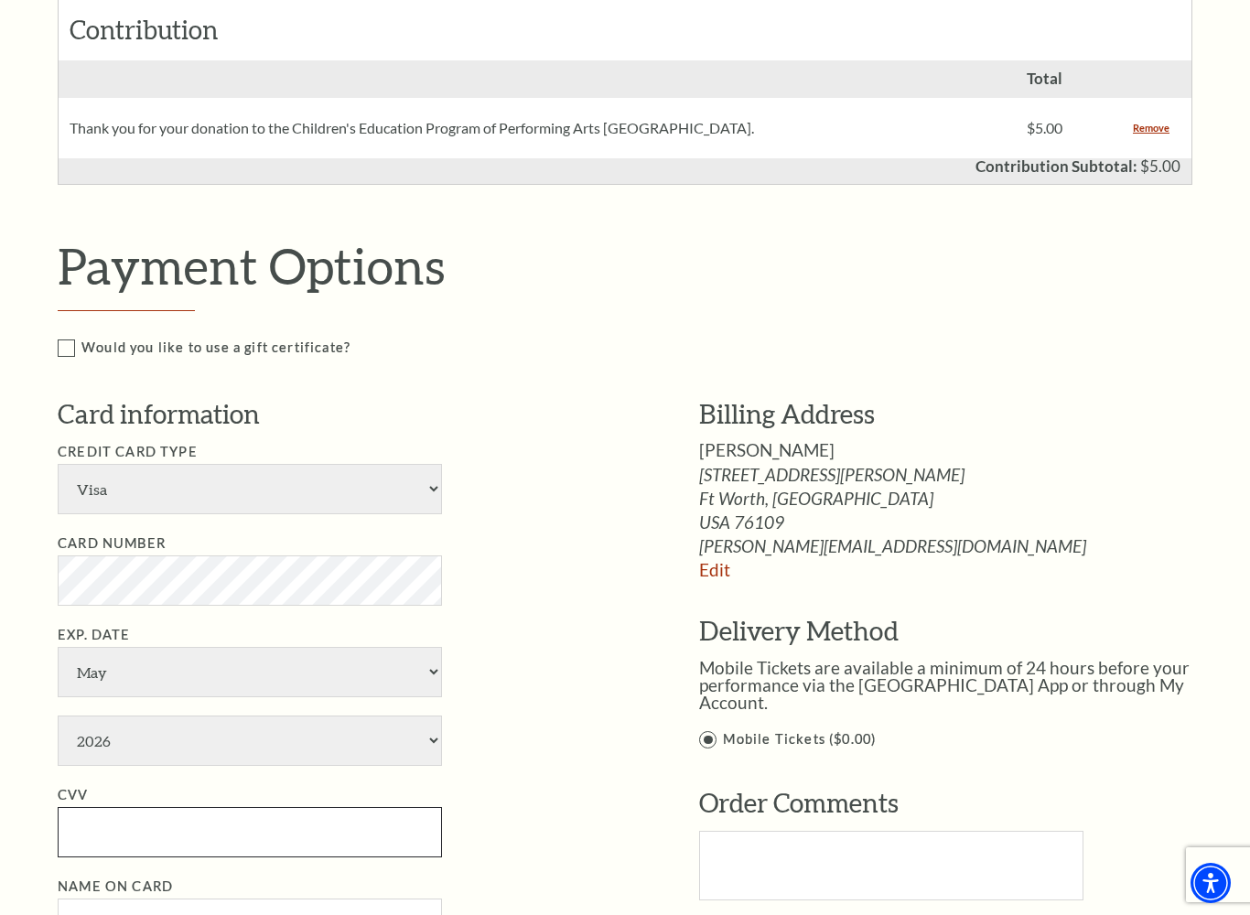
click at [164, 789] on input "CVV" at bounding box center [250, 832] width 384 height 50
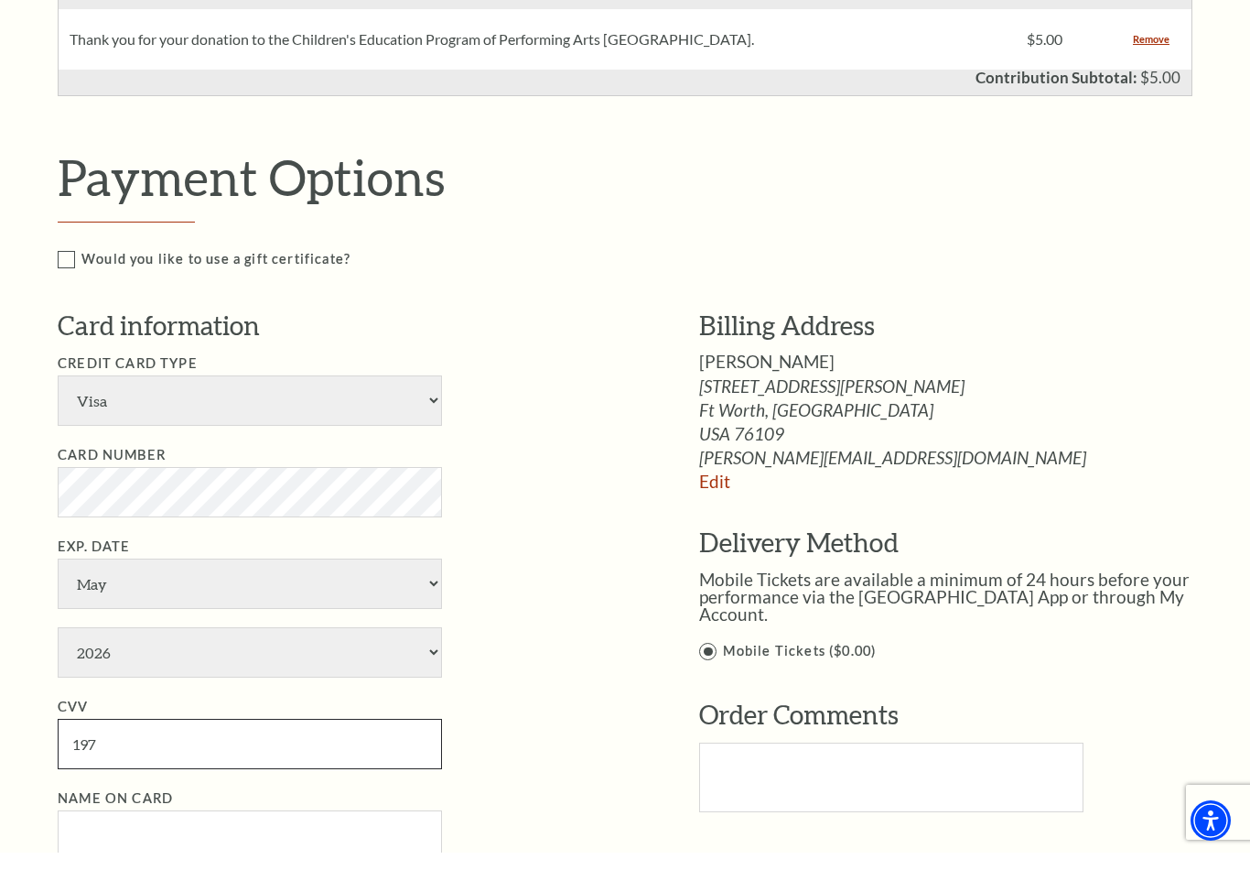
scroll to position [1001, 0]
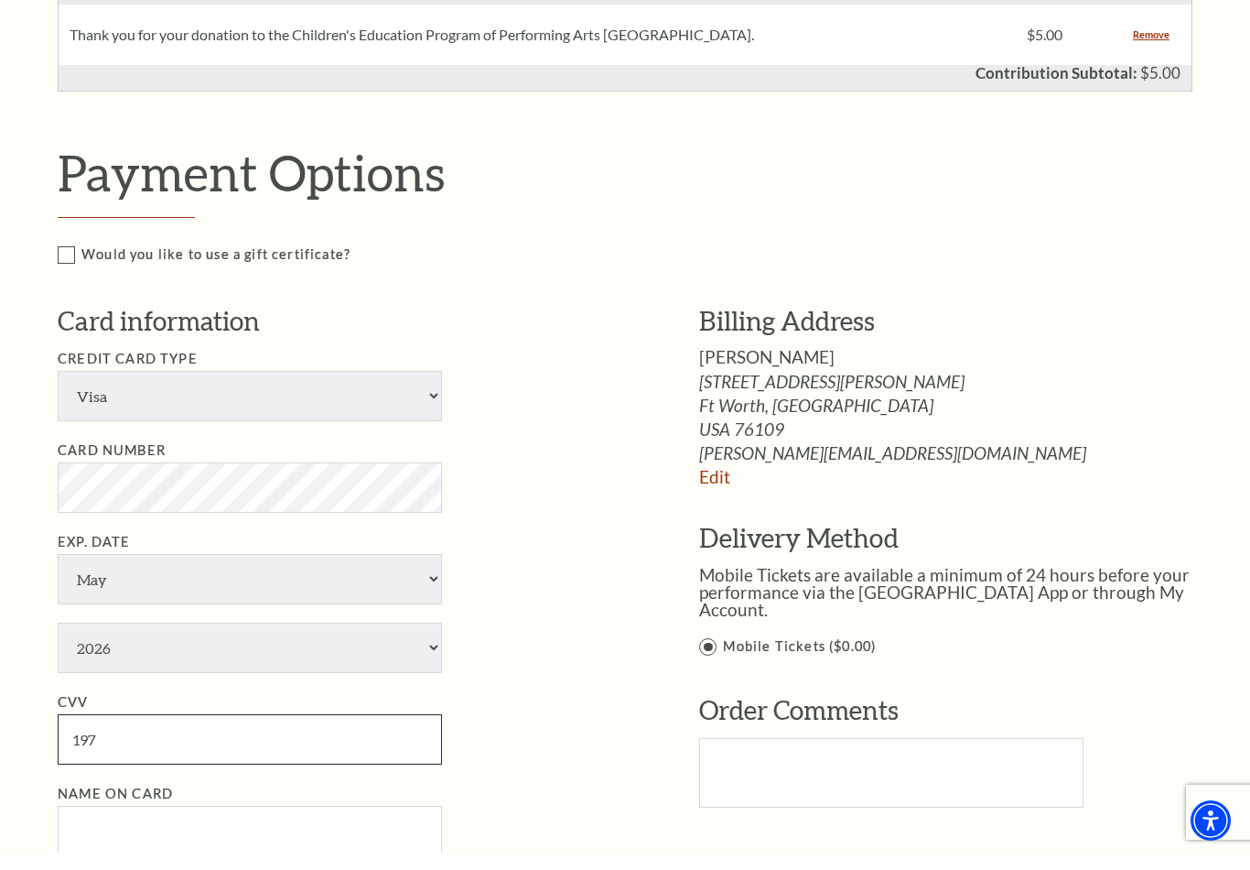
type input "197"
click at [207, 789] on input "Name on Card" at bounding box center [250, 848] width 384 height 50
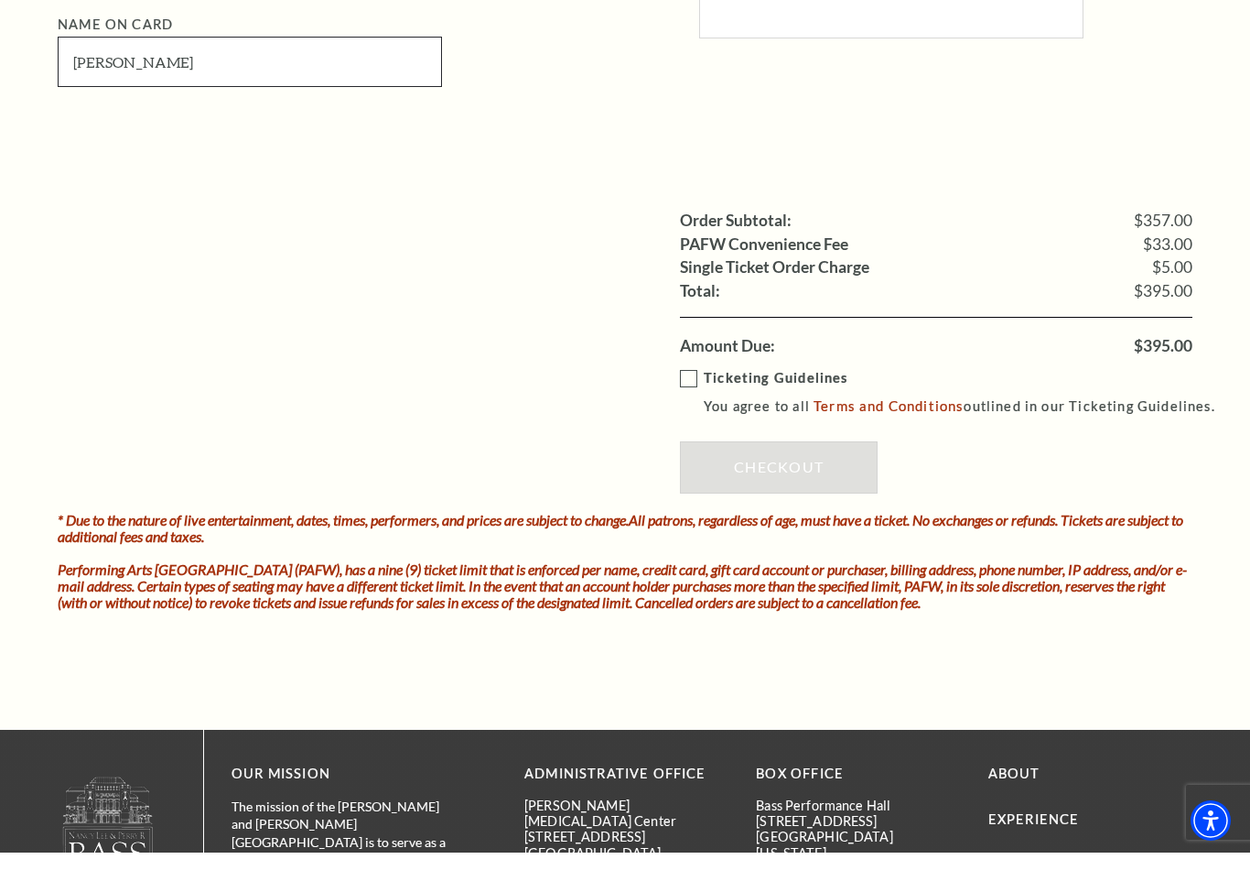
scroll to position [1773, 0]
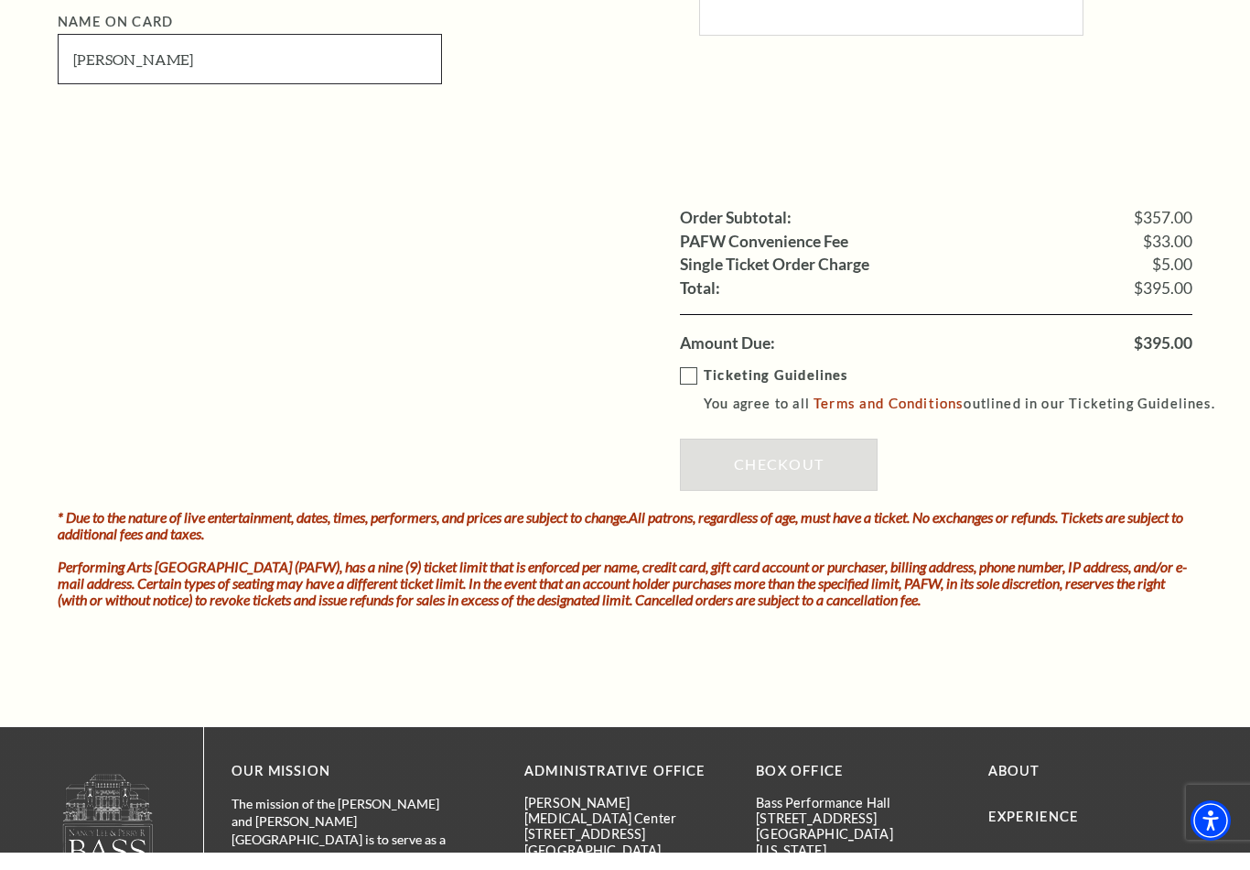
type input "James Bradley Pittman"
click at [694, 382] on label "Ticketing Guidelines You agree to all Terms and Conditions outlined in our Tick…" at bounding box center [956, 407] width 552 height 50
click at [0, 0] on input "Ticketing Guidelines You agree to all Terms and Conditions outlined in our Tick…" at bounding box center [0, 0] width 0 height 0
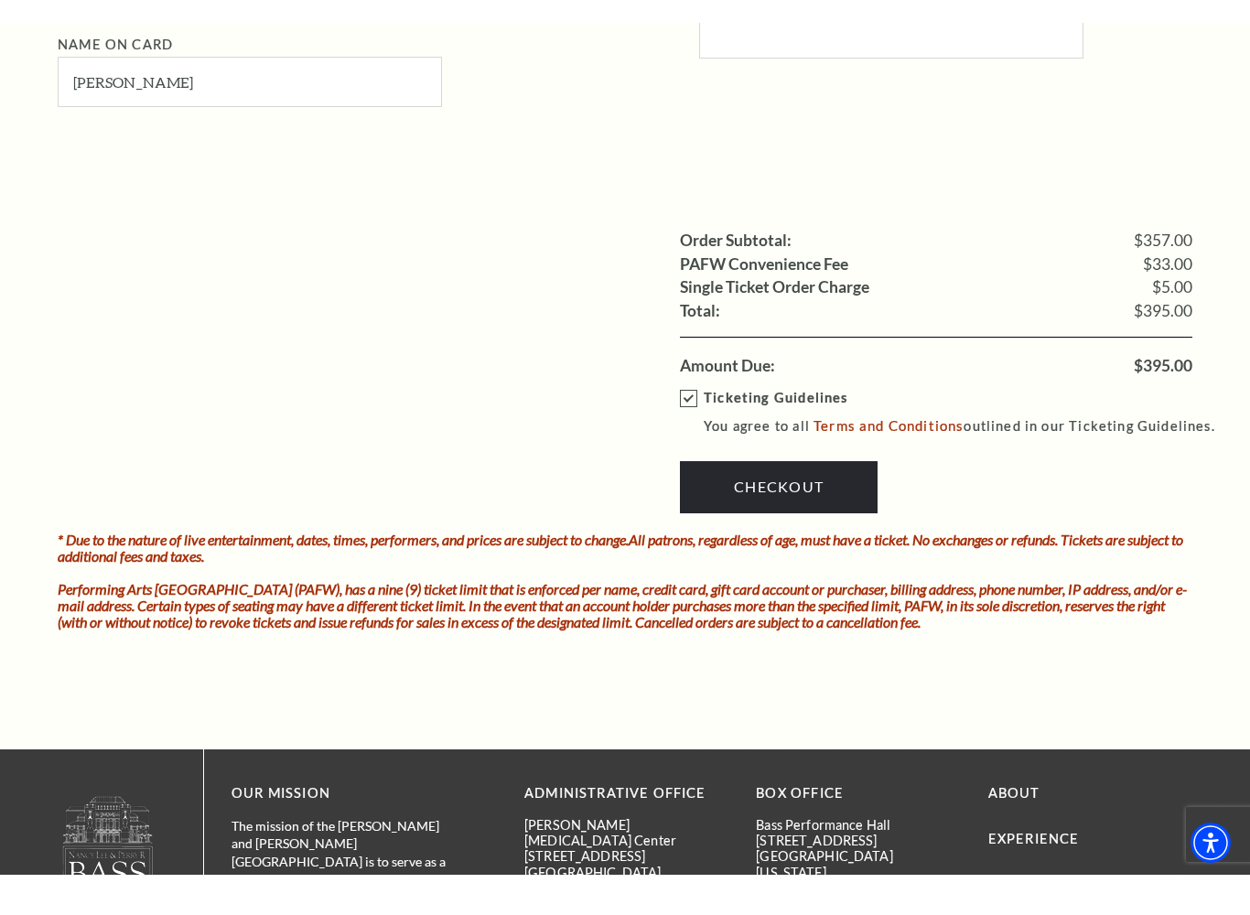
scroll to position [1791, 0]
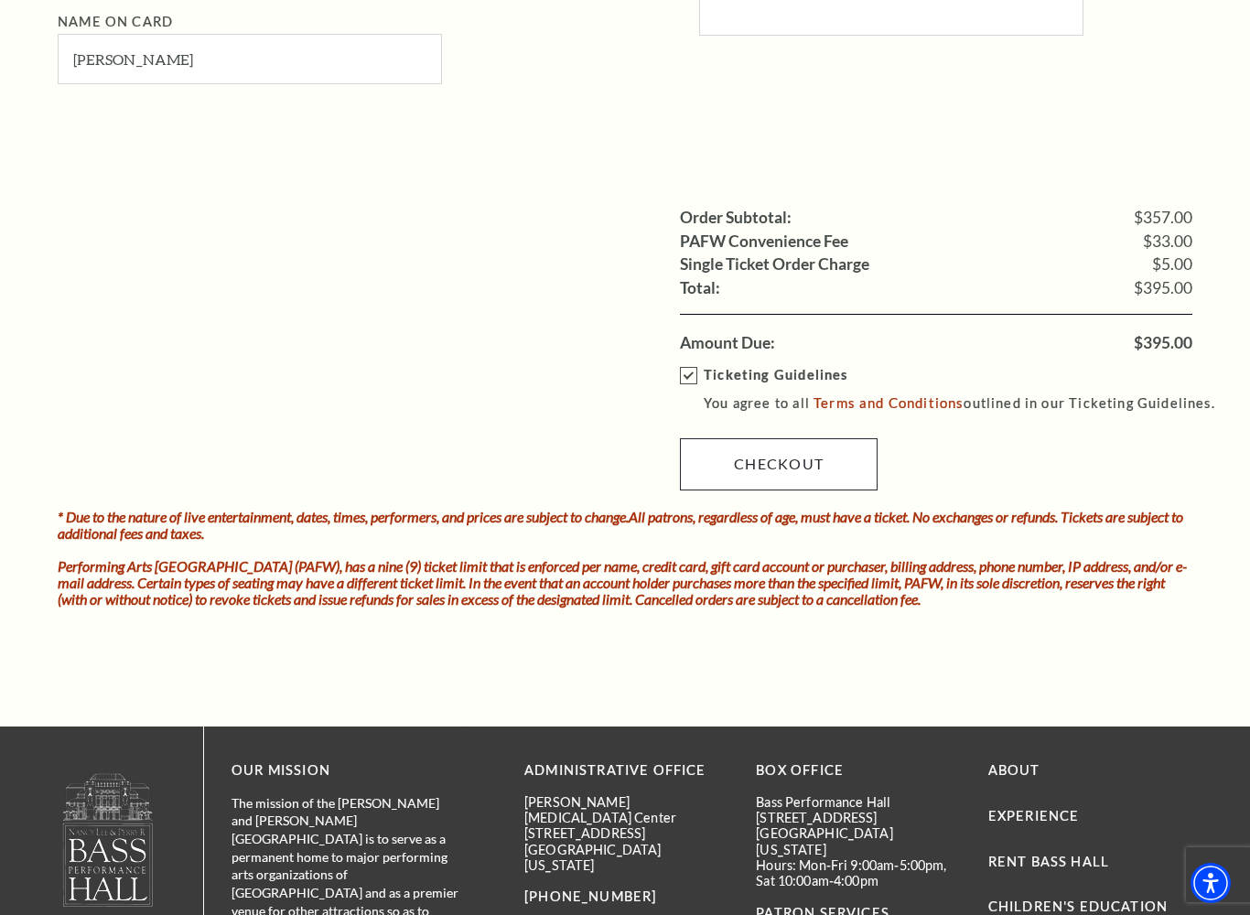
click at [820, 438] on link "Checkout" at bounding box center [779, 463] width 198 height 51
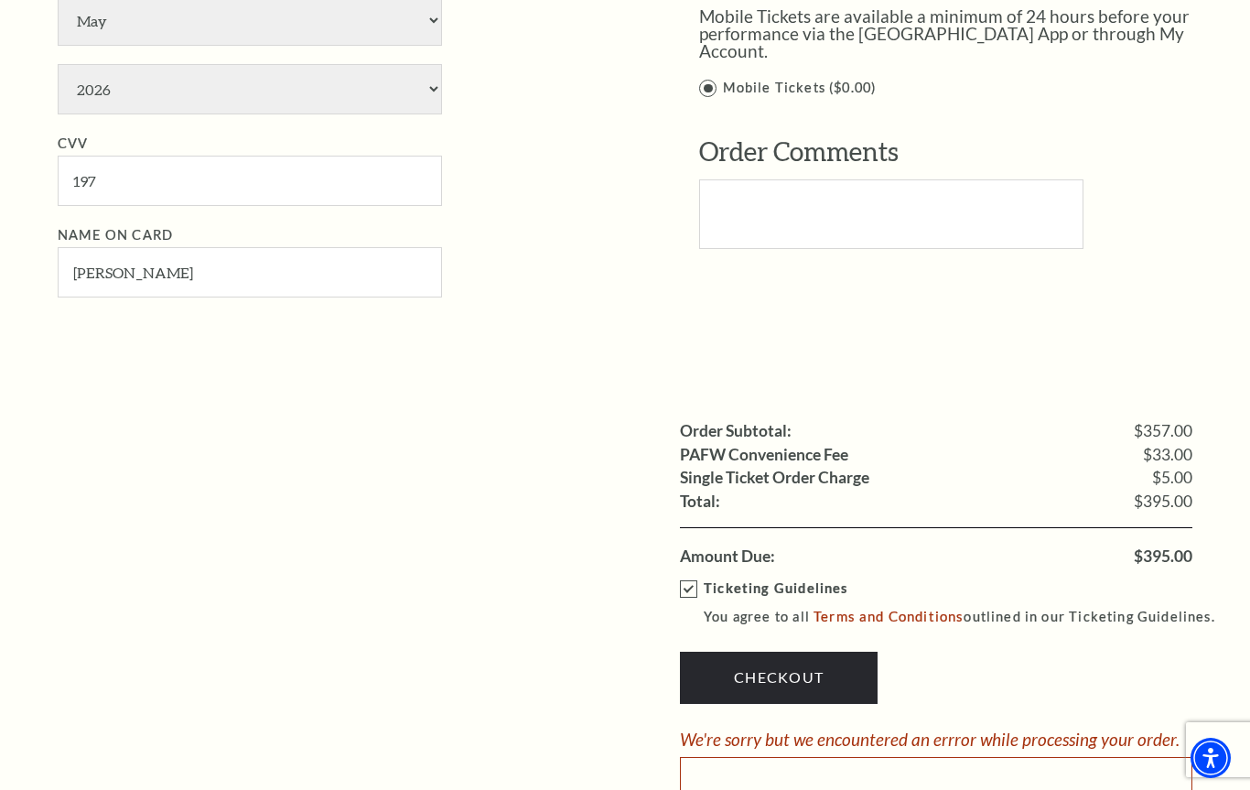
scroll to position [1576, 0]
click at [795, 653] on link "Checkout" at bounding box center [779, 678] width 198 height 51
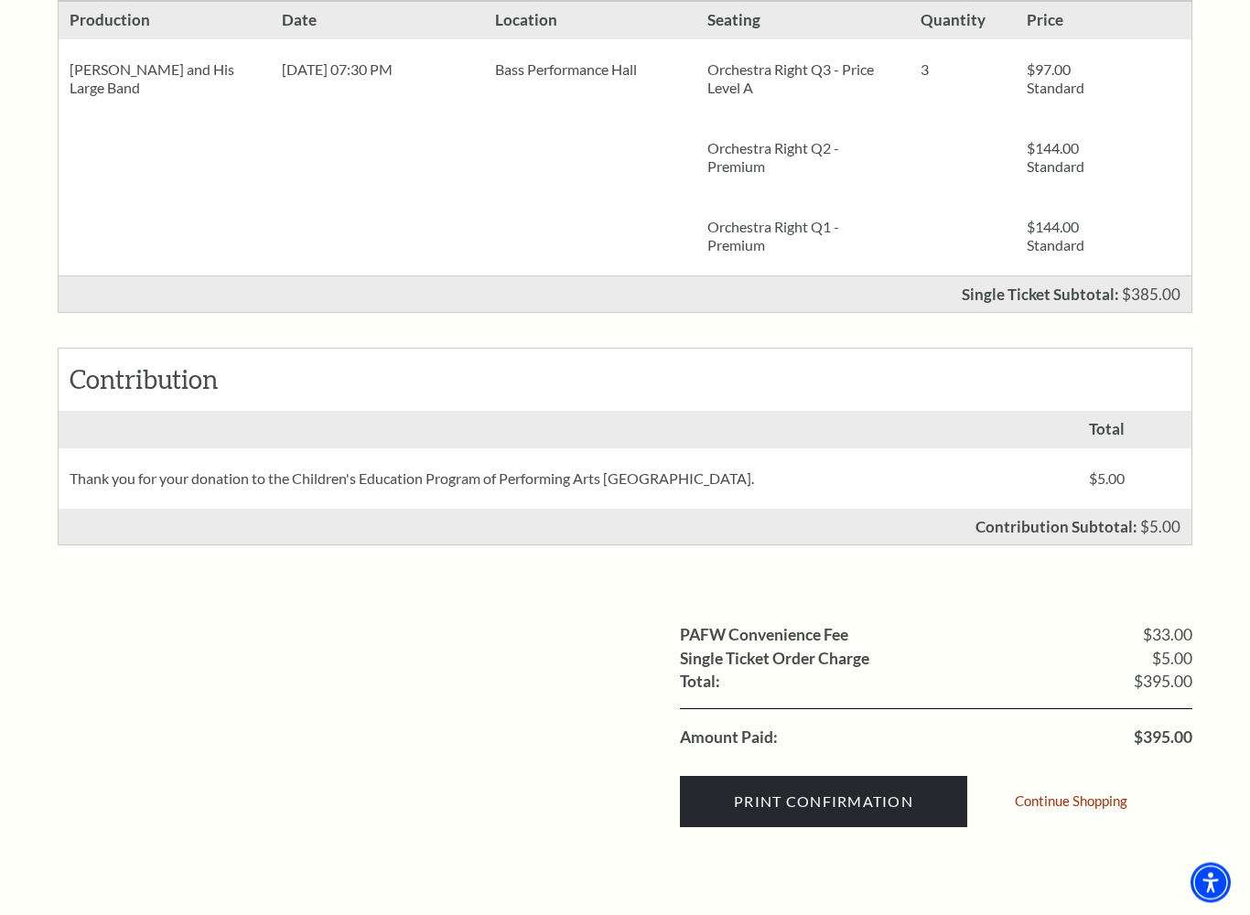
scroll to position [461, 0]
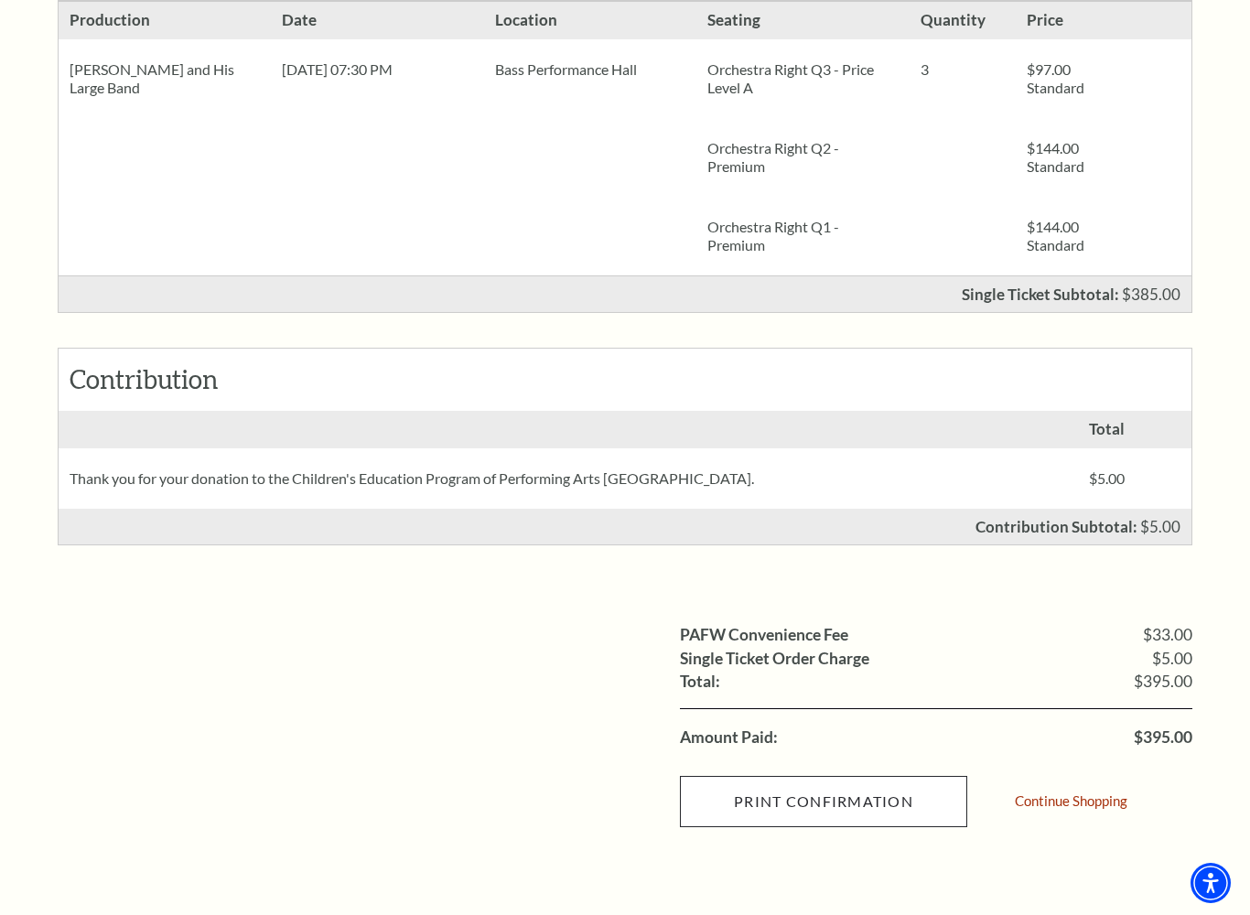
click at [855, 789] on input "Print Confirmation" at bounding box center [823, 801] width 287 height 51
click at [826, 789] on input "Print Confirmation" at bounding box center [823, 801] width 287 height 51
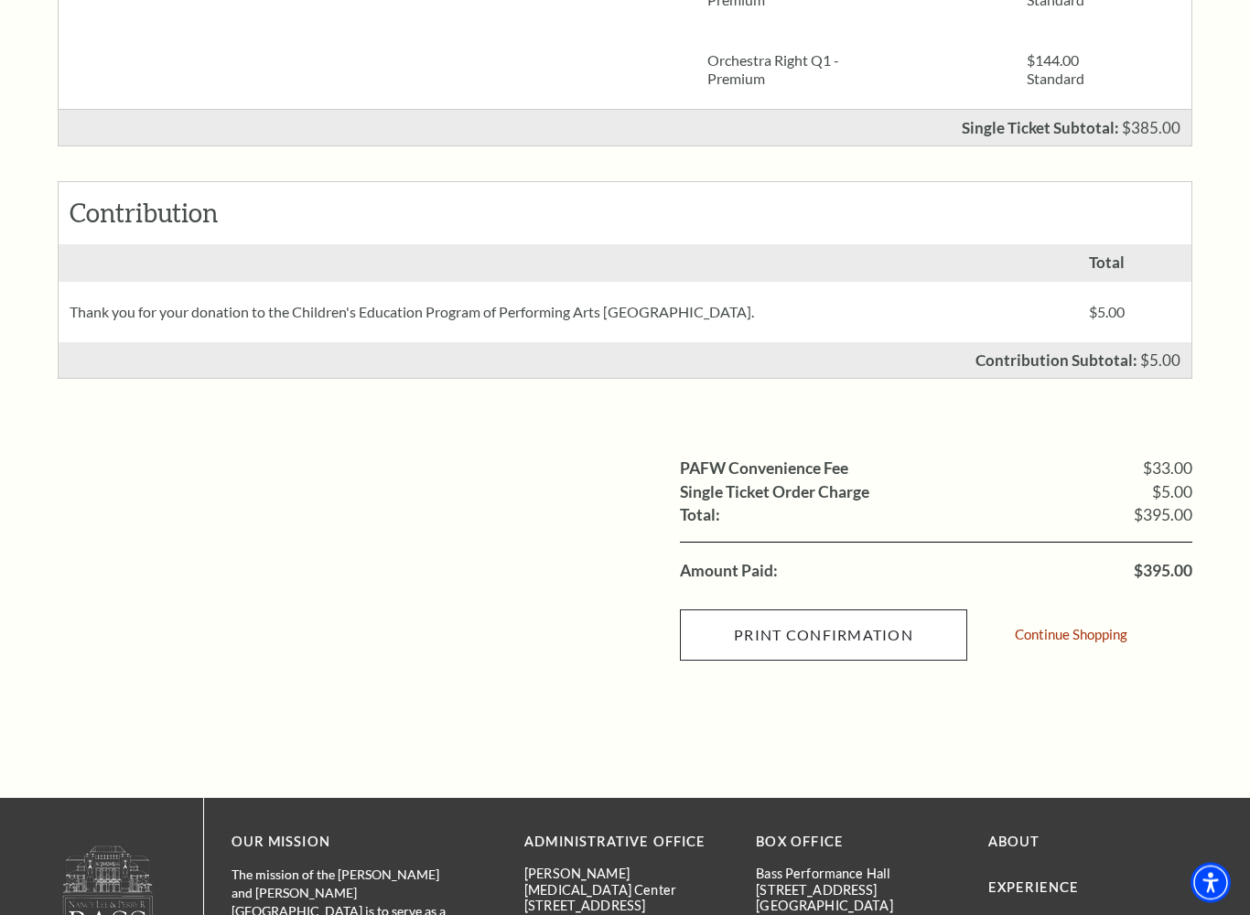
scroll to position [644, 0]
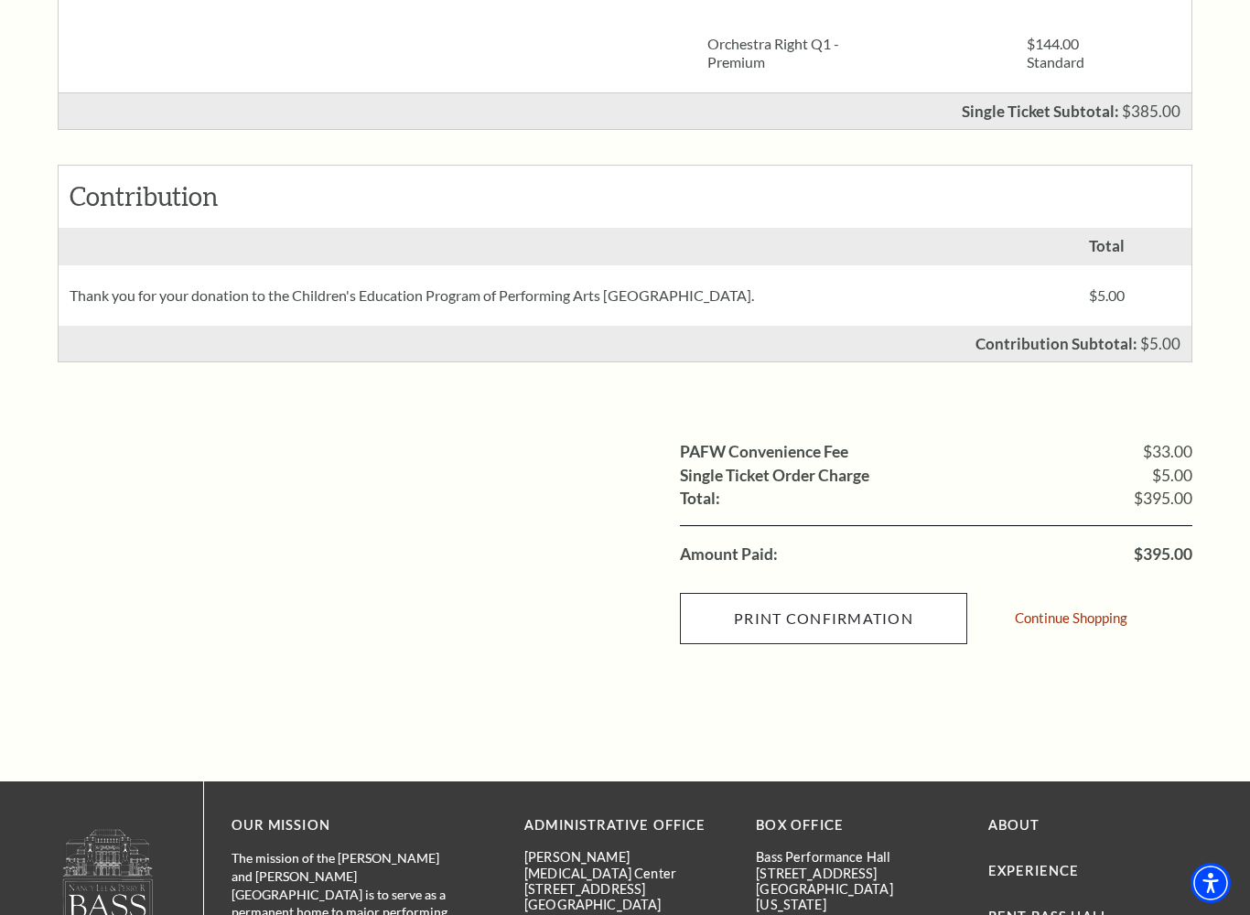
click at [888, 619] on input "Print Confirmation" at bounding box center [823, 618] width 287 height 51
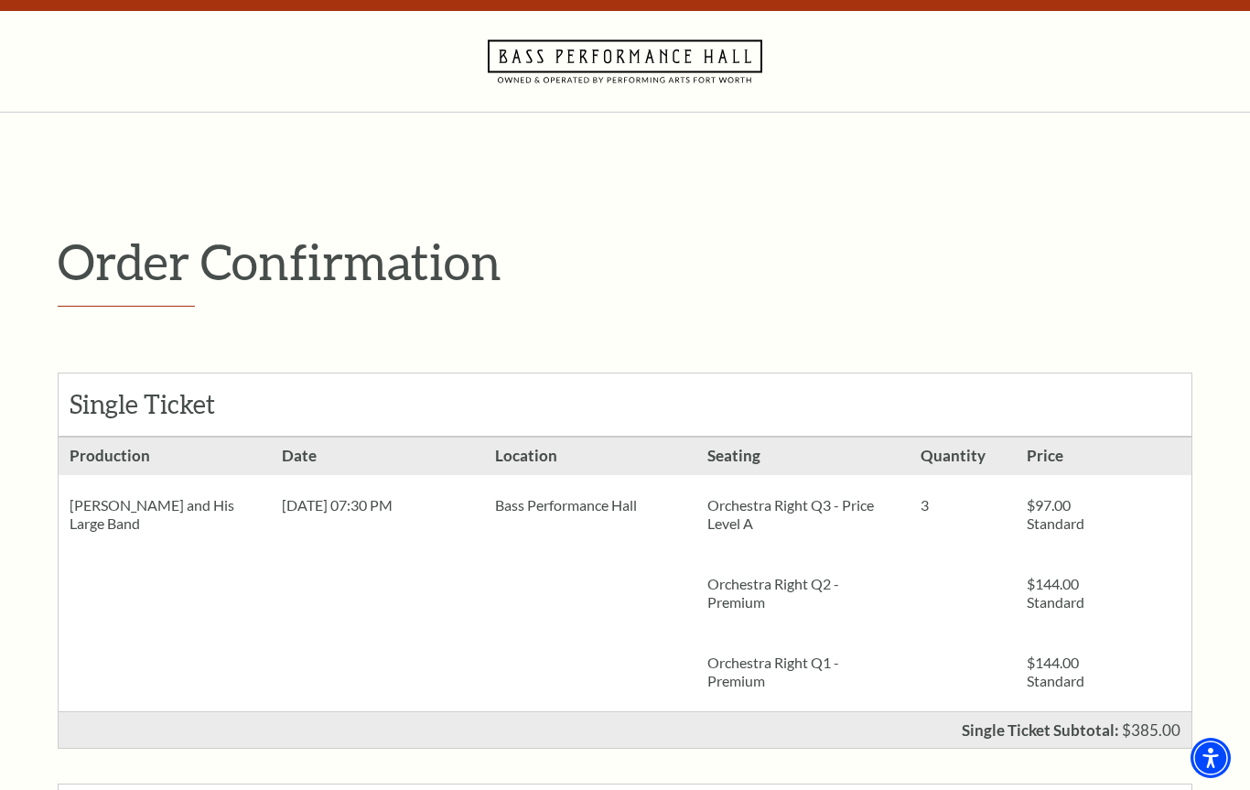
scroll to position [0, 0]
